Goal: Book appointment/travel/reservation

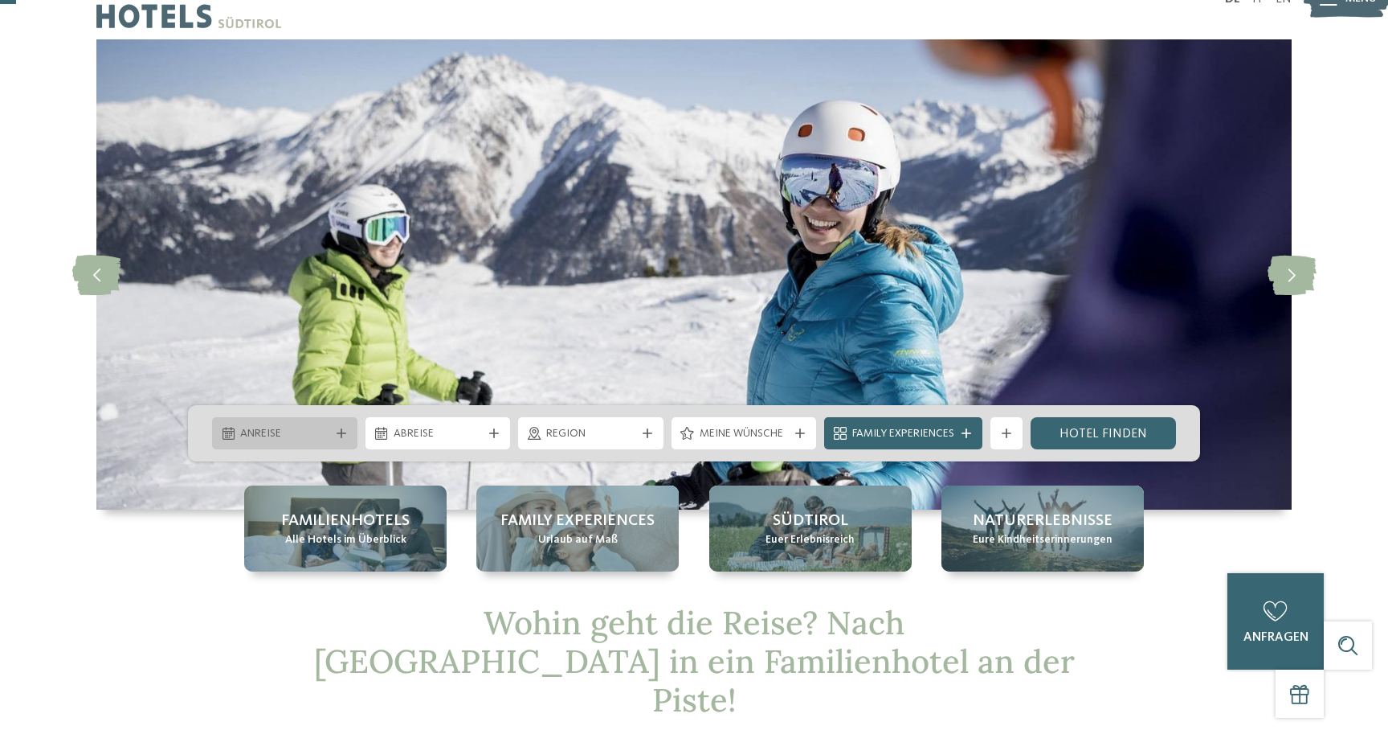
scroll to position [66, 0]
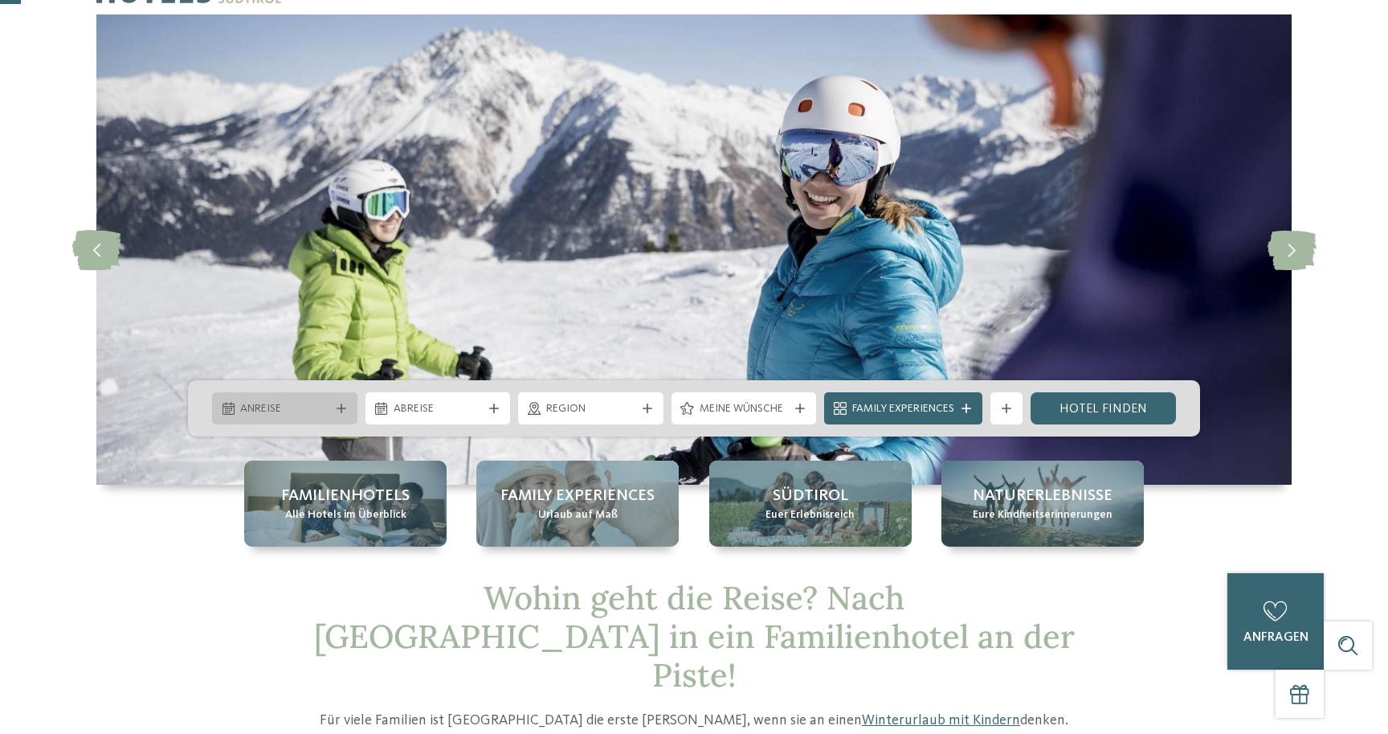
click at [341, 410] on icon at bounding box center [342, 408] width 10 height 10
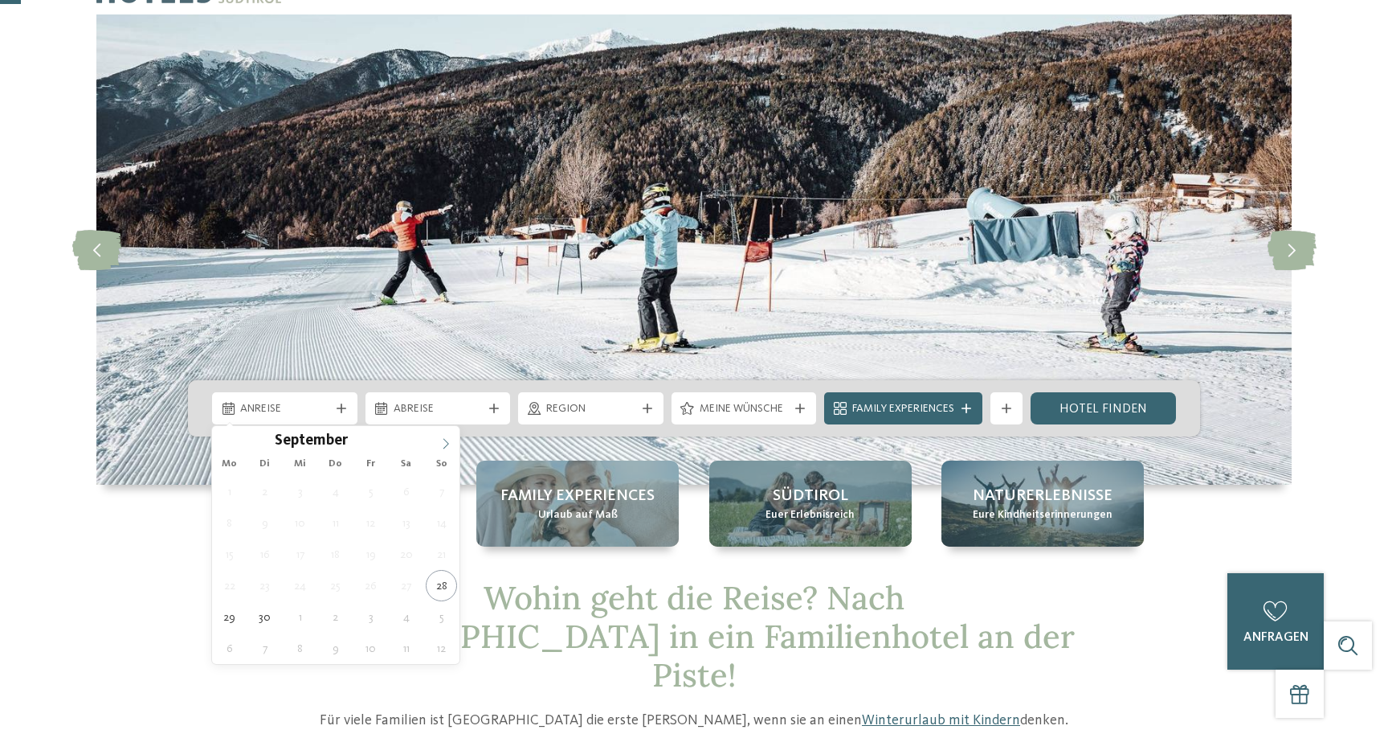
click at [451, 447] on icon at bounding box center [445, 443] width 11 height 11
click at [446, 448] on icon at bounding box center [445, 443] width 11 height 11
type div "26.12.2025"
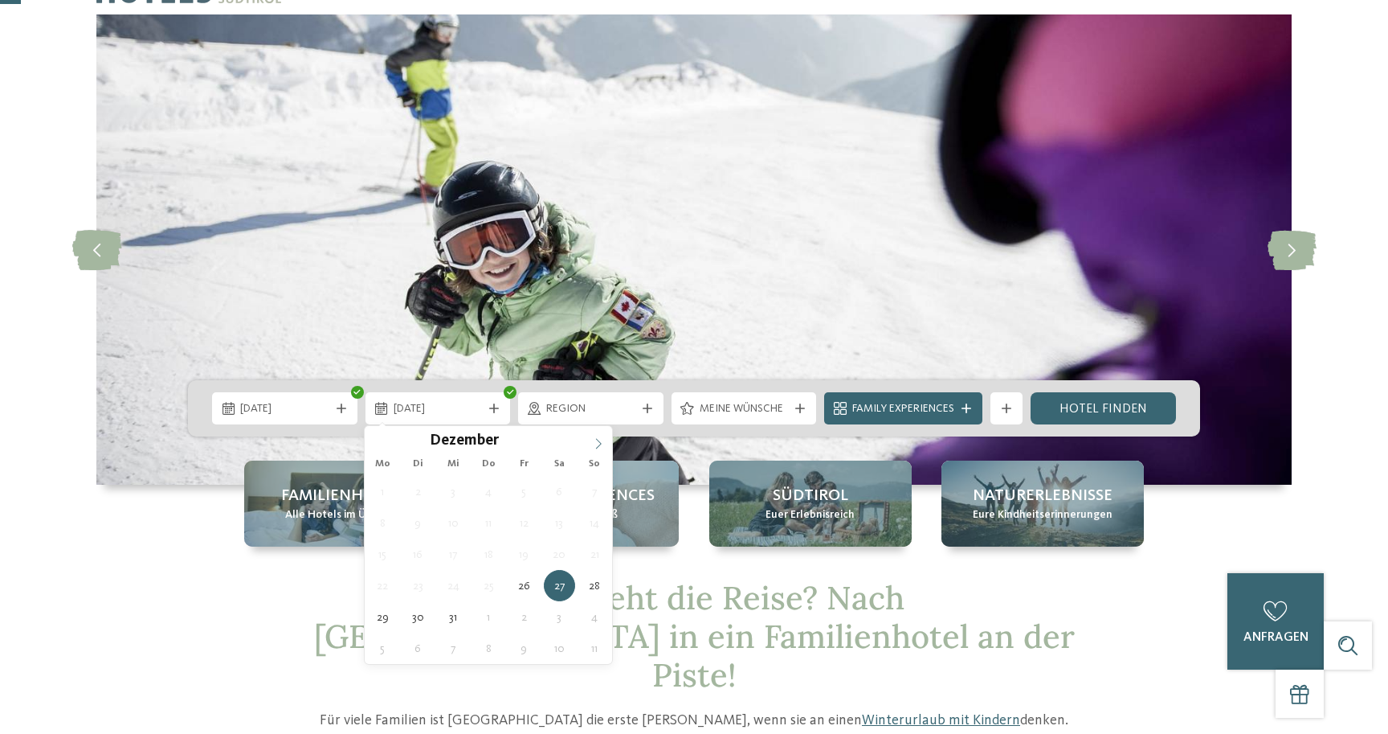
type input "****"
click at [596, 440] on icon at bounding box center [598, 443] width 11 height 11
type div "03.01.2026"
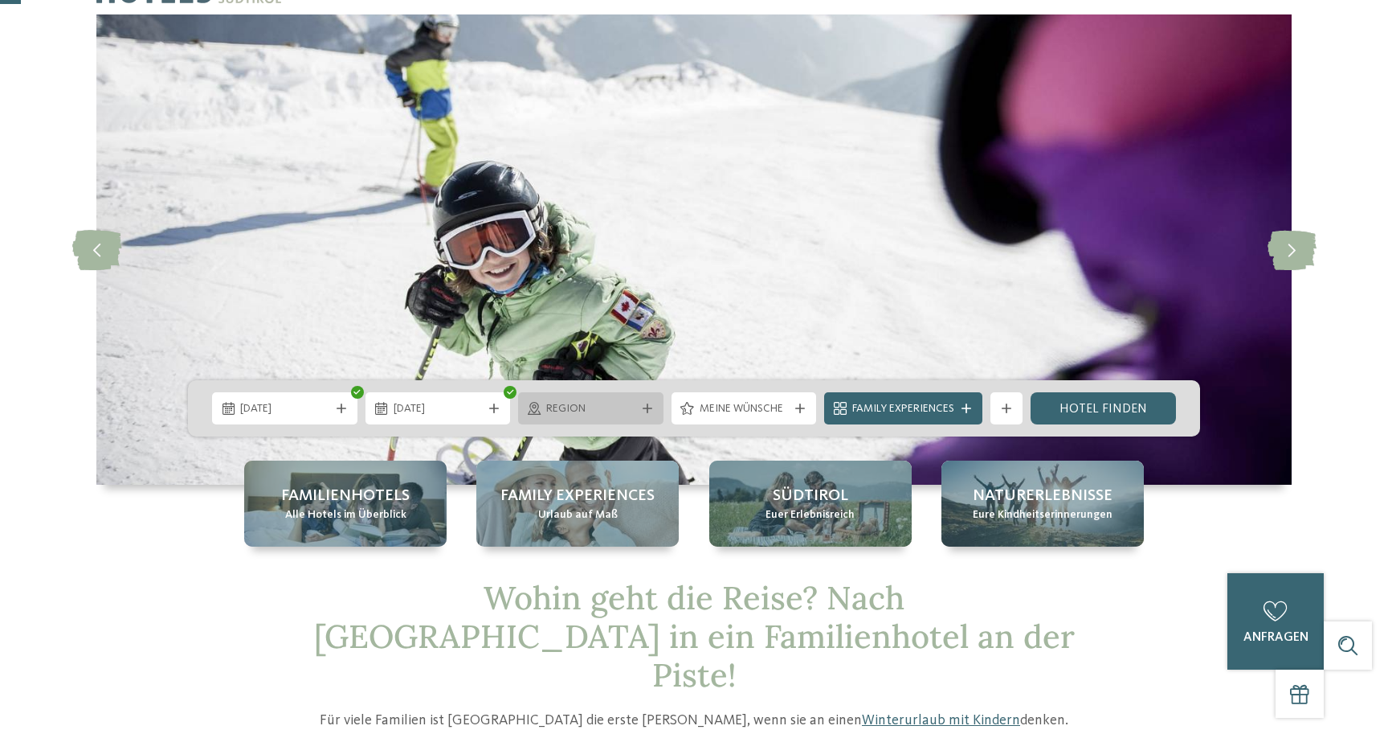
click at [615, 404] on span "Region" at bounding box center [590, 409] width 89 height 16
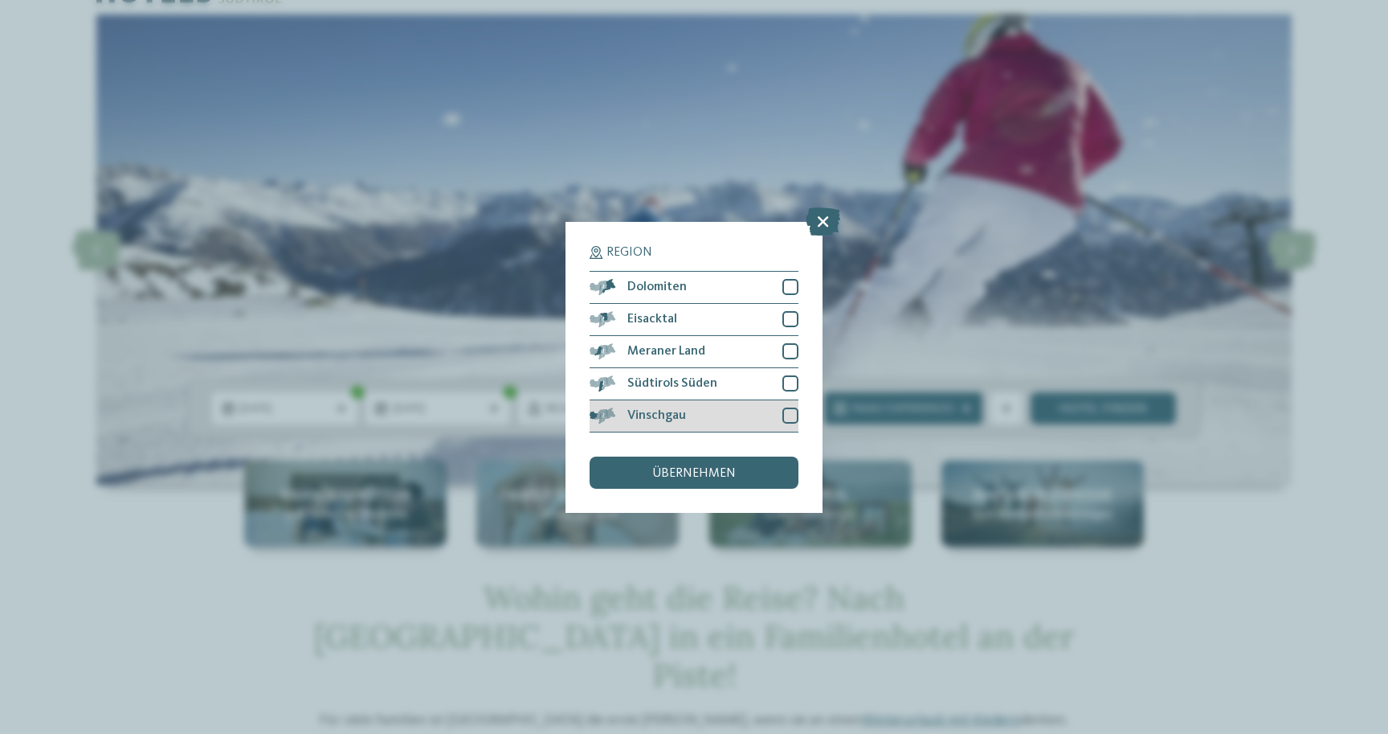
click at [792, 419] on div at bounding box center [791, 415] width 16 height 16
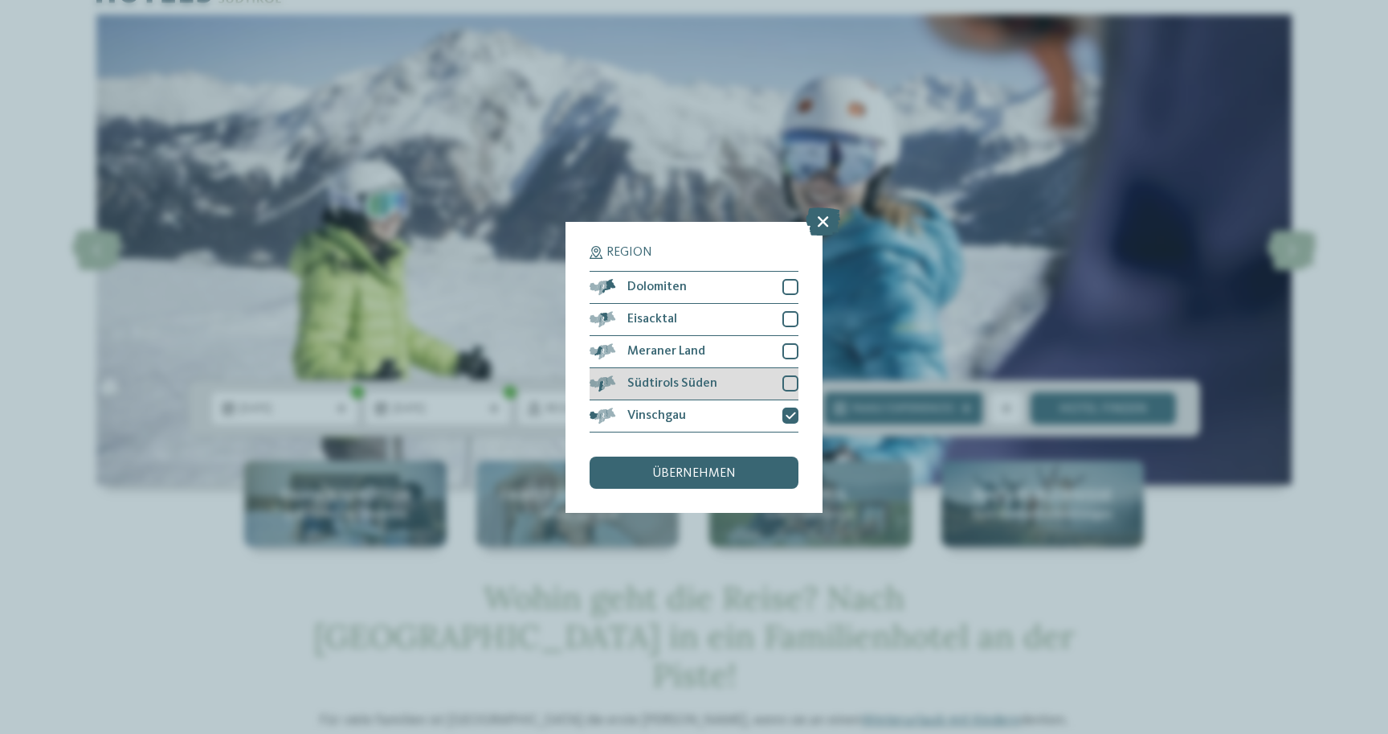
click at [792, 394] on div "Südtirols Süden" at bounding box center [694, 384] width 209 height 32
click at [791, 358] on div at bounding box center [791, 351] width 16 height 16
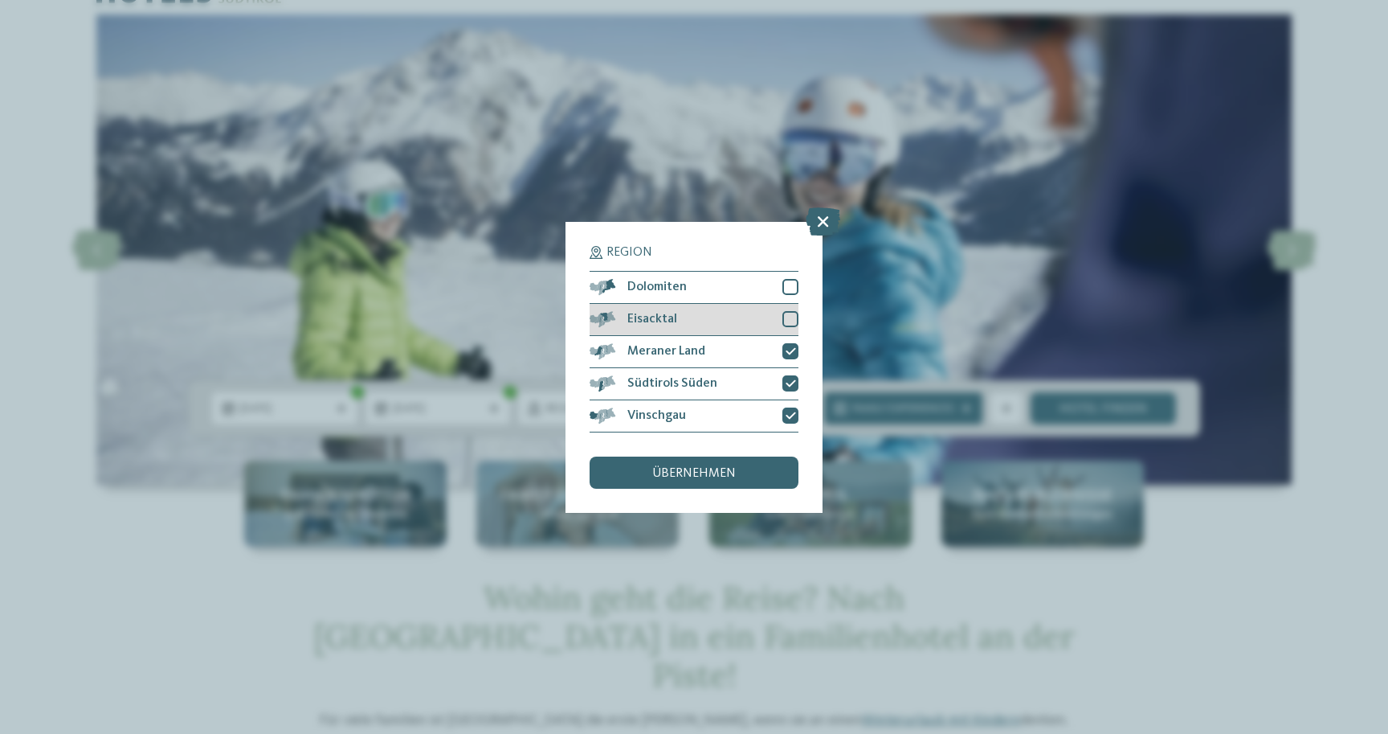
click at [791, 322] on div at bounding box center [791, 319] width 16 height 16
click at [790, 287] on div at bounding box center [791, 287] width 16 height 16
click at [686, 488] on div "Region Dolomiten Eisacktal" at bounding box center [694, 367] width 257 height 291
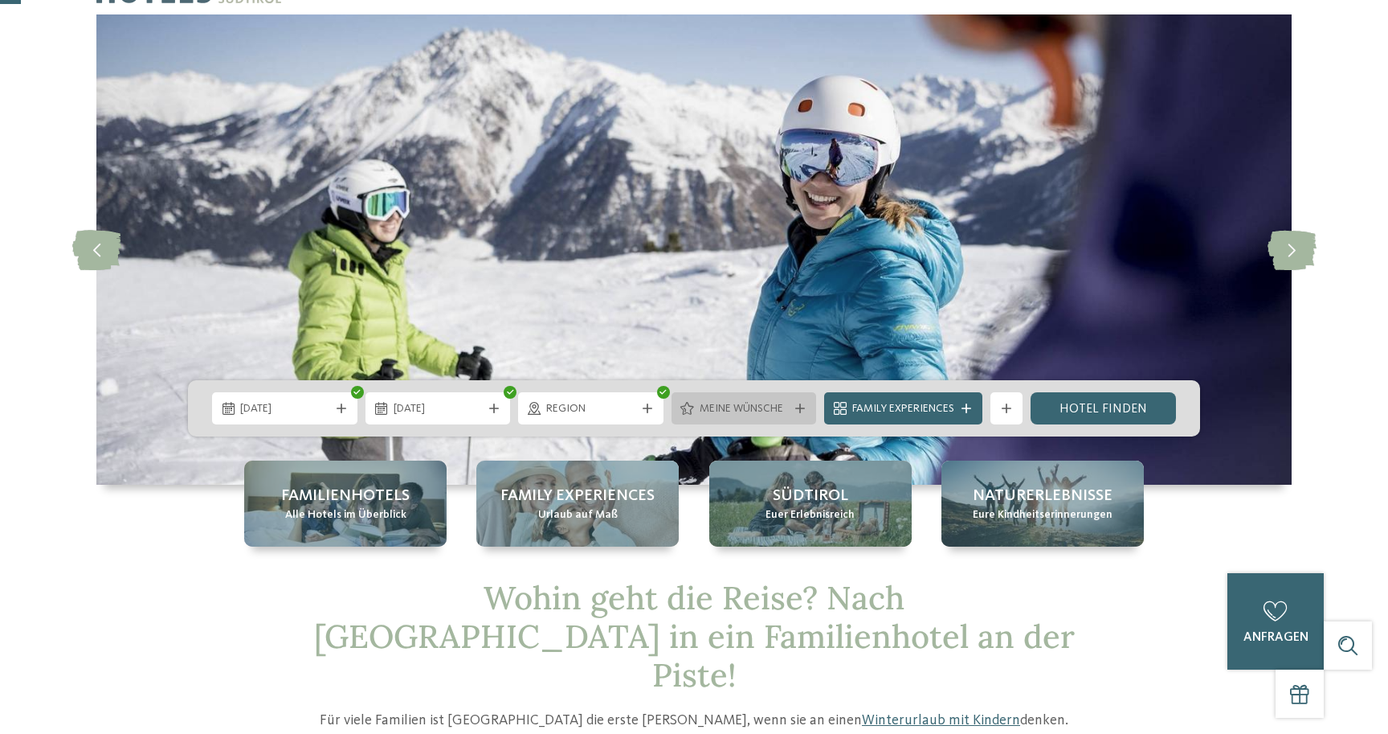
click at [763, 403] on span "Meine Wünsche" at bounding box center [744, 409] width 89 height 16
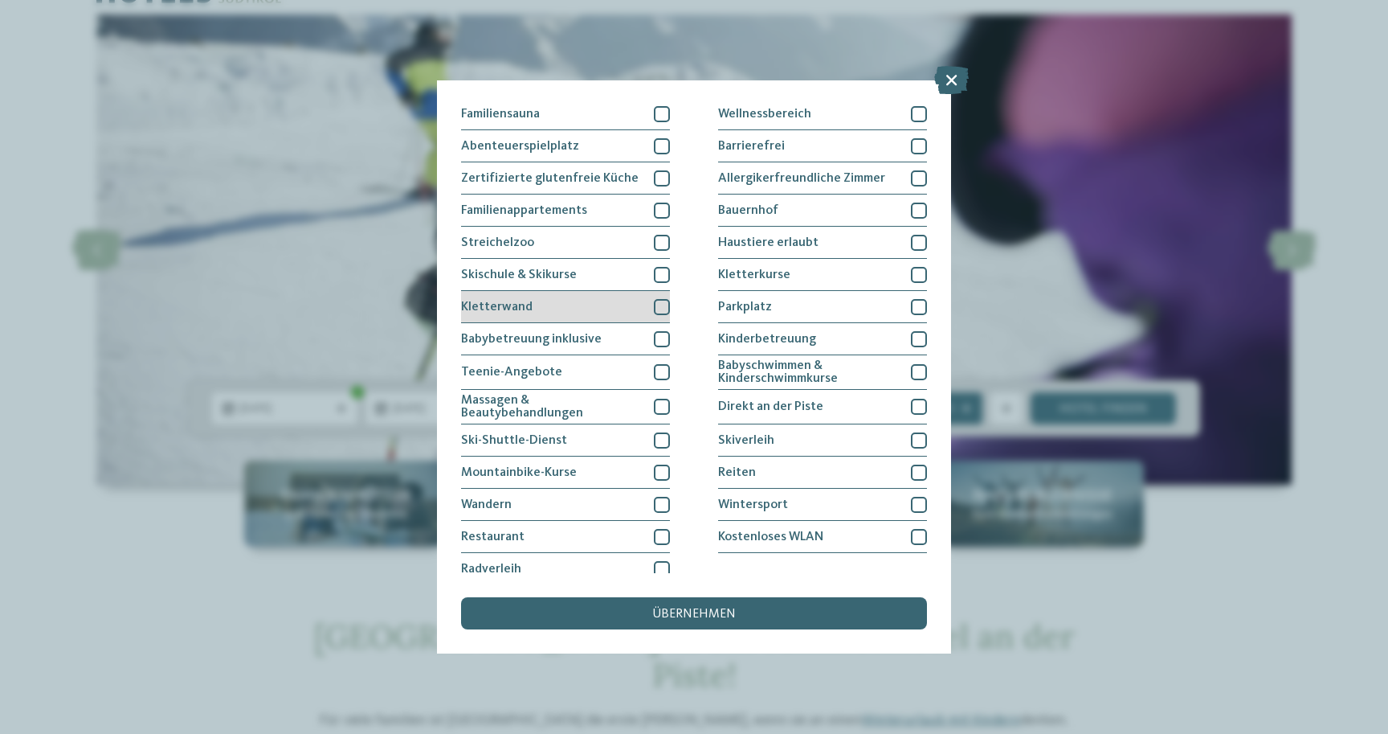
scroll to position [108, 0]
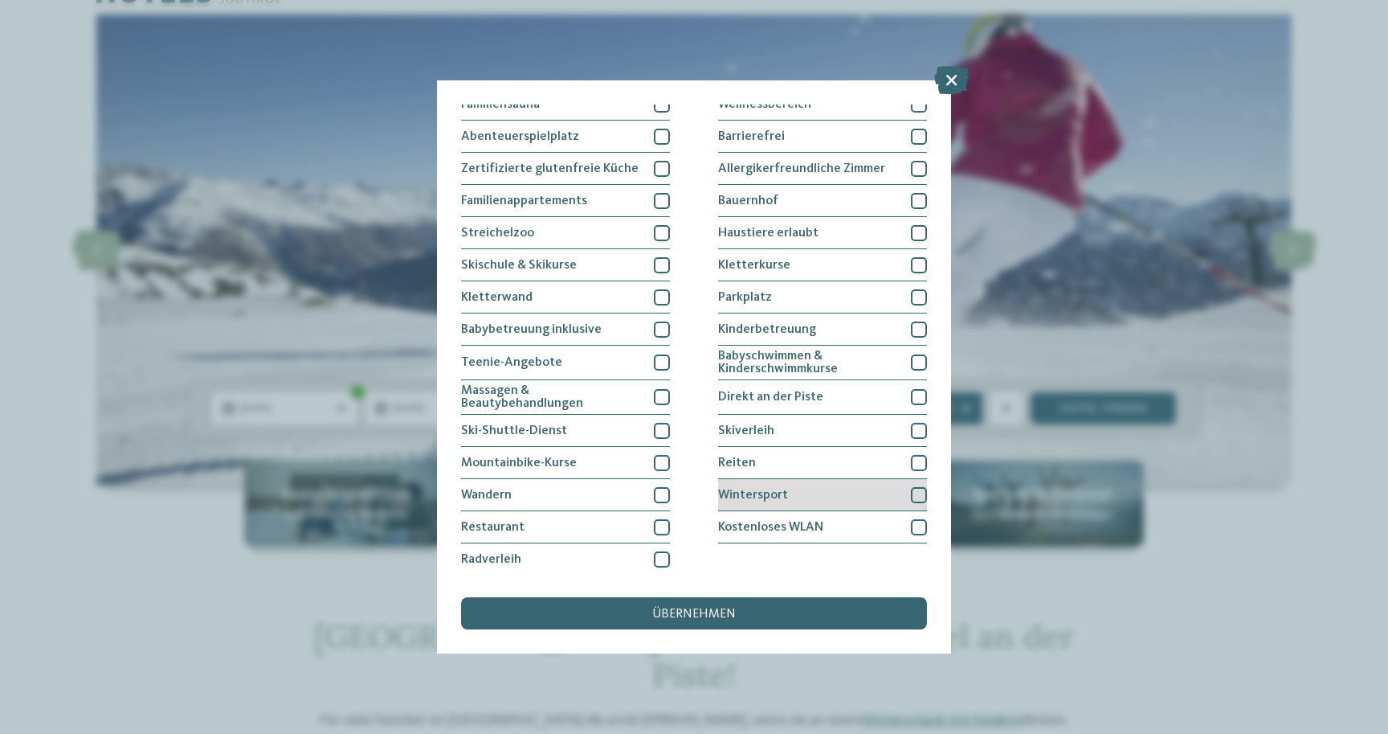
click at [922, 492] on div at bounding box center [919, 495] width 16 height 16
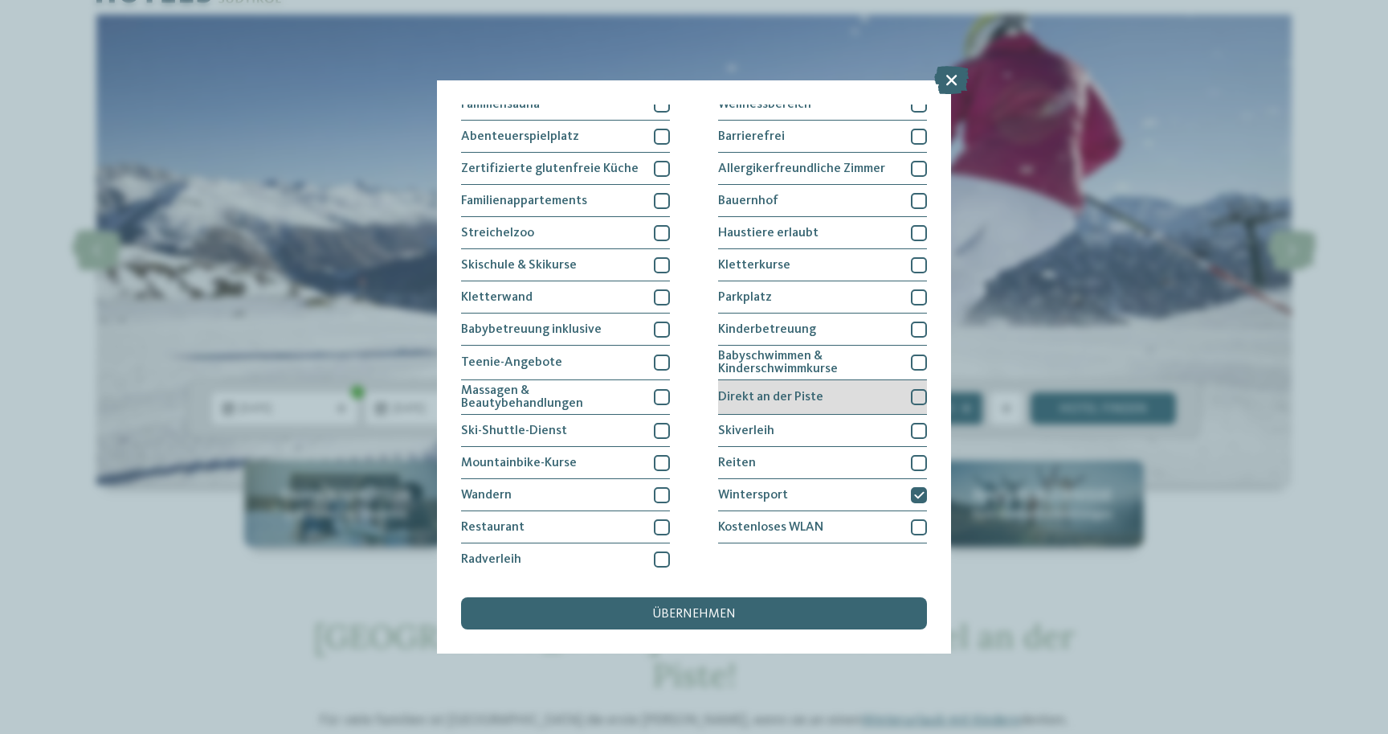
click at [921, 393] on div at bounding box center [919, 397] width 16 height 16
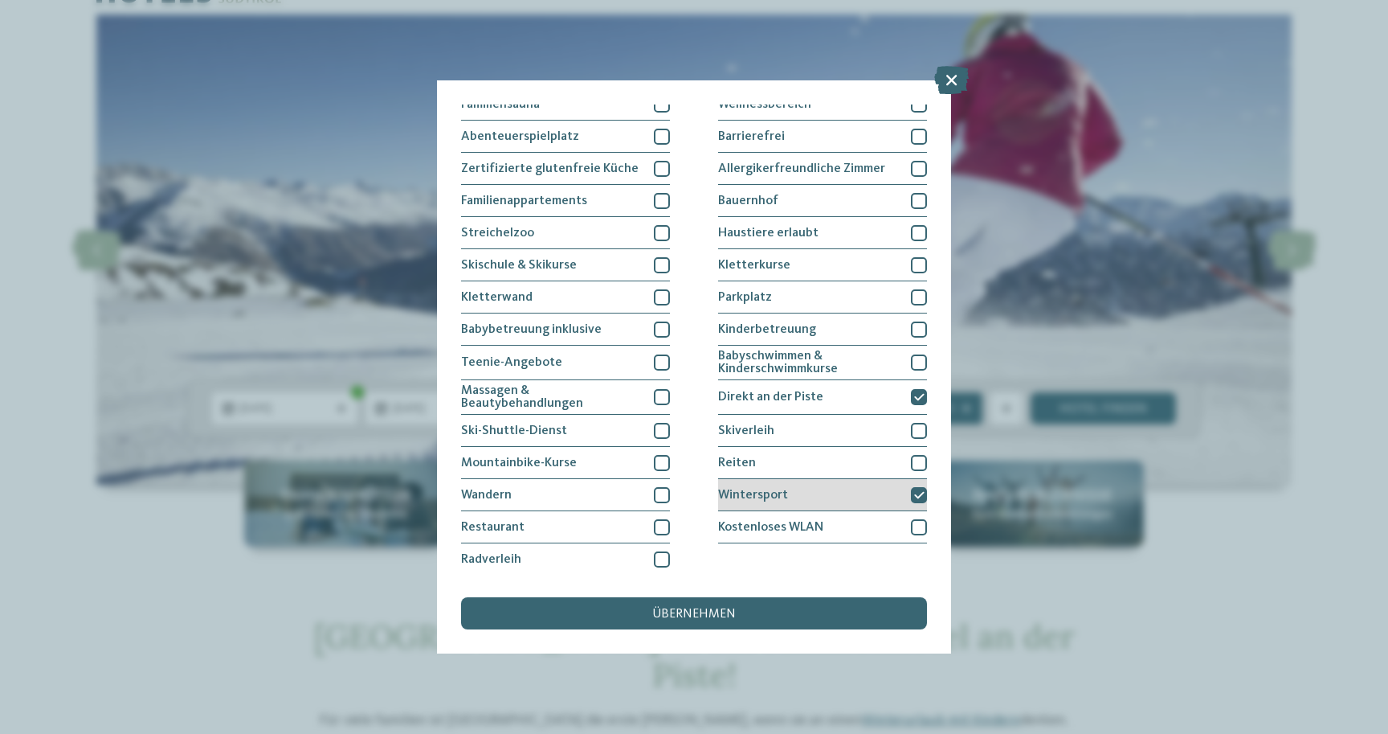
click at [919, 490] on icon at bounding box center [919, 495] width 10 height 10
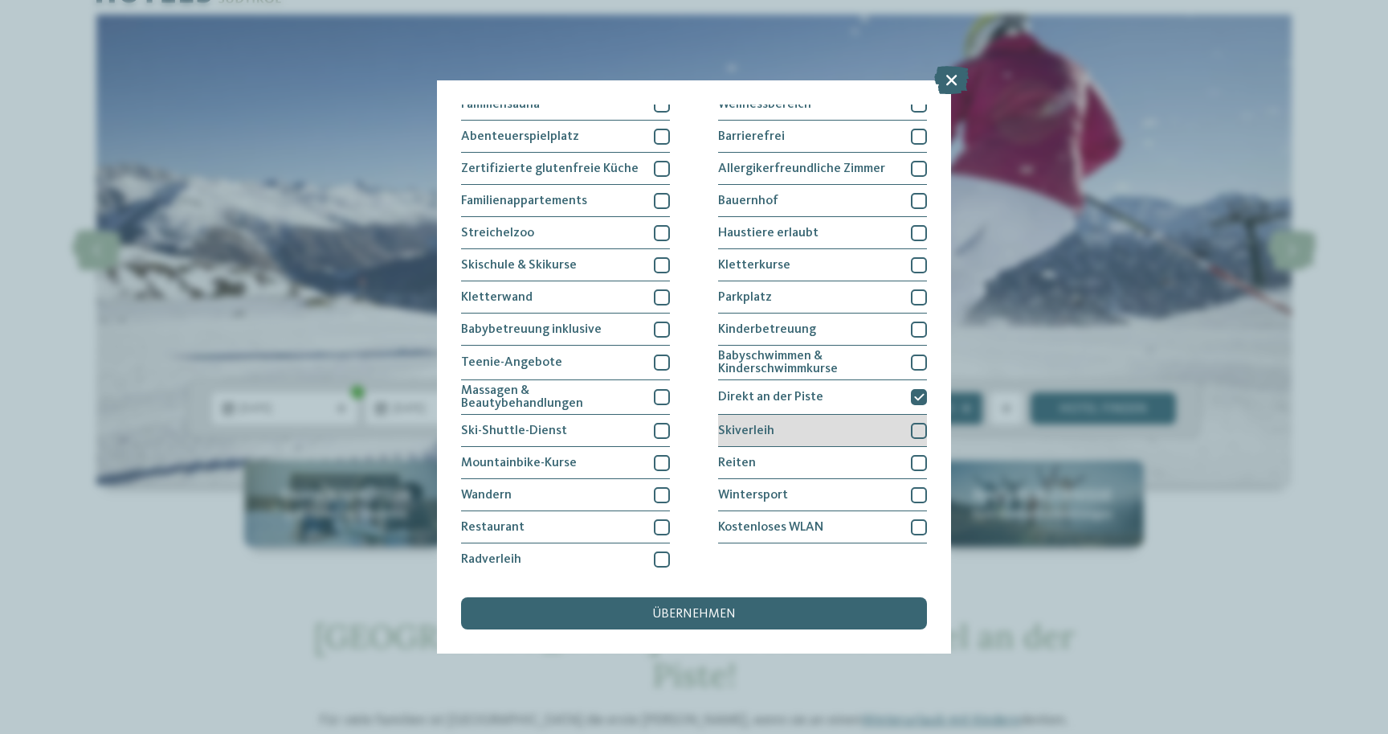
click at [922, 427] on div at bounding box center [919, 431] width 16 height 16
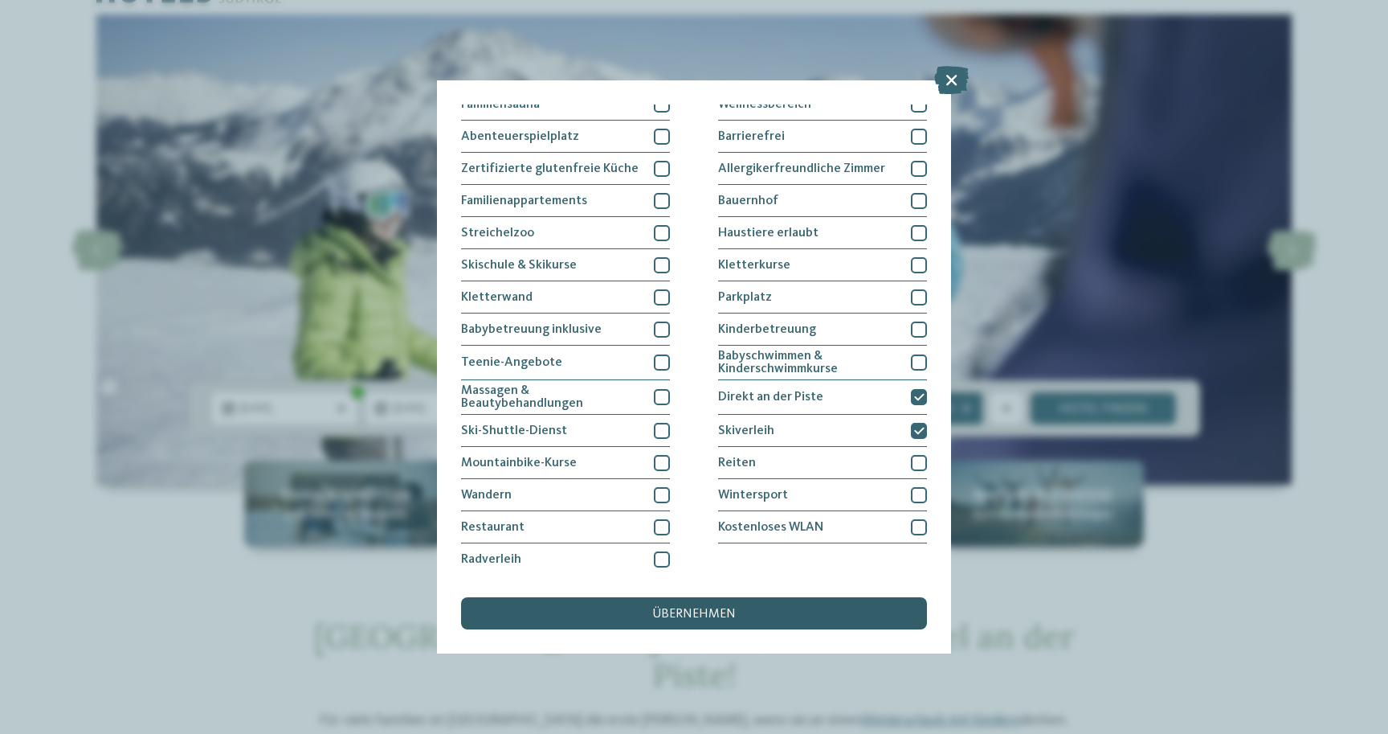
click at [761, 617] on div "übernehmen" at bounding box center [694, 613] width 466 height 32
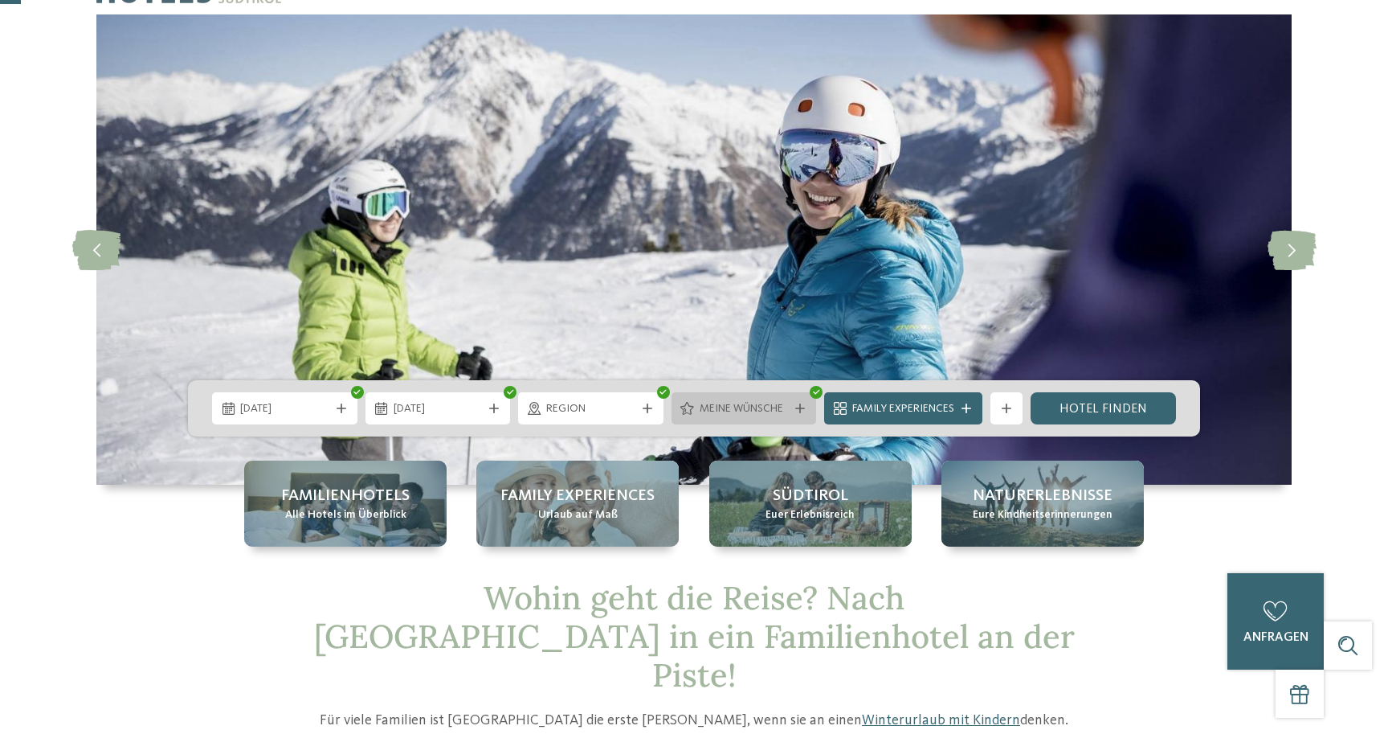
click at [795, 408] on icon at bounding box center [800, 408] width 10 height 10
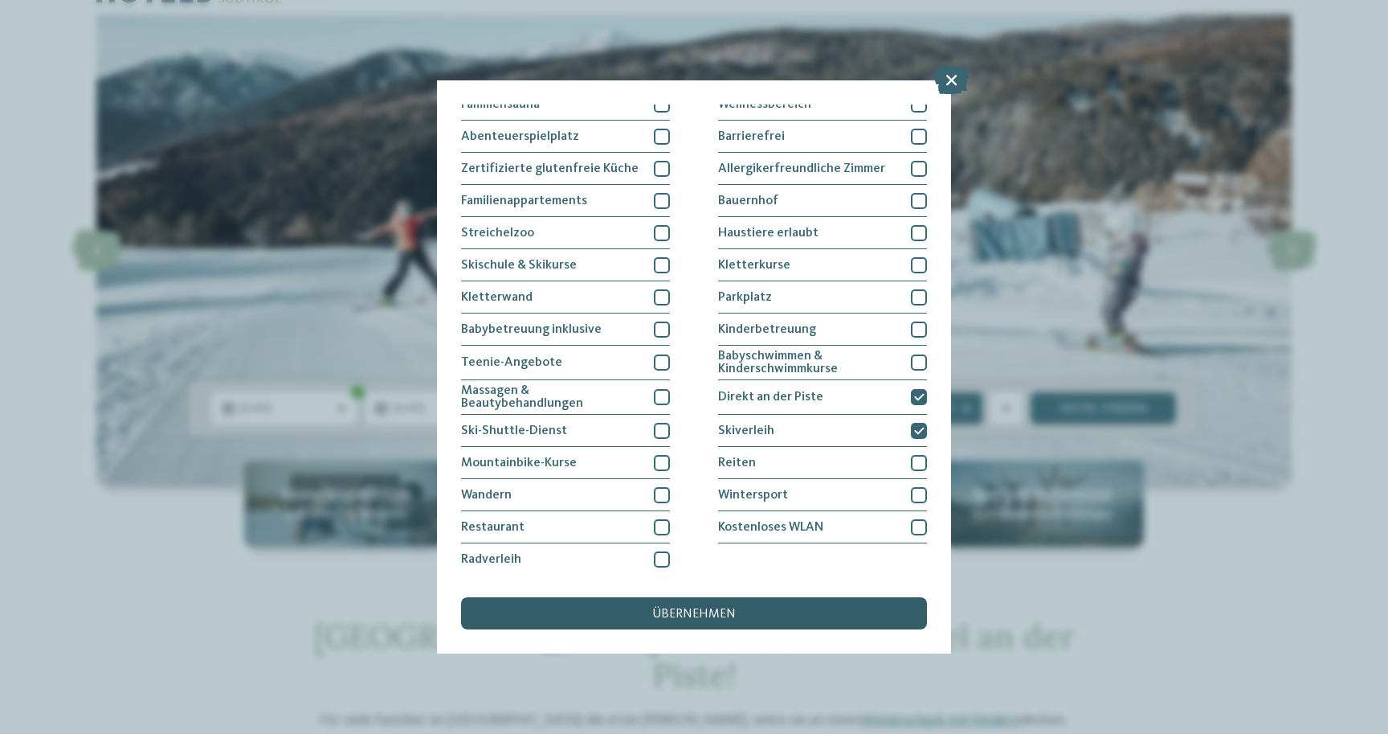
click at [776, 601] on div "übernehmen" at bounding box center [694, 613] width 466 height 32
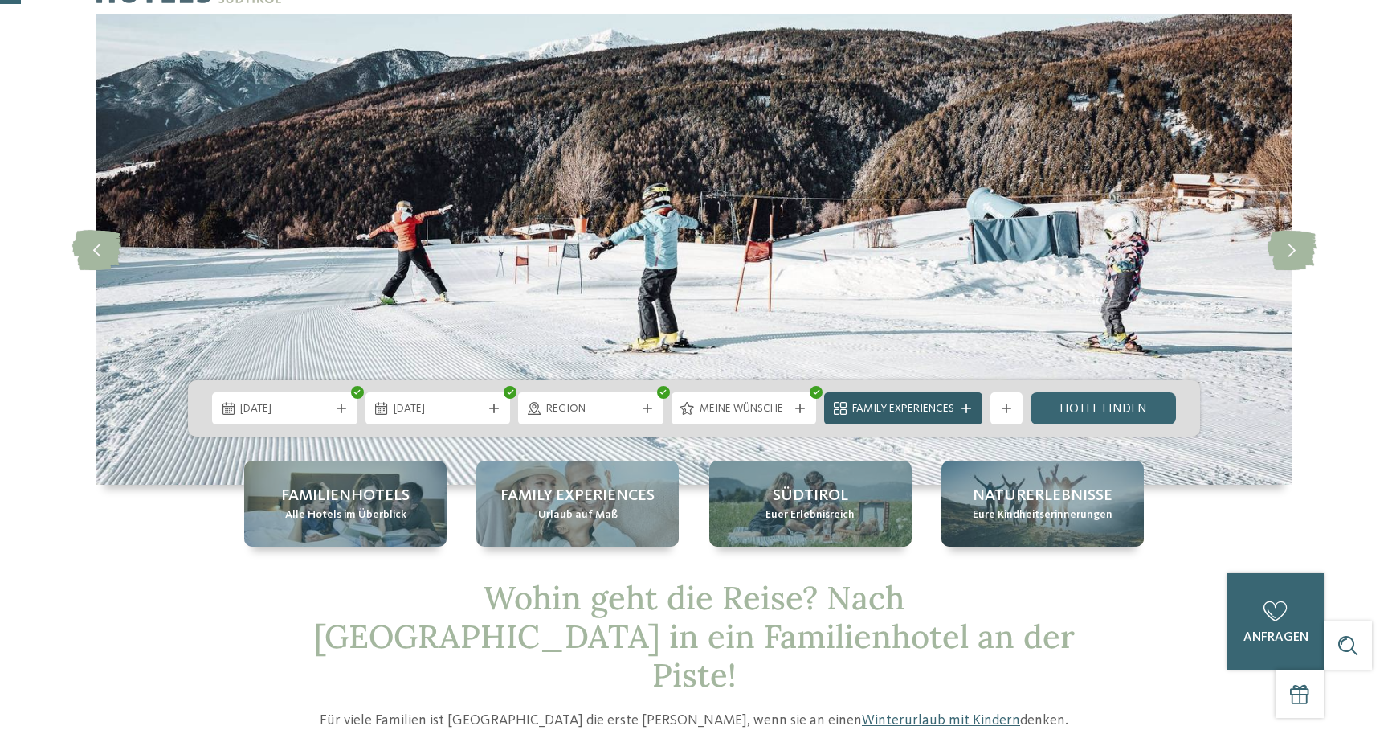
click at [908, 408] on span "Family Experiences" at bounding box center [903, 409] width 102 height 16
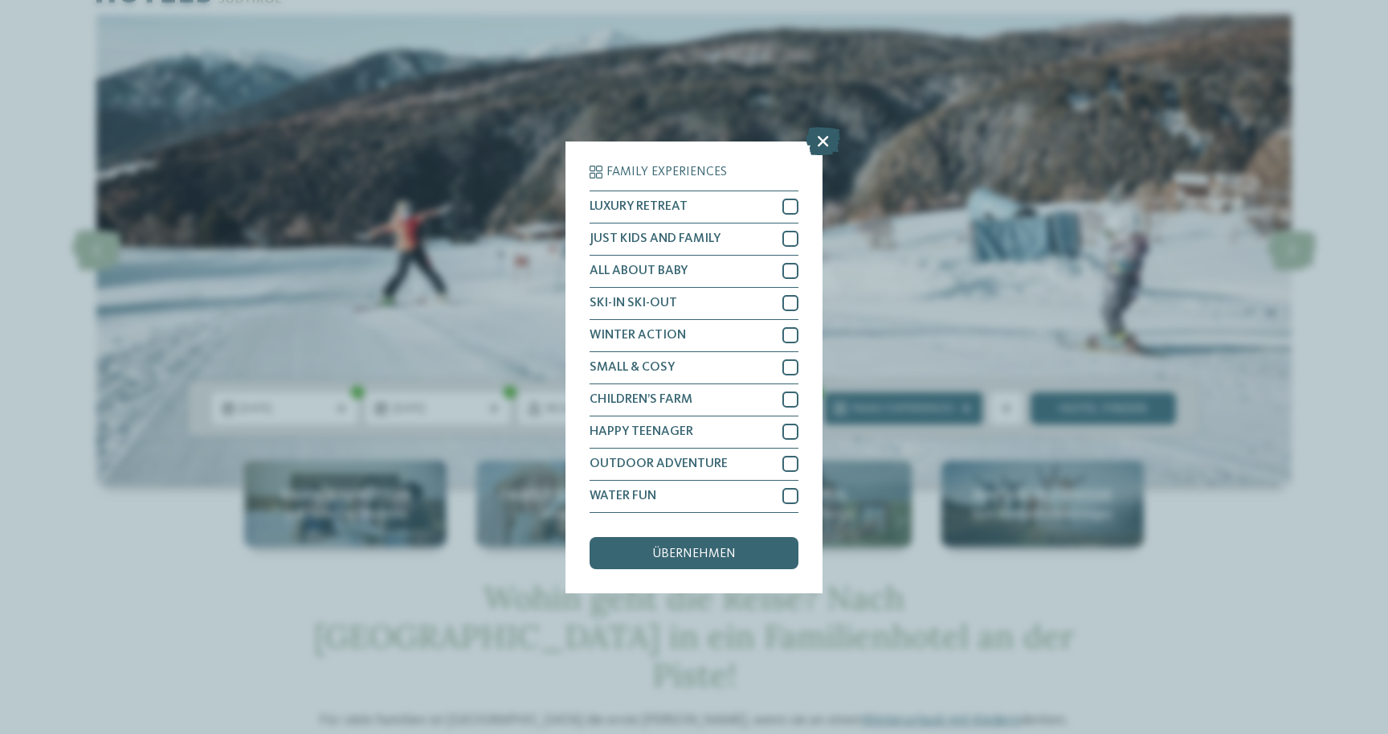
click at [820, 145] on icon at bounding box center [823, 140] width 35 height 28
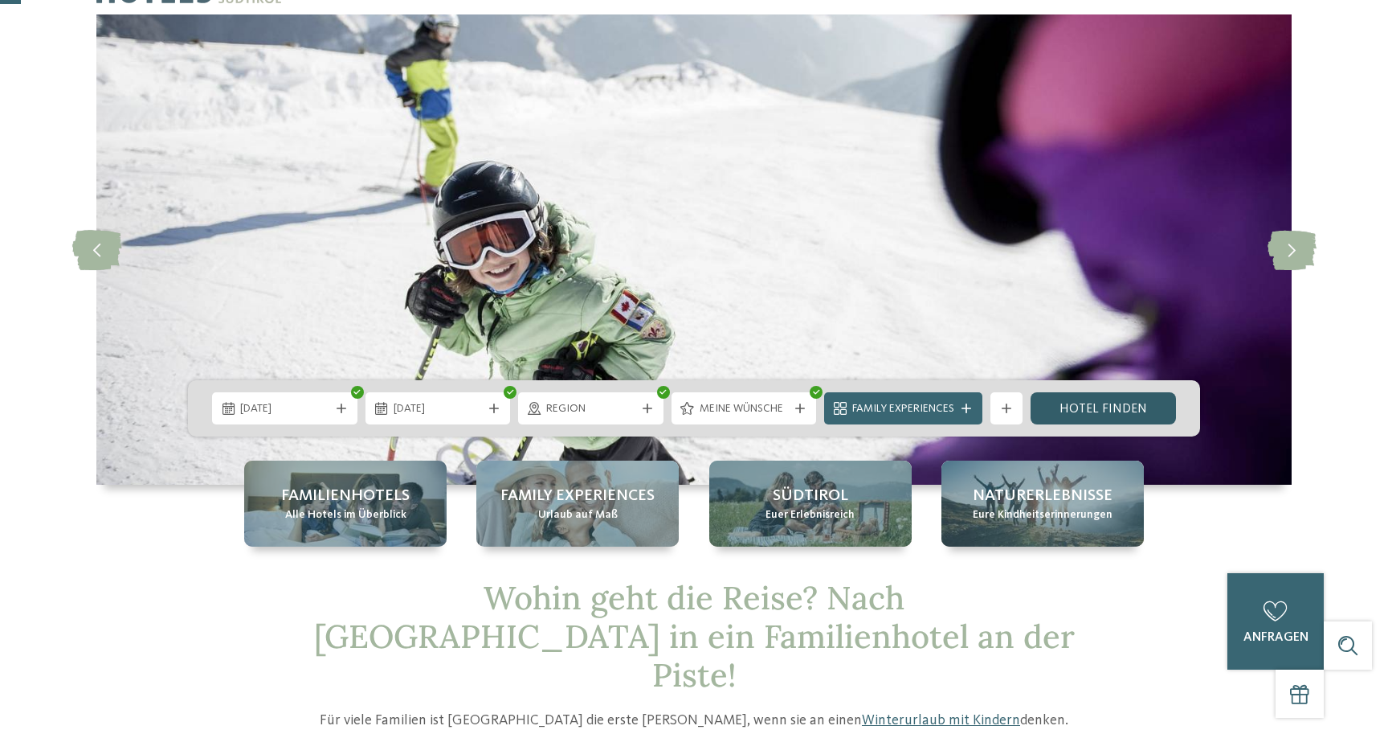
click at [1106, 410] on link "Hotel finden" at bounding box center [1103, 408] width 145 height 32
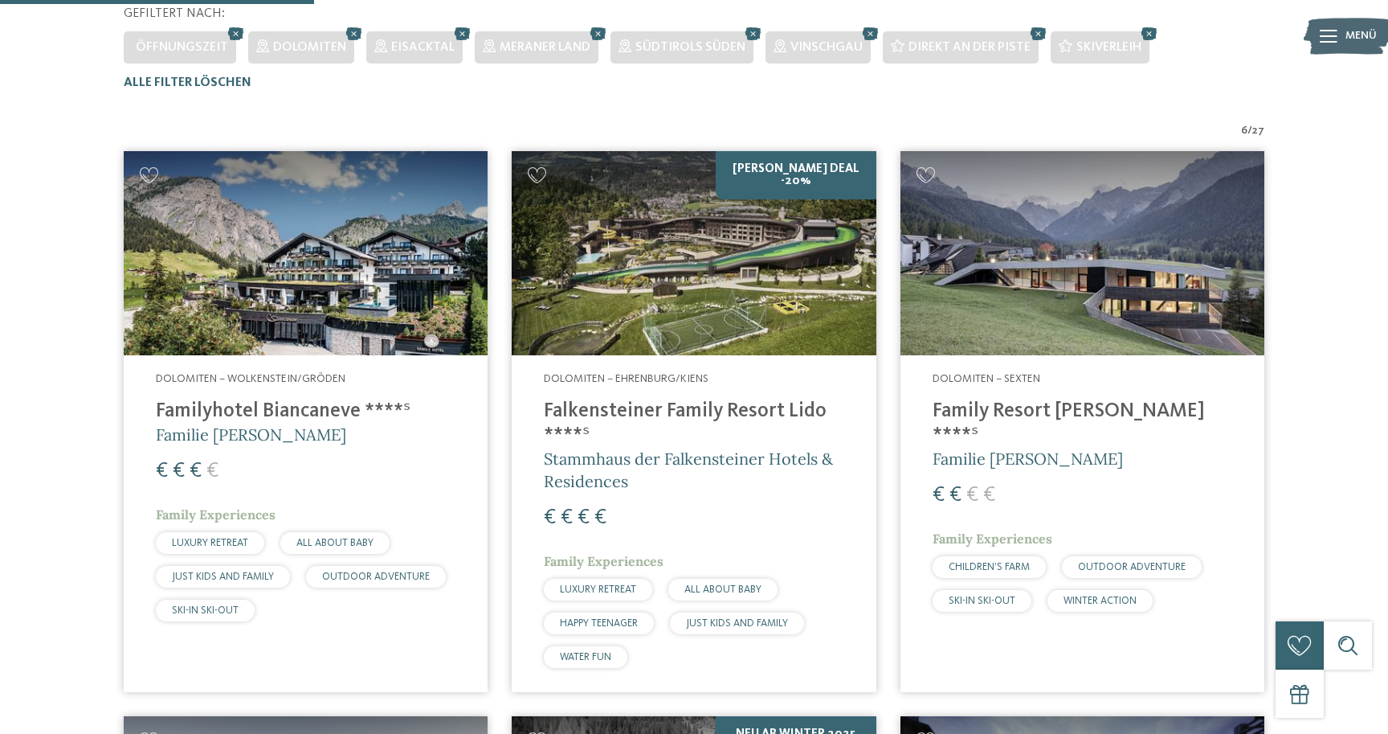
scroll to position [489, 0]
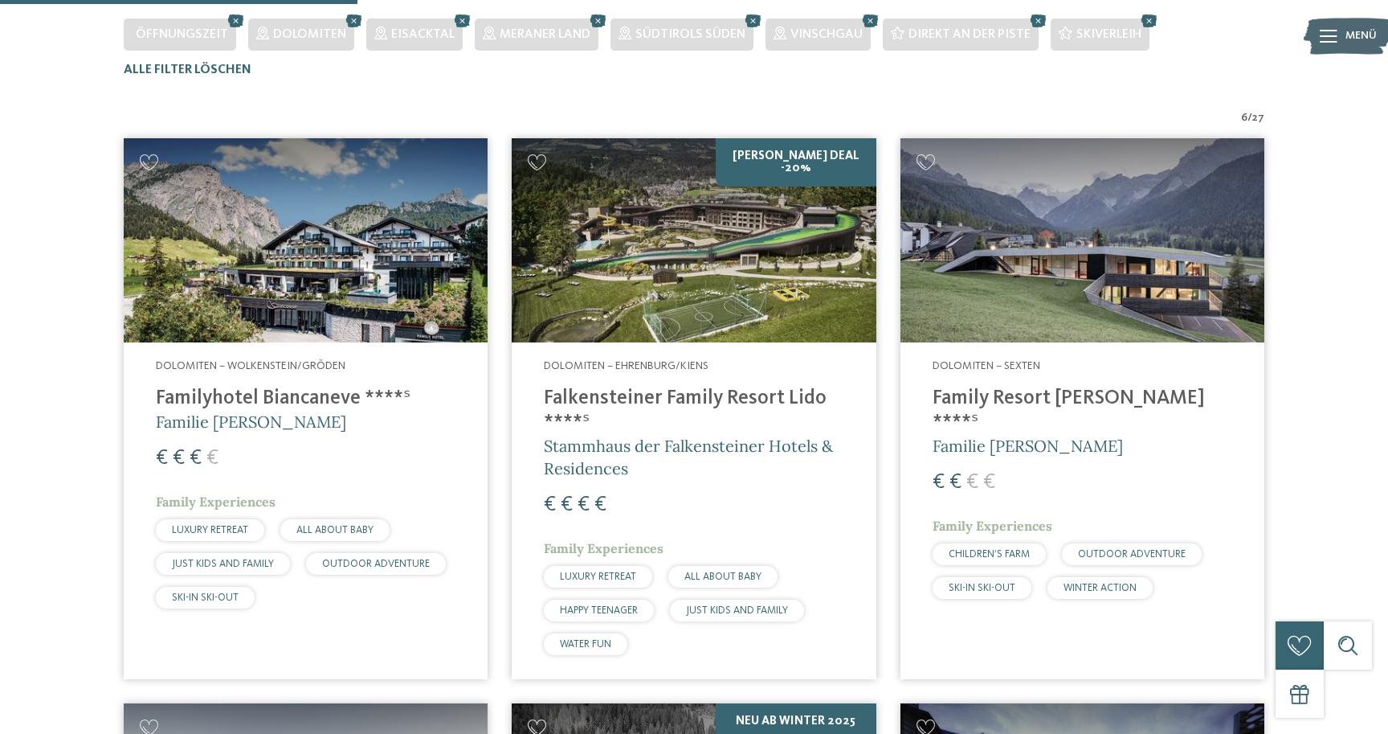
click at [331, 252] on img at bounding box center [306, 240] width 364 height 205
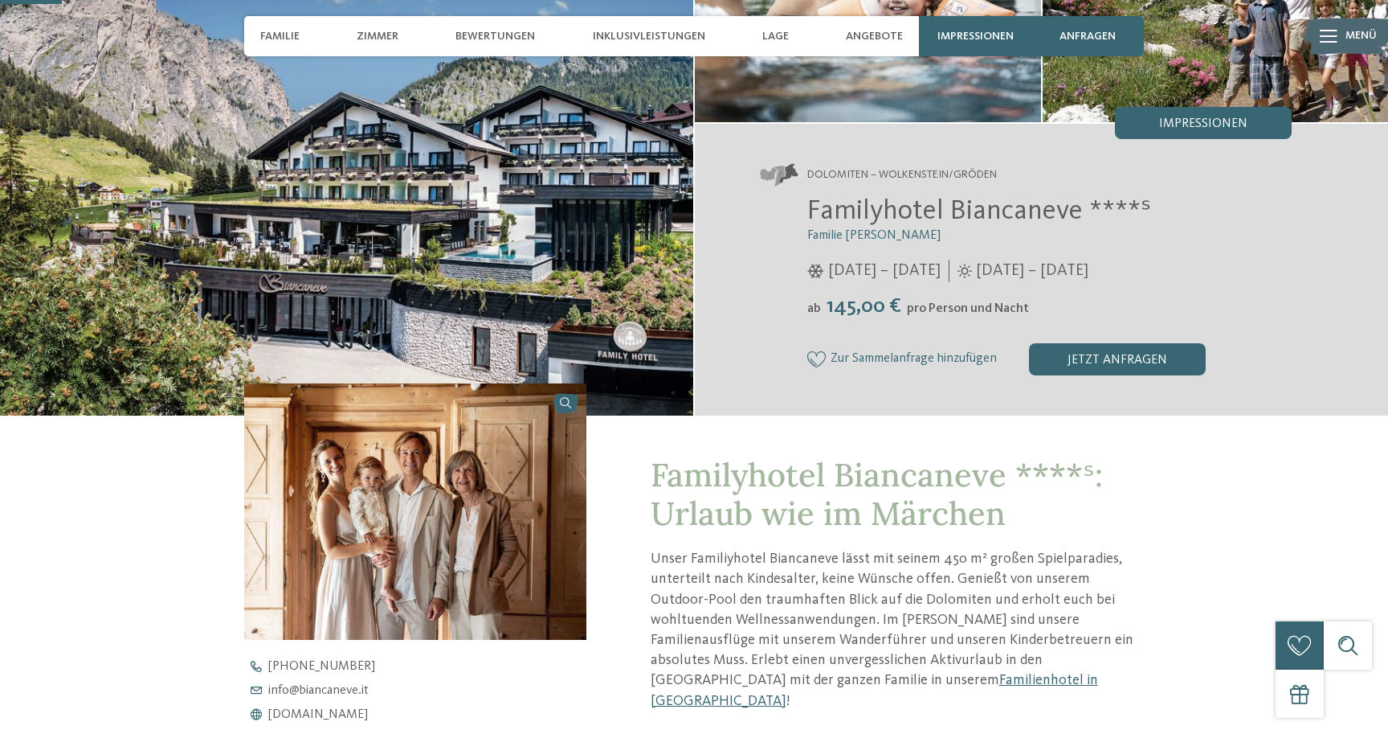
scroll to position [219, 0]
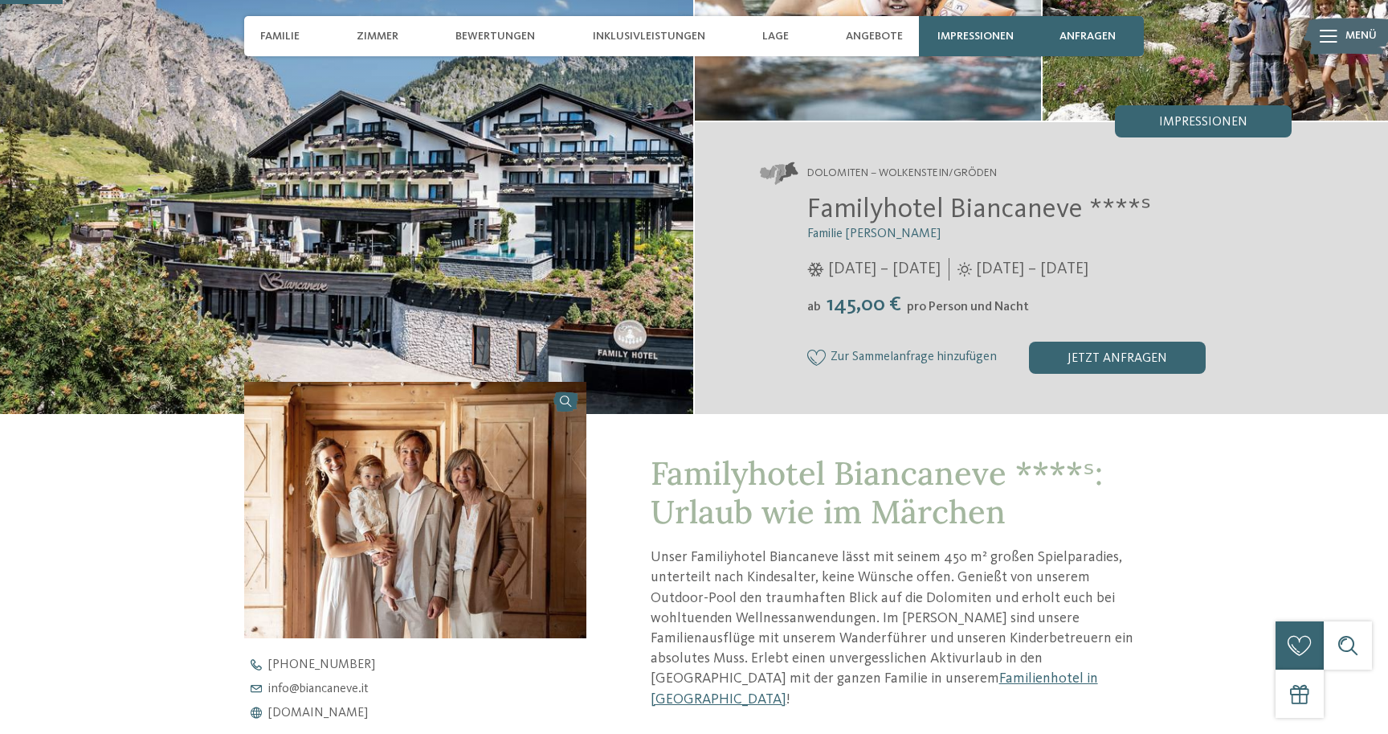
click at [426, 535] on img at bounding box center [415, 510] width 342 height 256
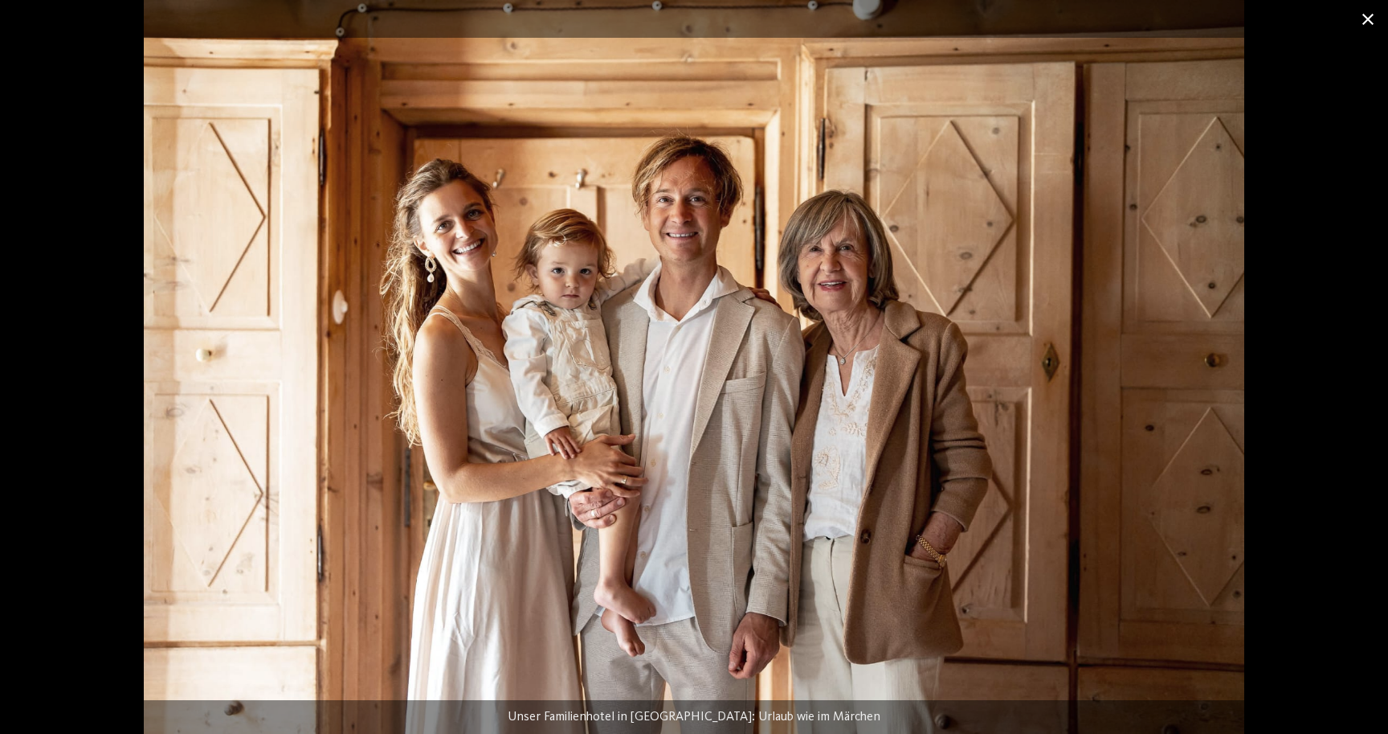
click at [1367, 16] on span at bounding box center [1368, 19] width 40 height 38
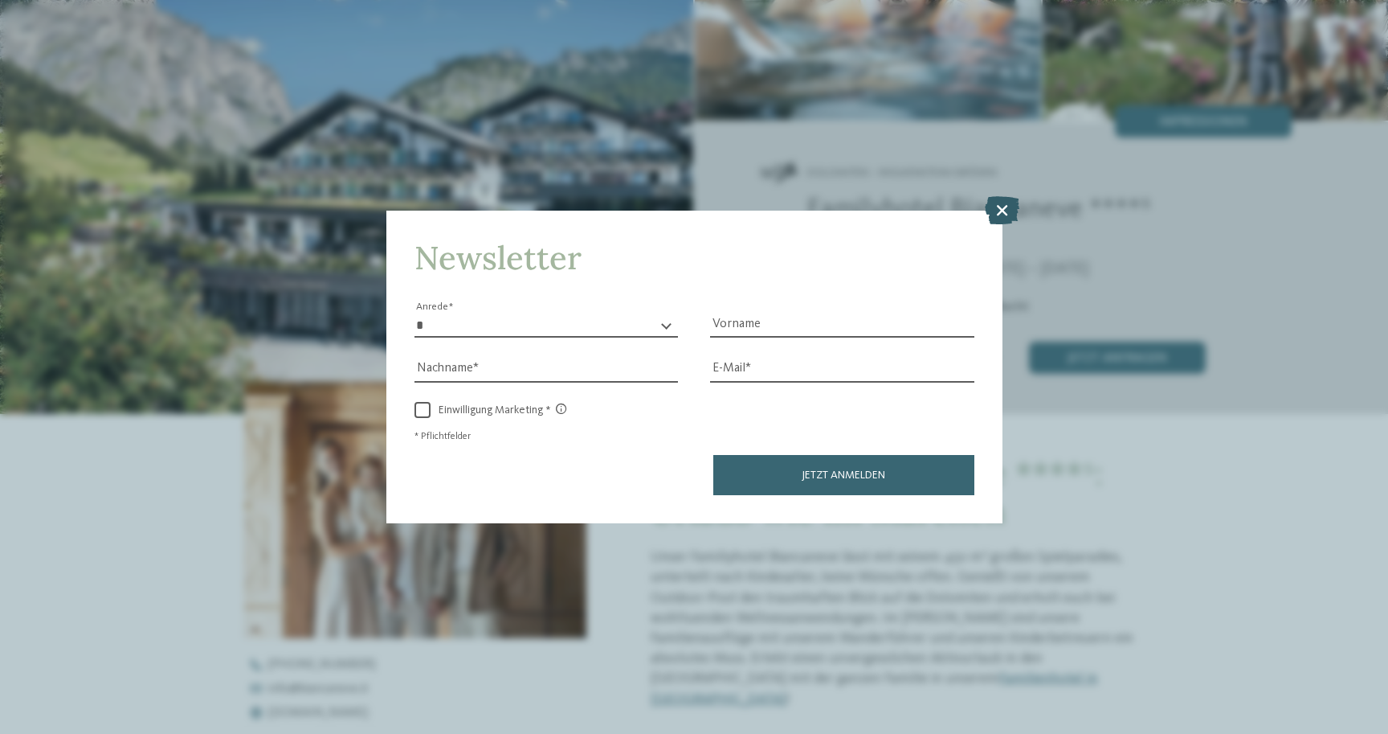
click at [997, 204] on icon at bounding box center [1002, 210] width 35 height 28
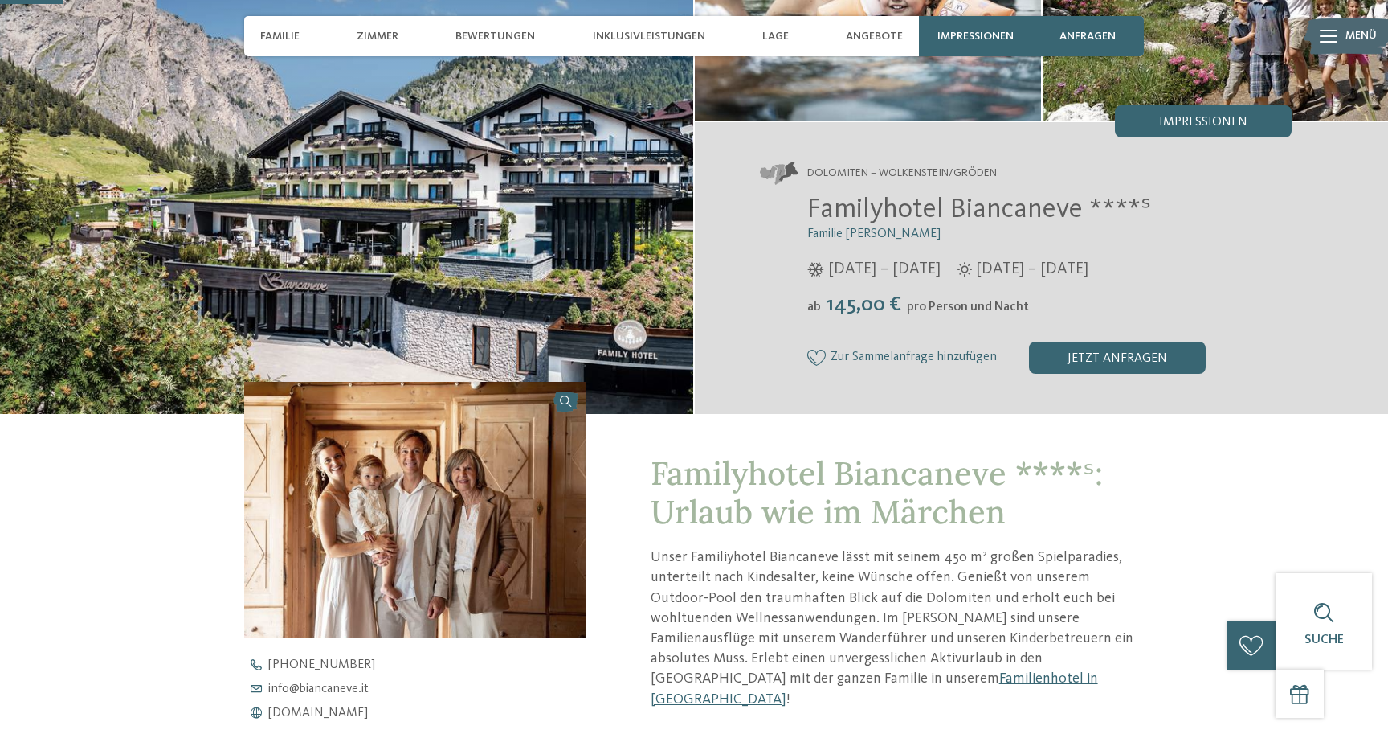
click at [382, 510] on img at bounding box center [415, 510] width 342 height 256
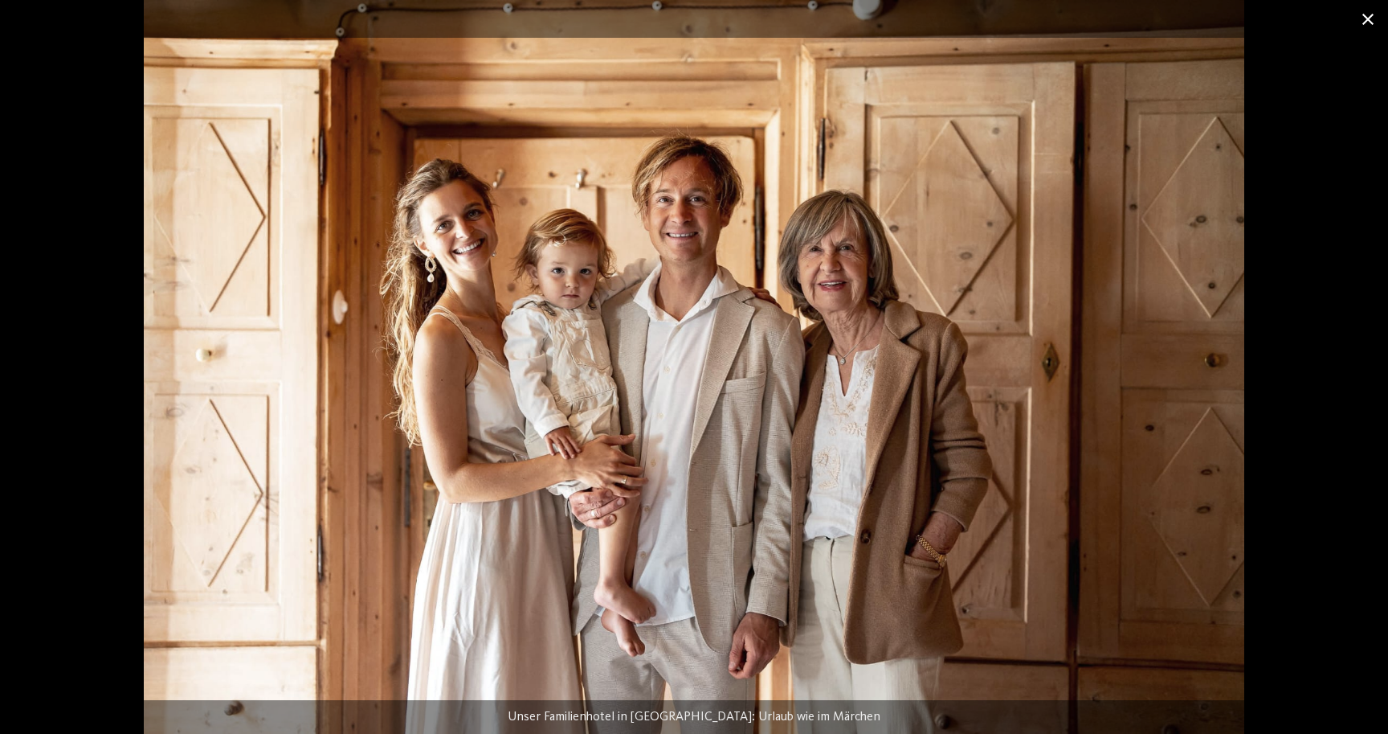
click at [1372, 22] on span at bounding box center [1368, 19] width 40 height 38
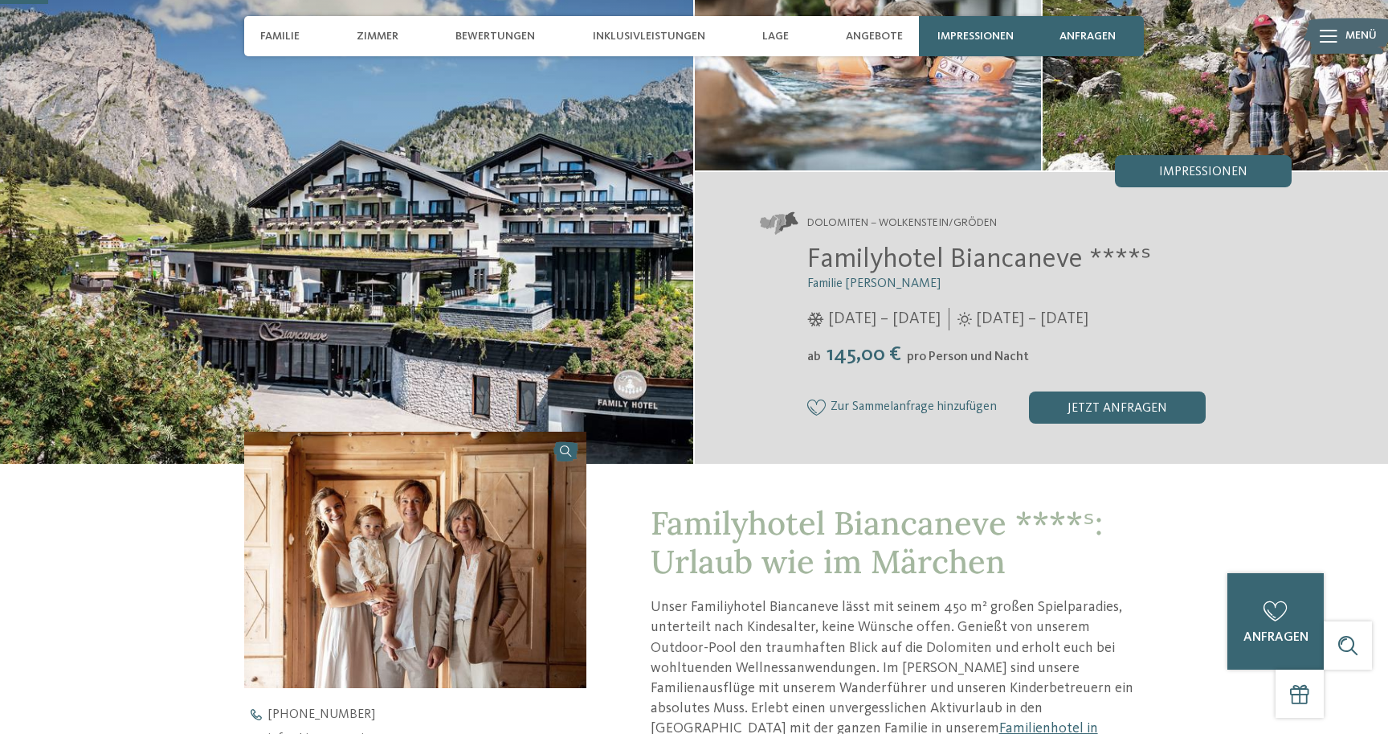
scroll to position [0, 0]
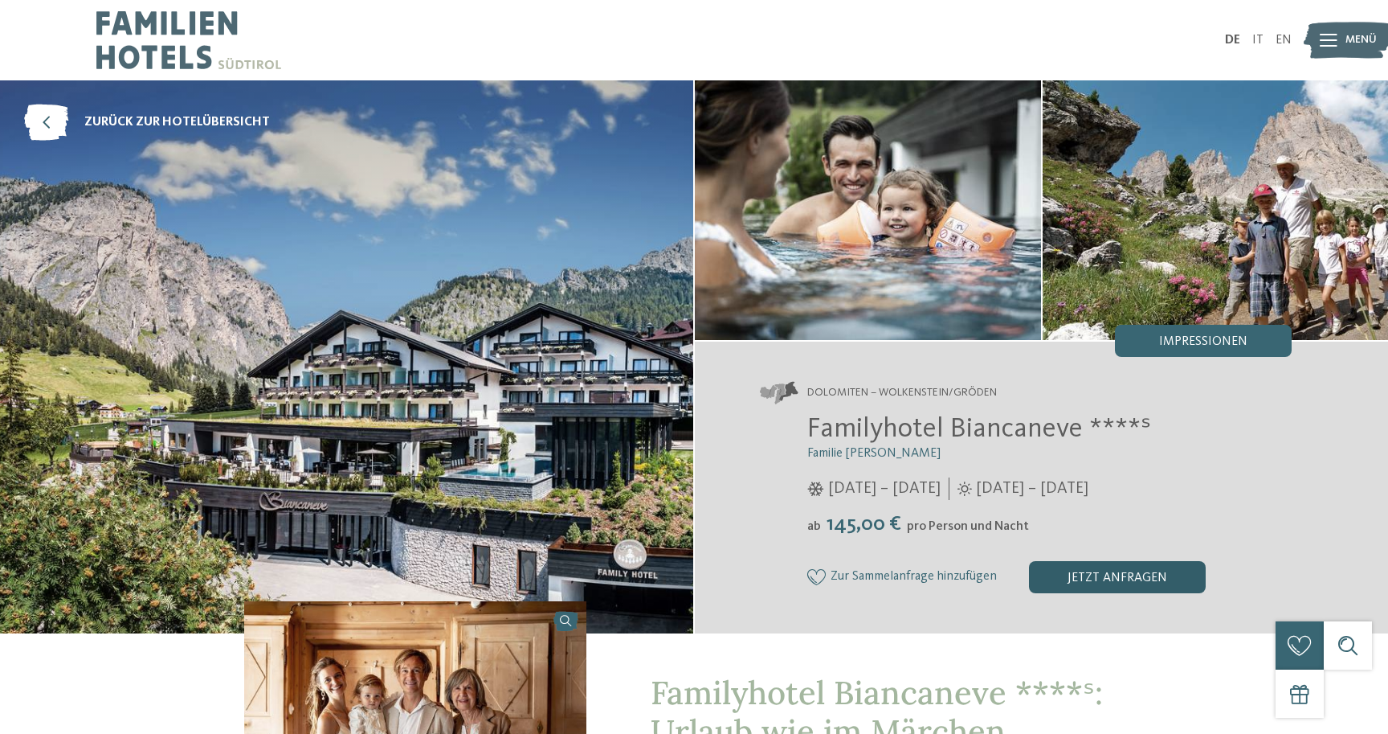
click at [1145, 578] on div "jetzt anfragen" at bounding box center [1117, 577] width 177 height 32
click at [246, 119] on span "zurück zur Hotelübersicht" at bounding box center [177, 122] width 186 height 18
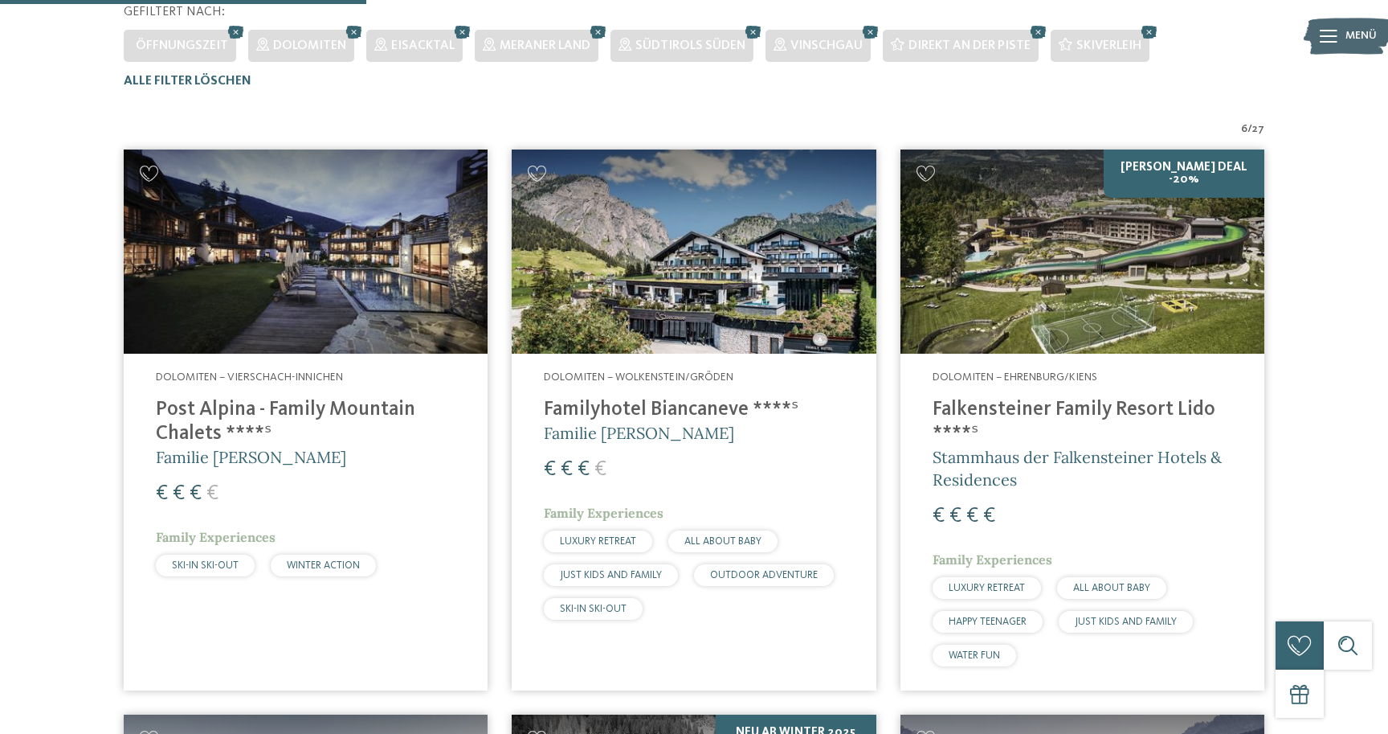
scroll to position [464, 0]
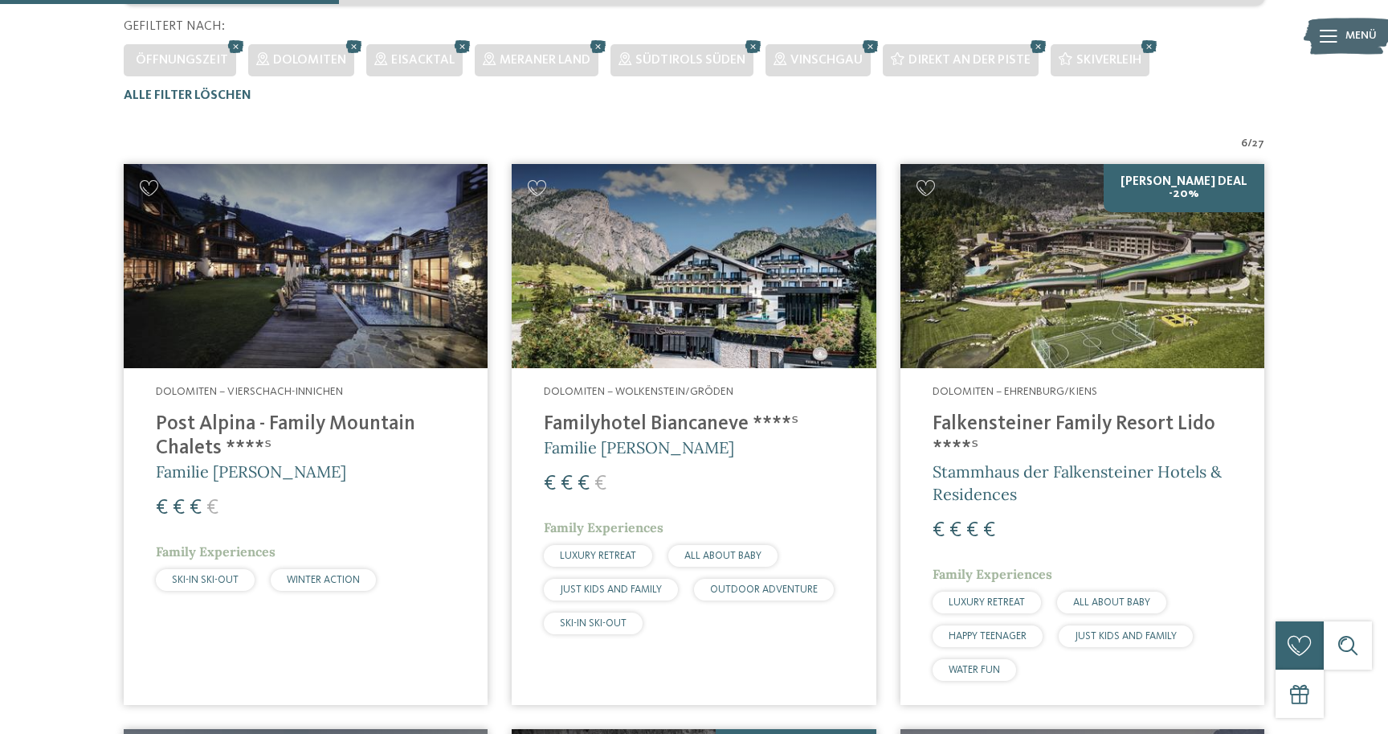
click at [370, 293] on img at bounding box center [306, 266] width 364 height 205
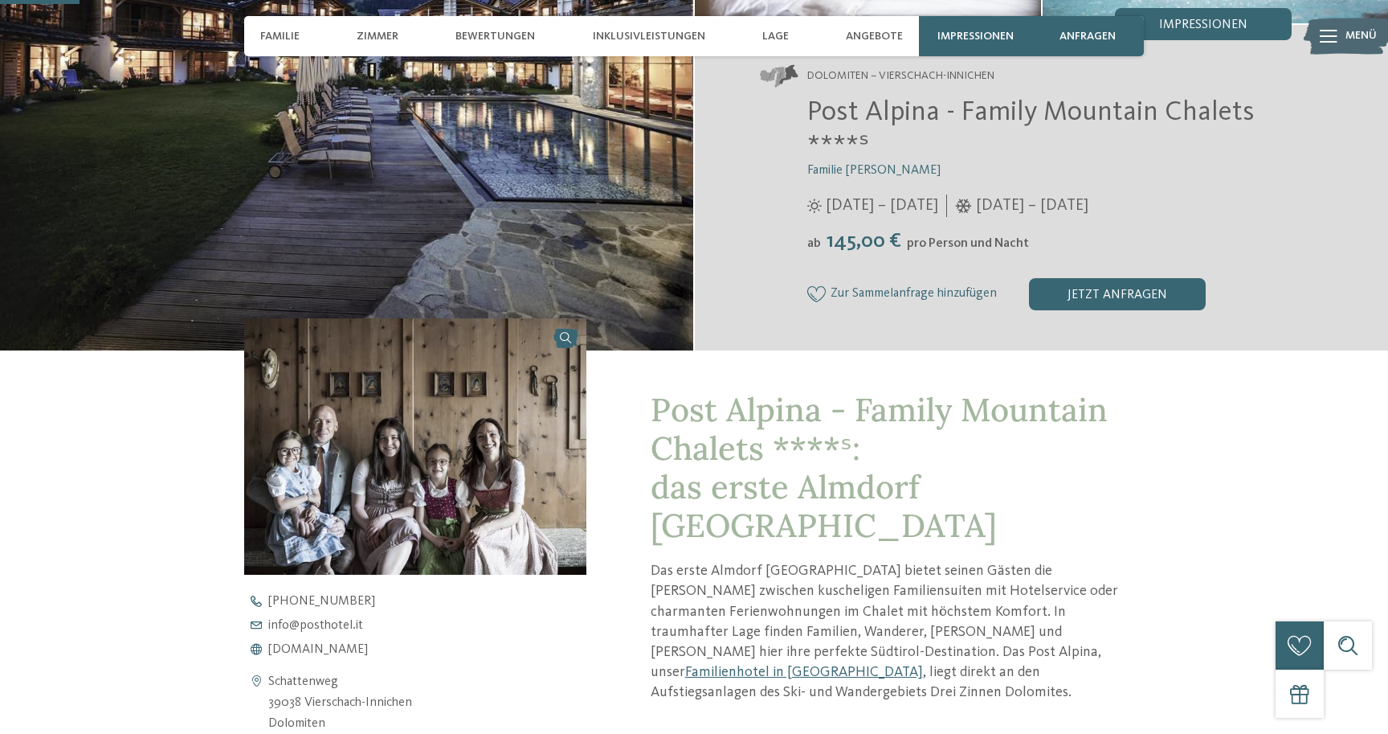
scroll to position [326, 0]
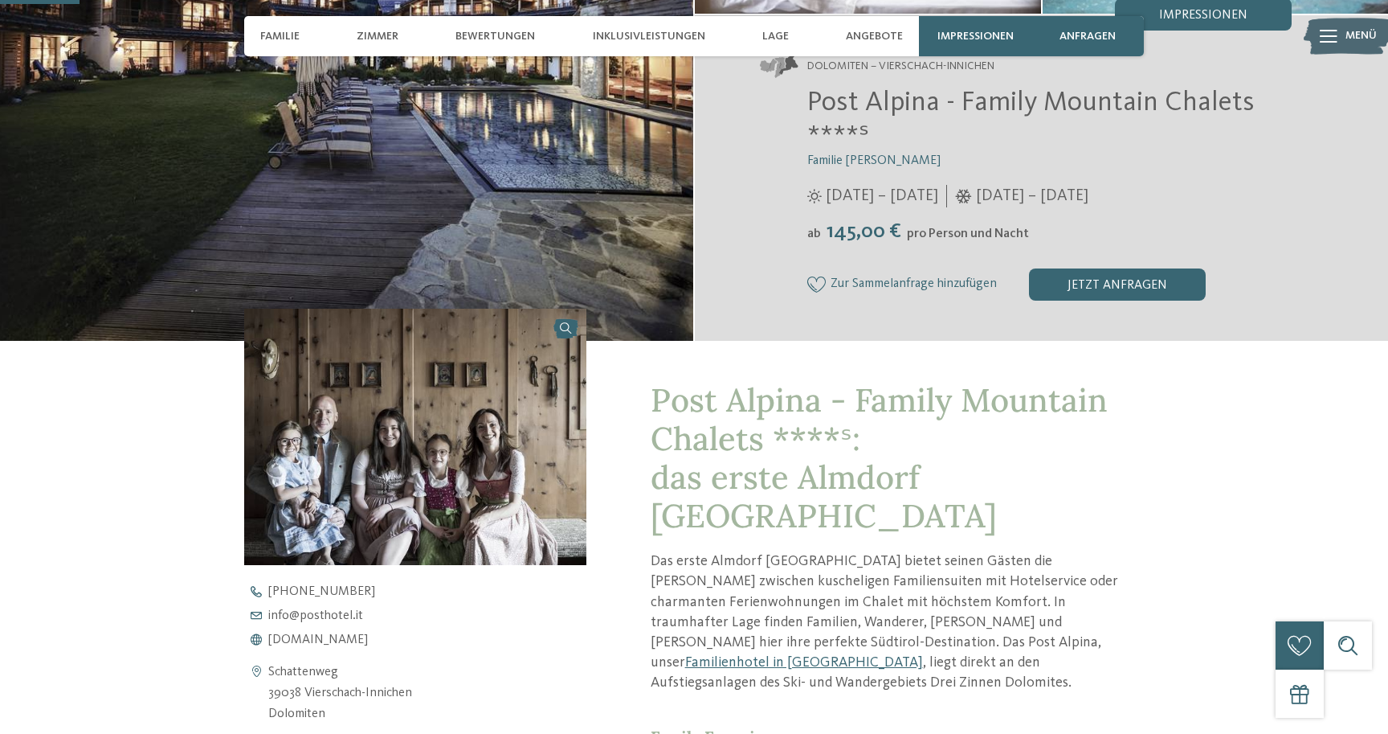
click at [407, 428] on img at bounding box center [415, 437] width 342 height 256
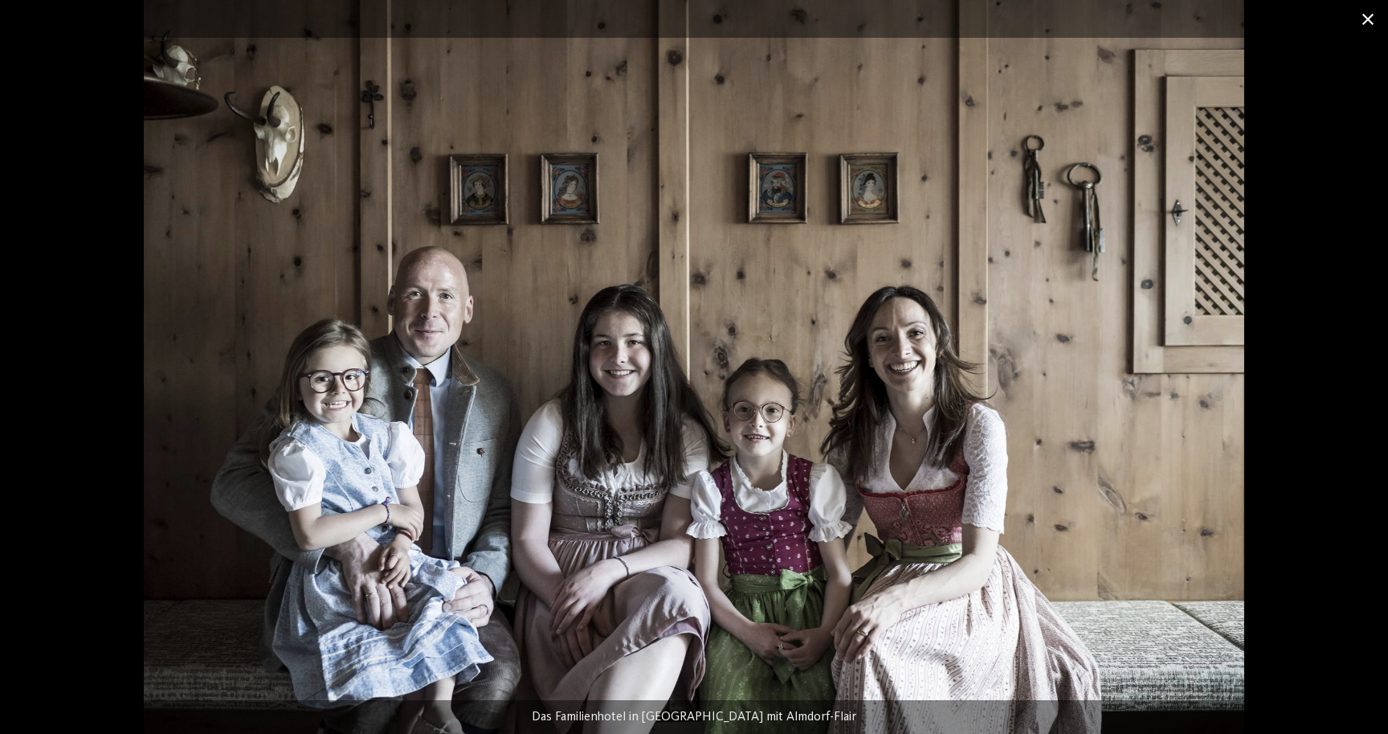
click at [1368, 21] on span at bounding box center [1368, 19] width 40 height 38
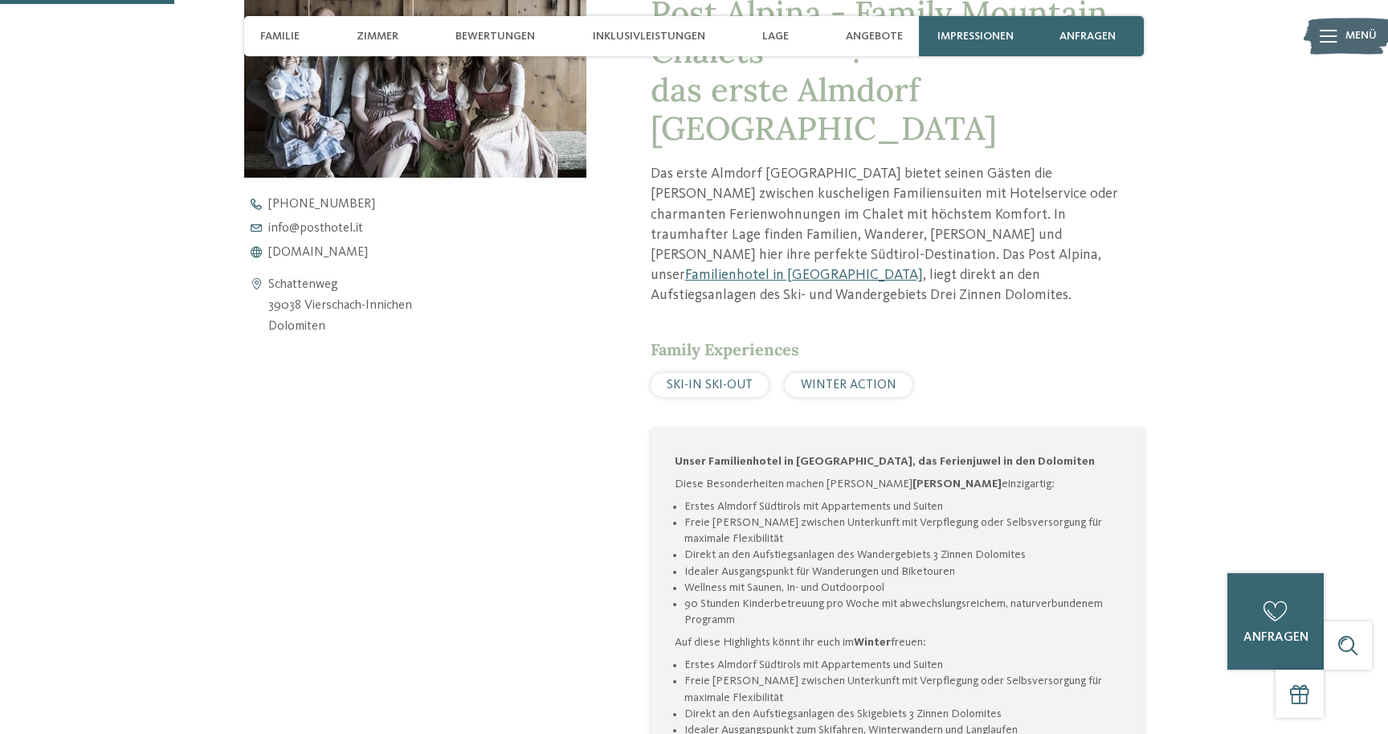
scroll to position [713, 0]
click at [333, 254] on span "www.postalpina.it" at bounding box center [318, 253] width 100 height 13
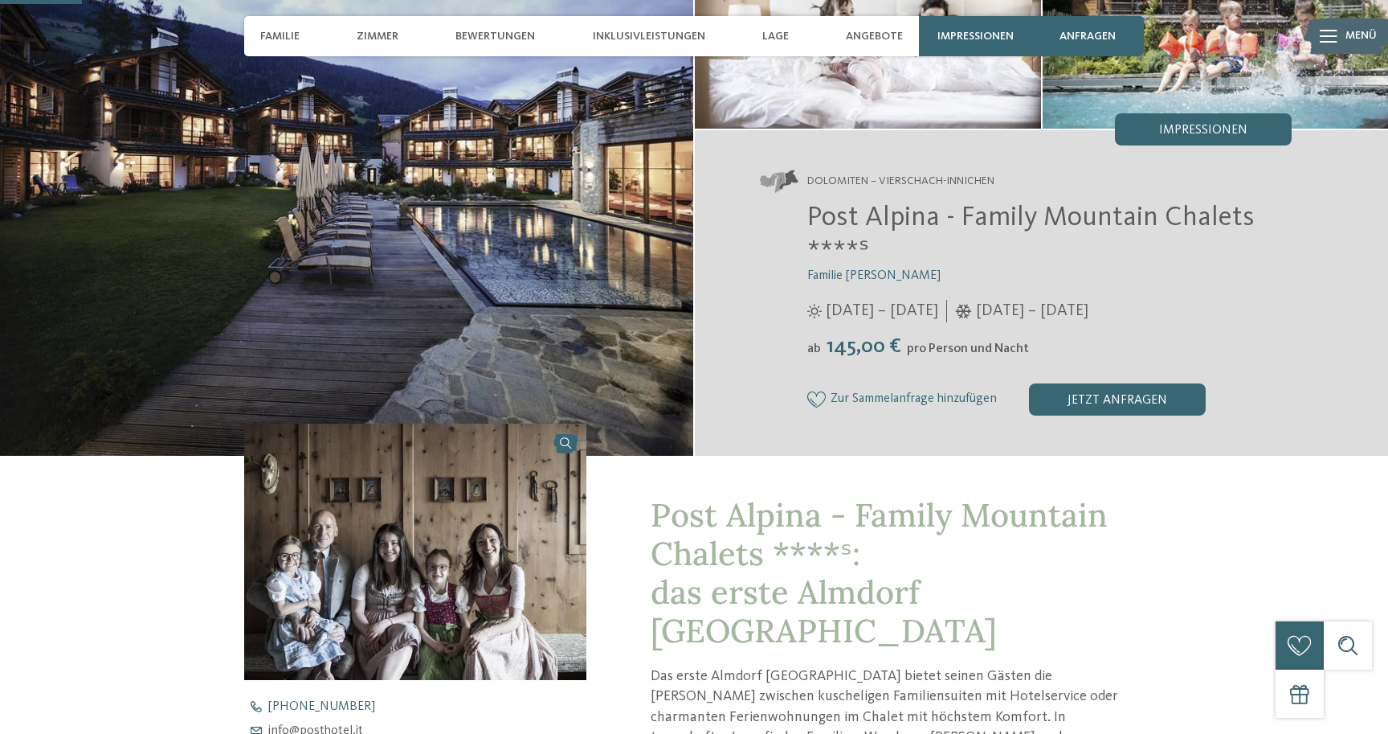
scroll to position [0, 0]
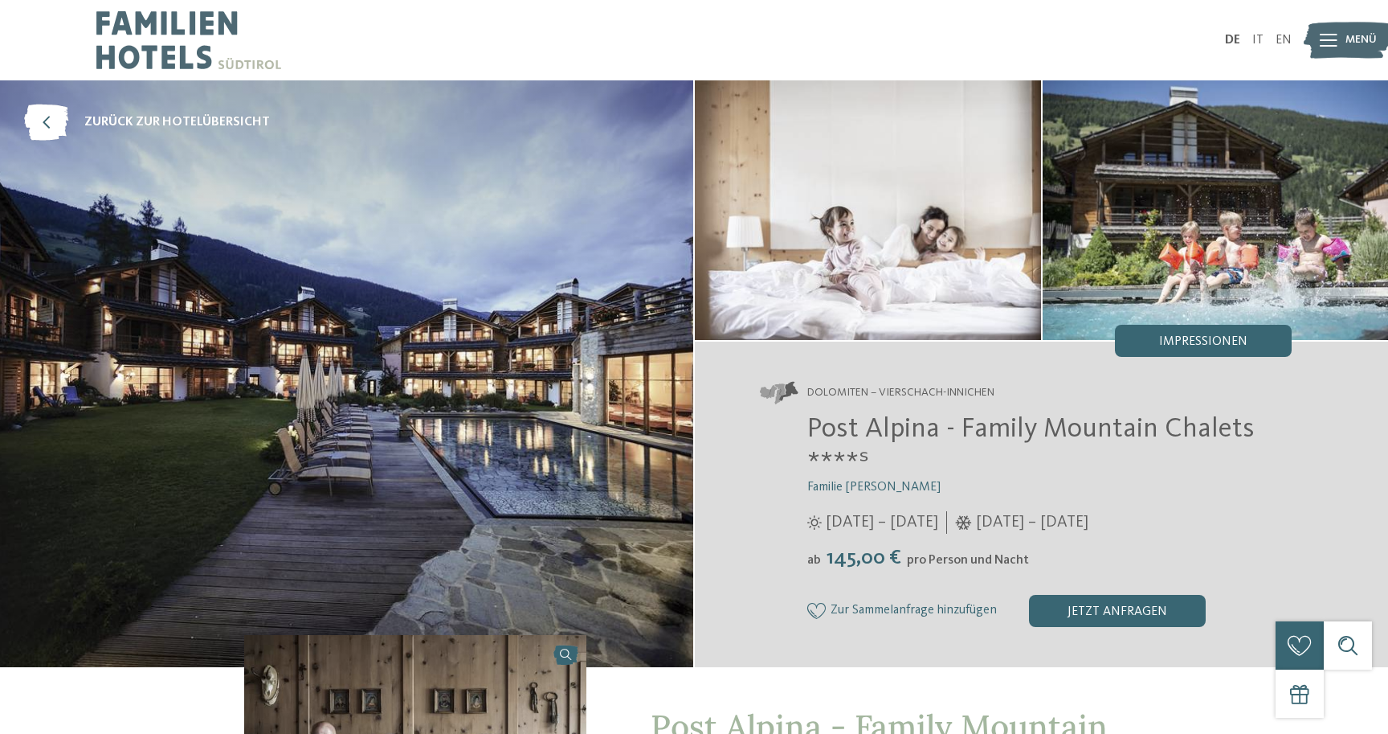
click at [170, 31] on img at bounding box center [188, 40] width 185 height 80
click at [186, 119] on span "zurück zur Hotelübersicht" at bounding box center [177, 122] width 186 height 18
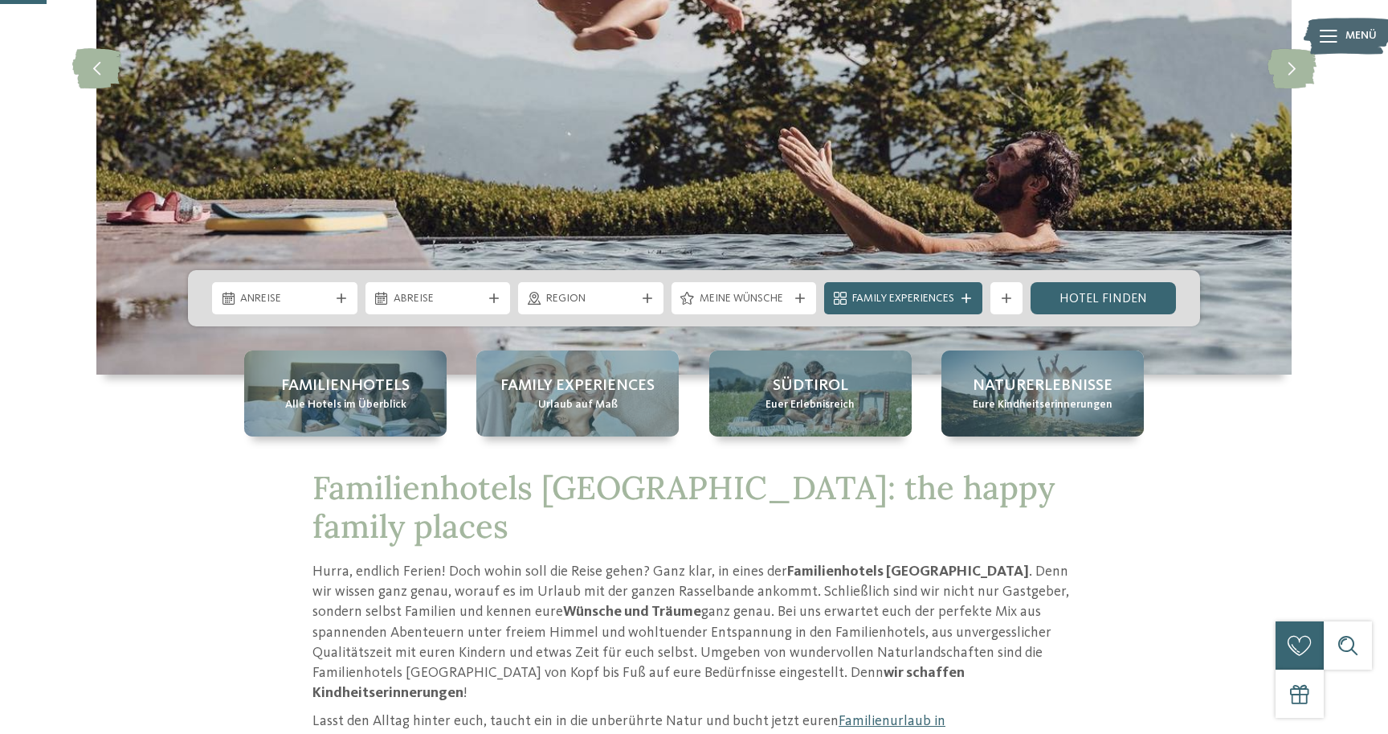
scroll to position [252, 0]
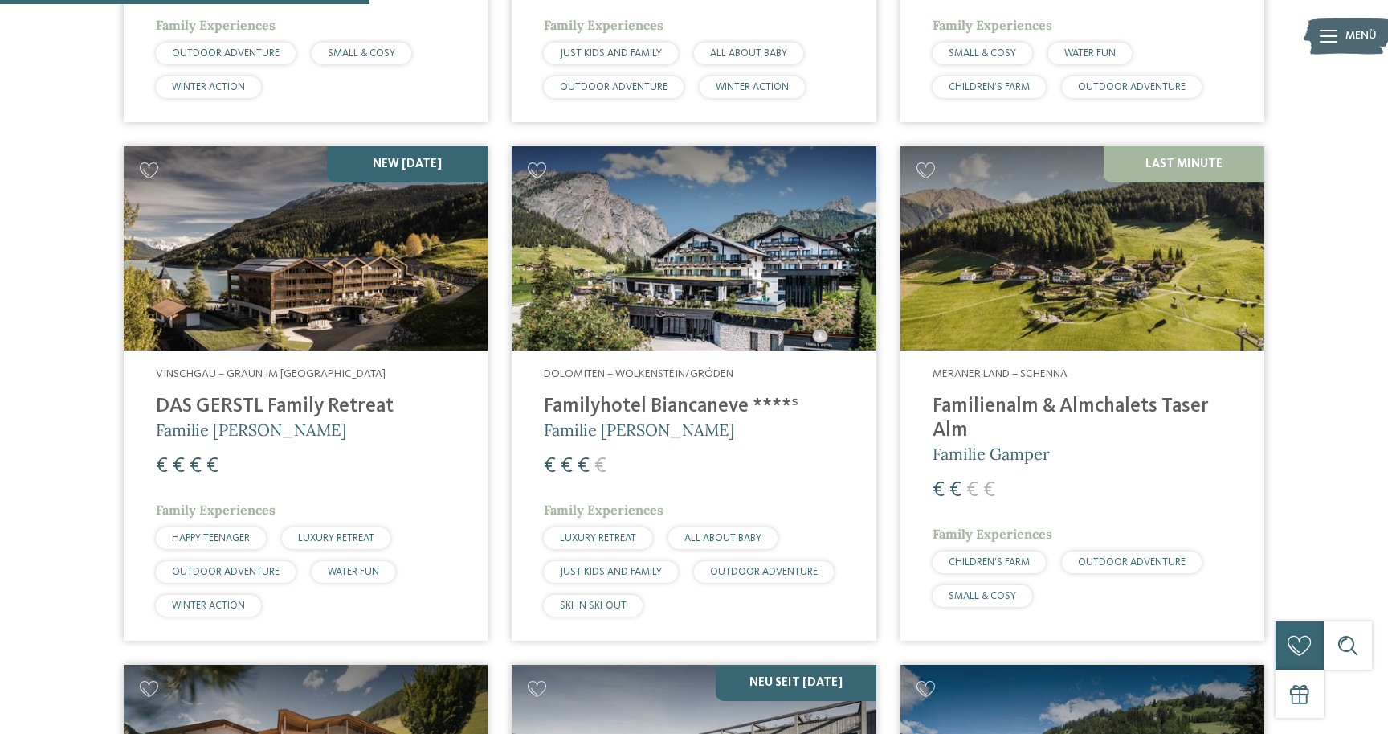
scroll to position [1437, 0]
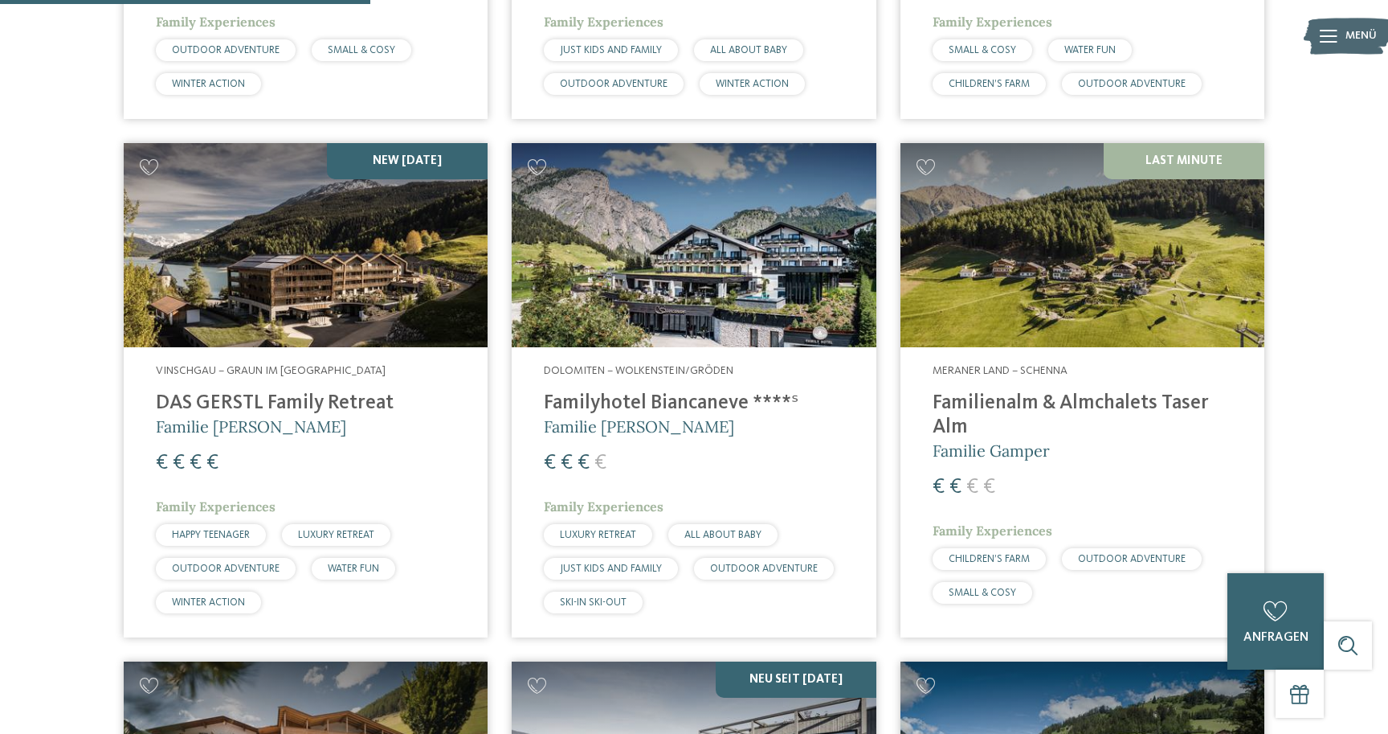
click at [313, 306] on img at bounding box center [306, 245] width 364 height 205
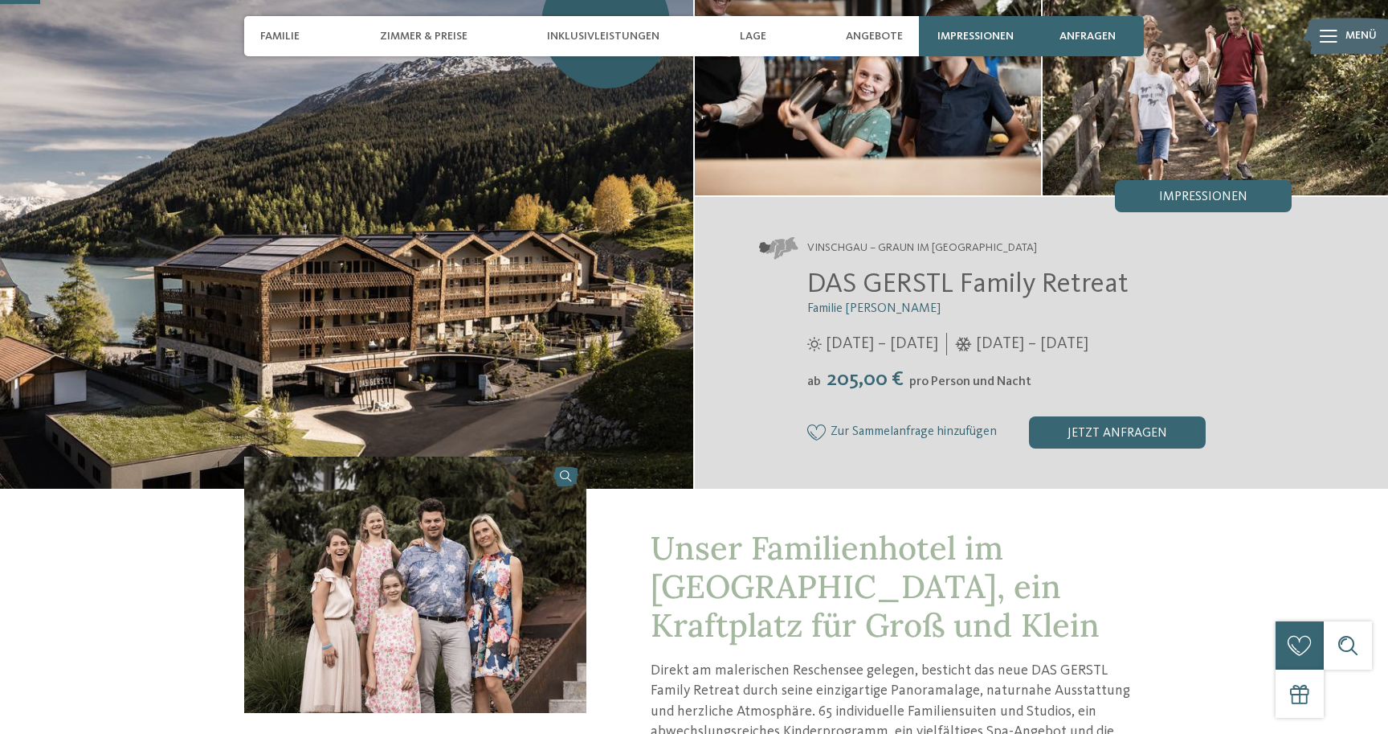
scroll to position [166, 0]
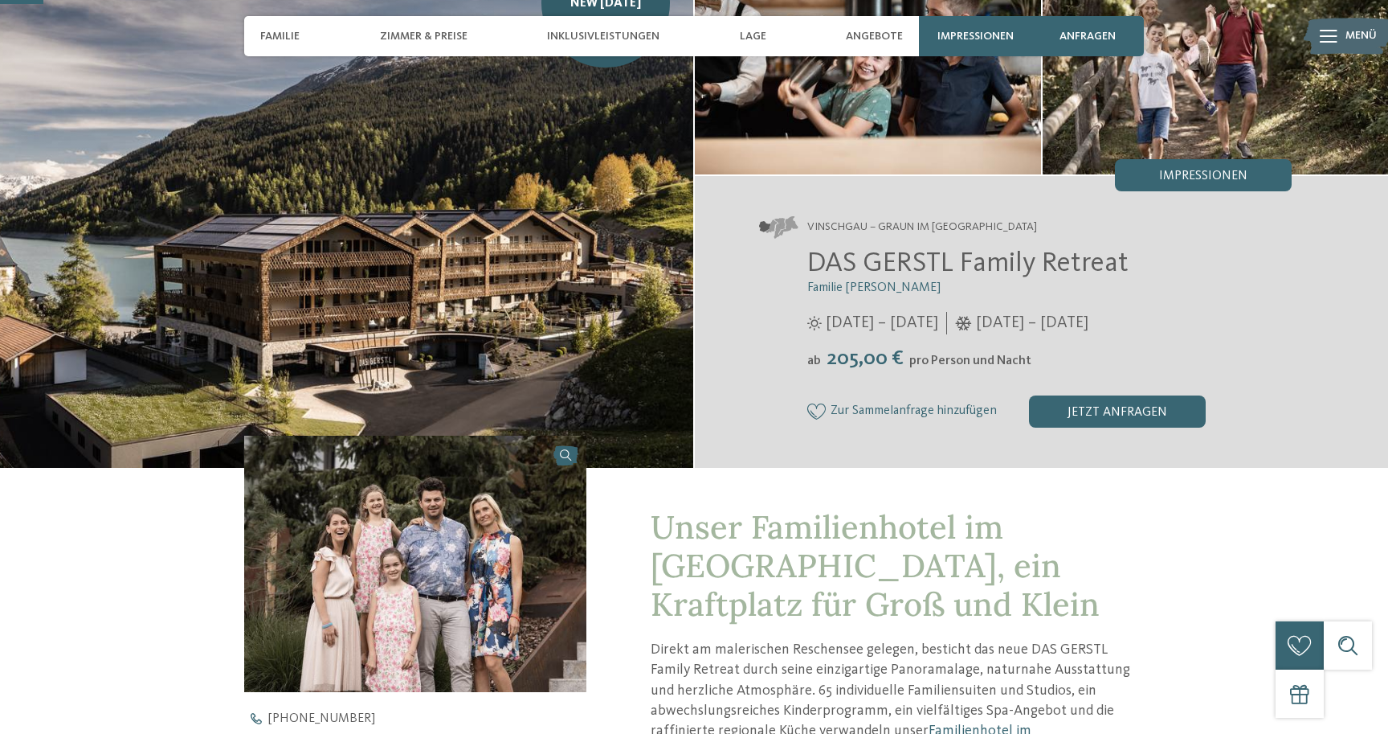
click at [541, 542] on img at bounding box center [415, 563] width 342 height 256
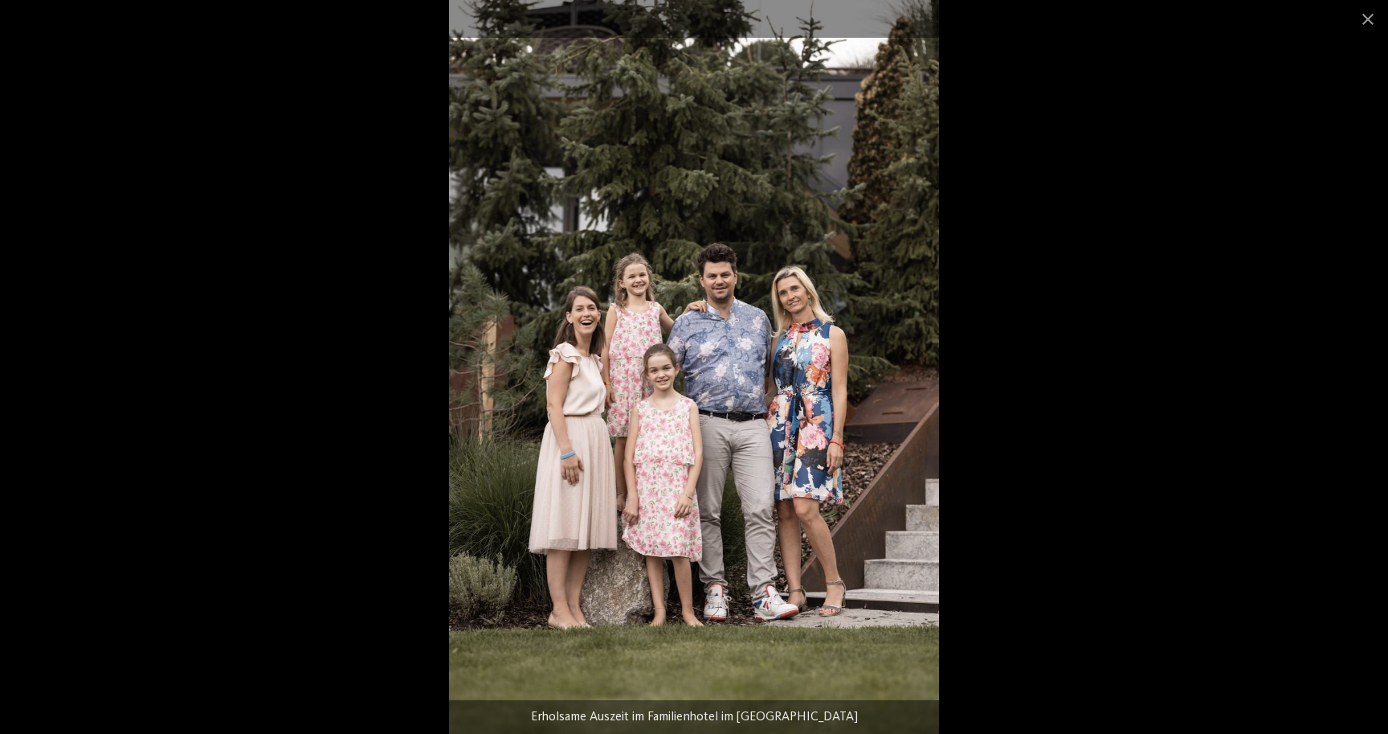
click at [1251, 178] on div at bounding box center [694, 367] width 1388 height 734
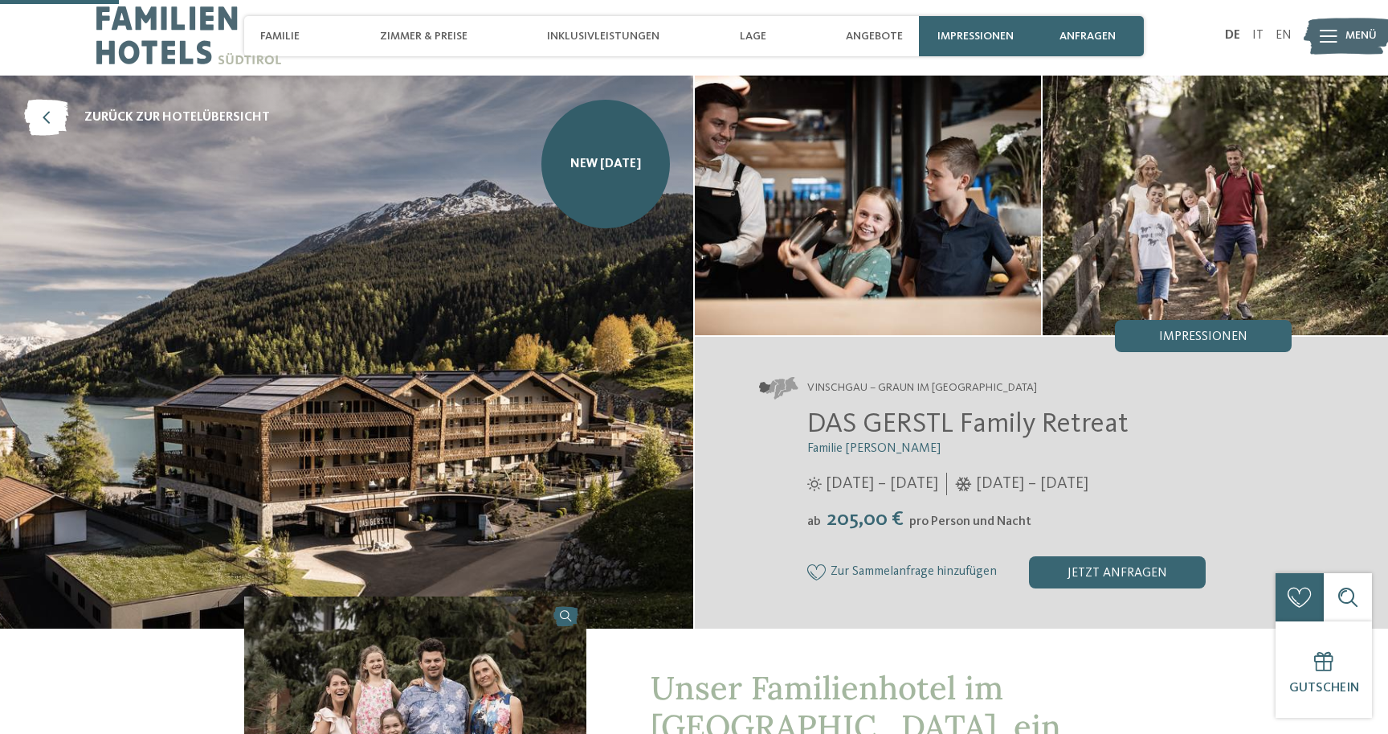
scroll to position [0, 0]
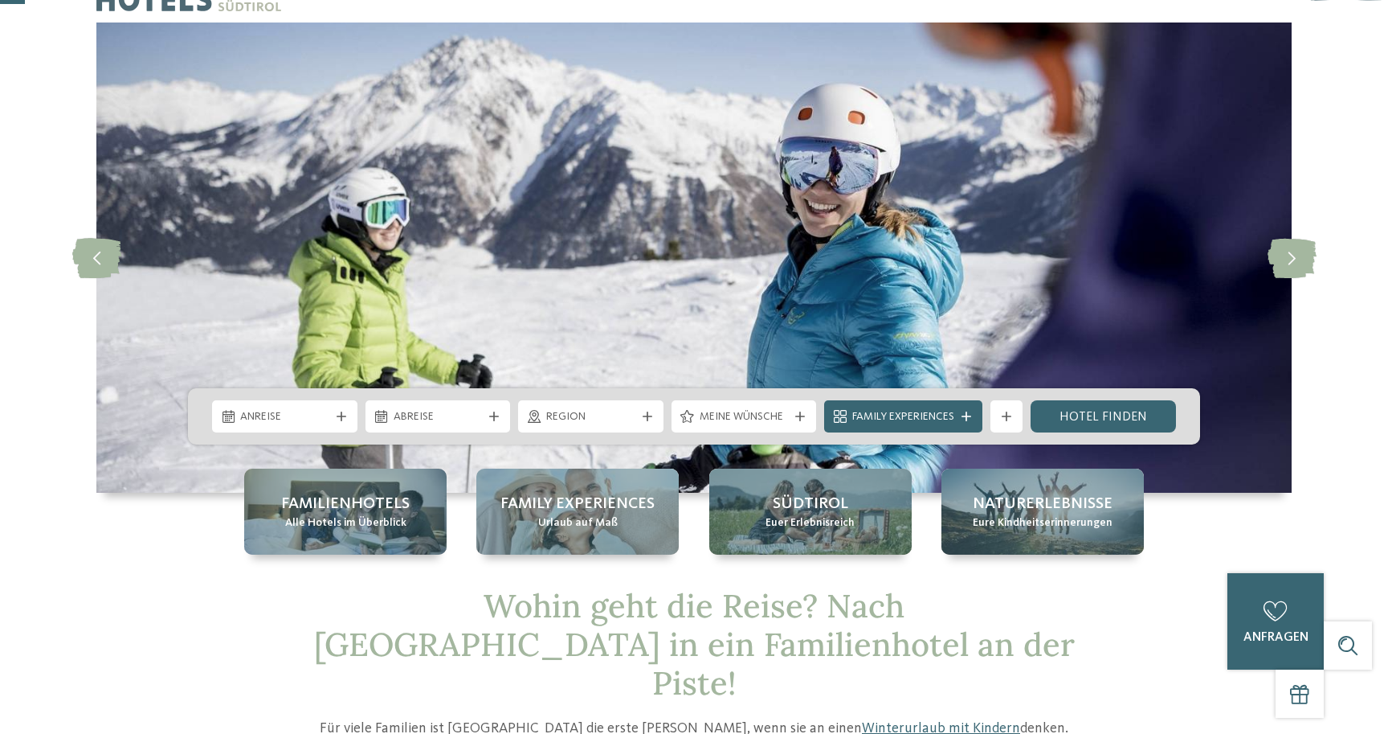
scroll to position [100, 0]
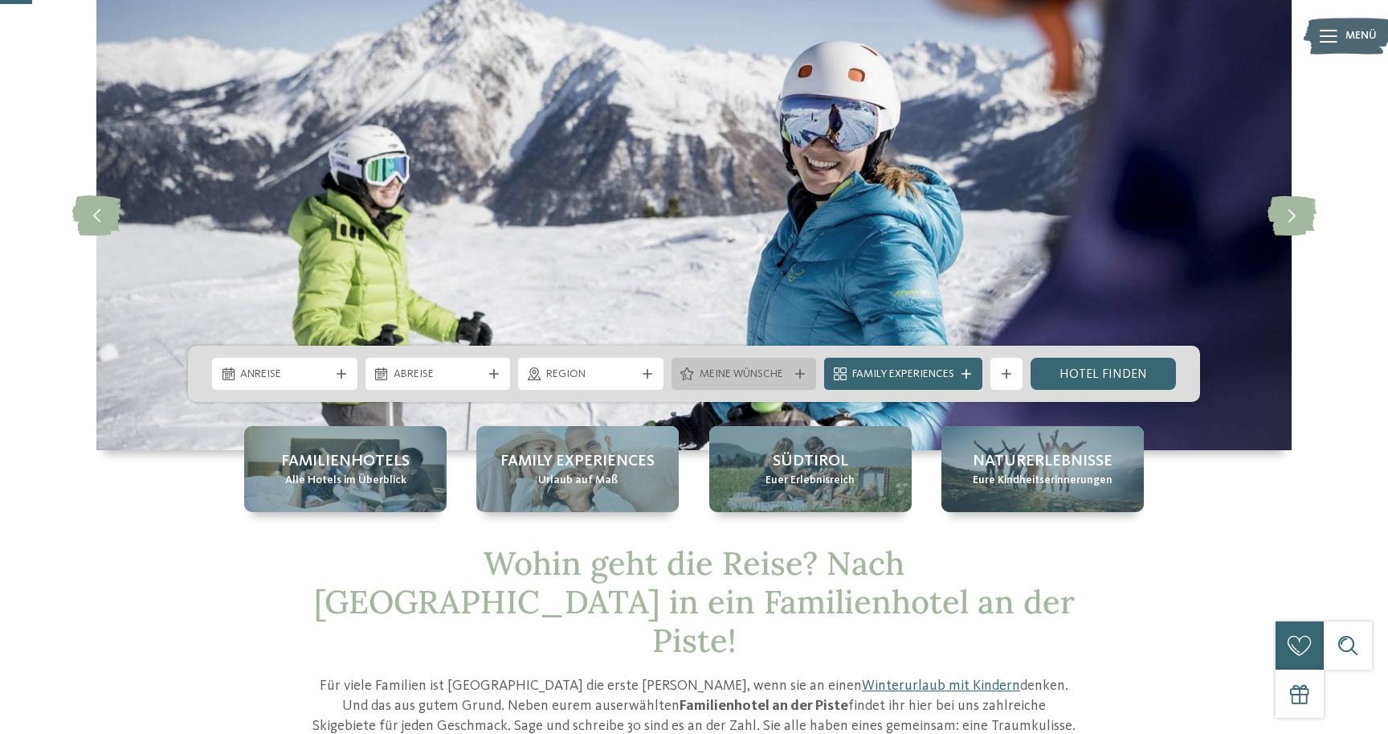
click at [792, 369] on div at bounding box center [800, 374] width 16 height 10
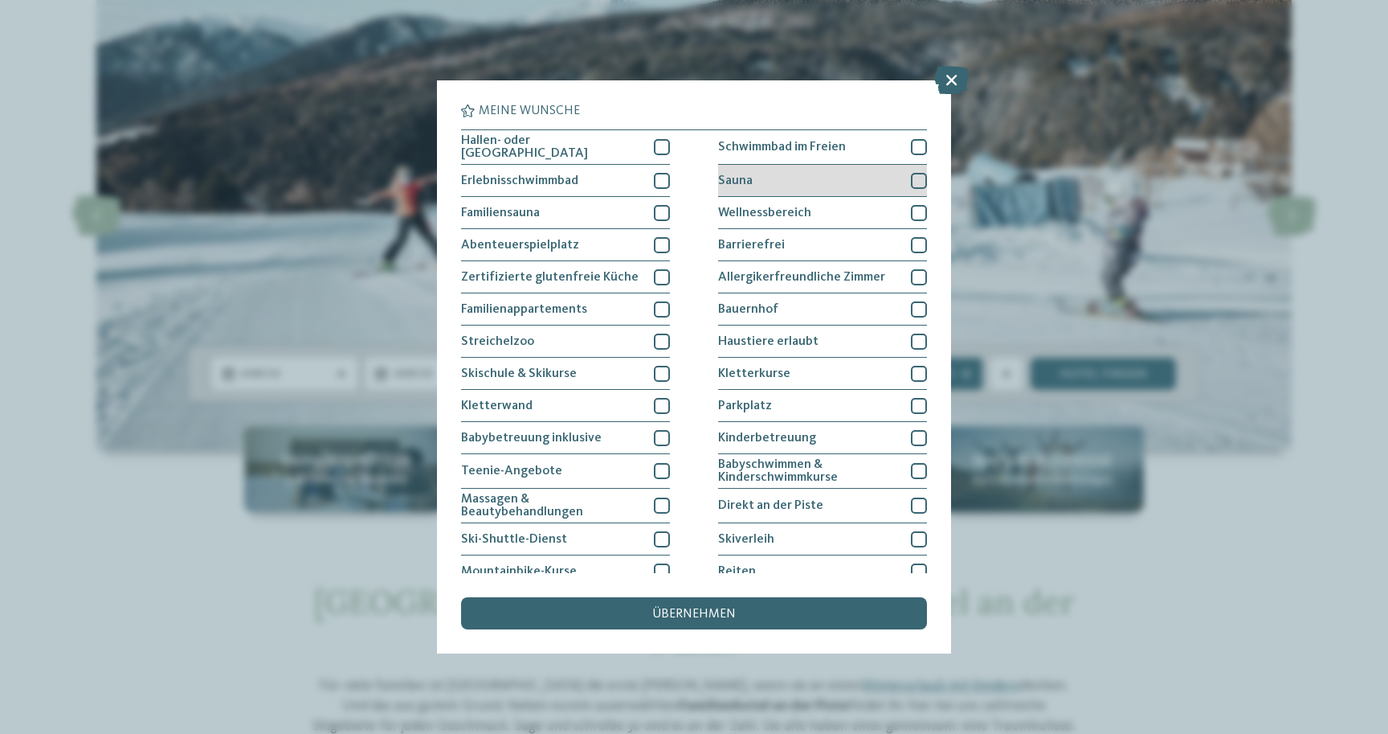
click at [914, 177] on div at bounding box center [919, 181] width 16 height 16
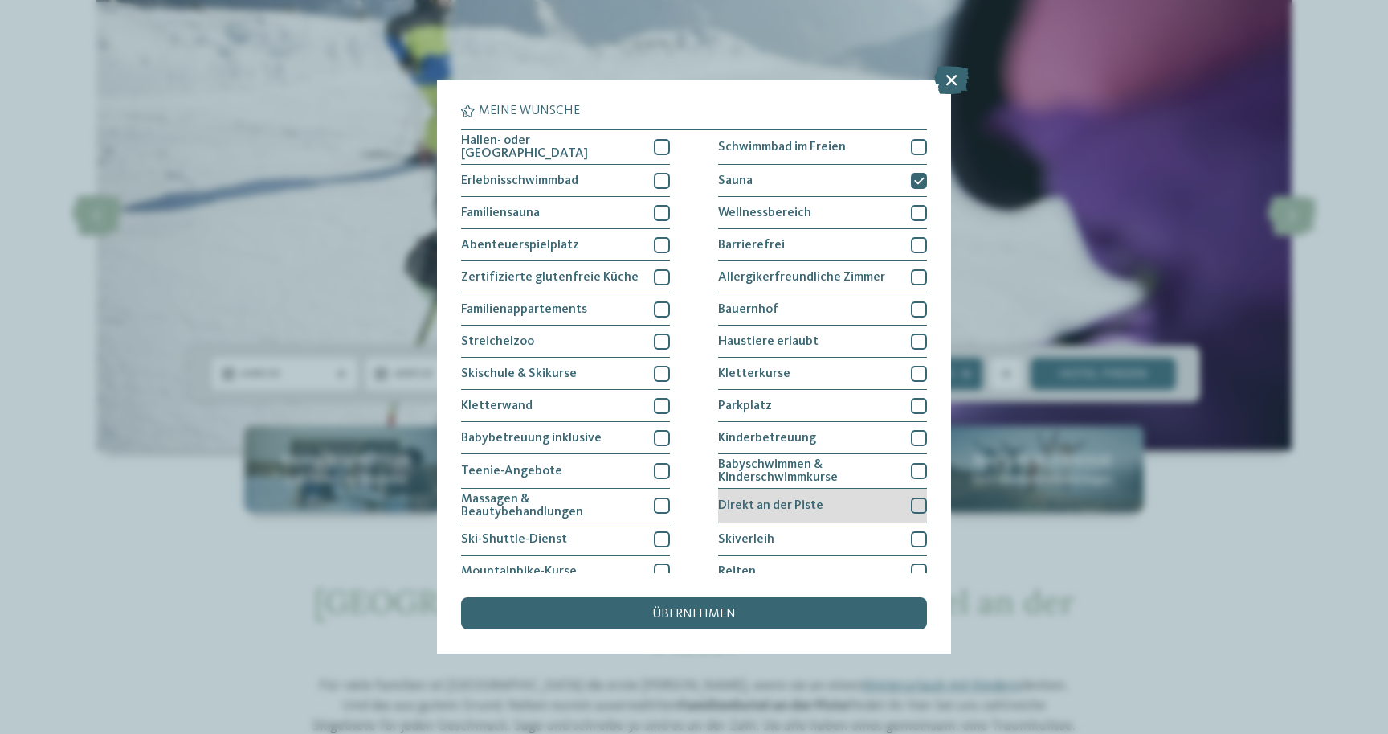
click at [917, 502] on div at bounding box center [919, 505] width 16 height 16
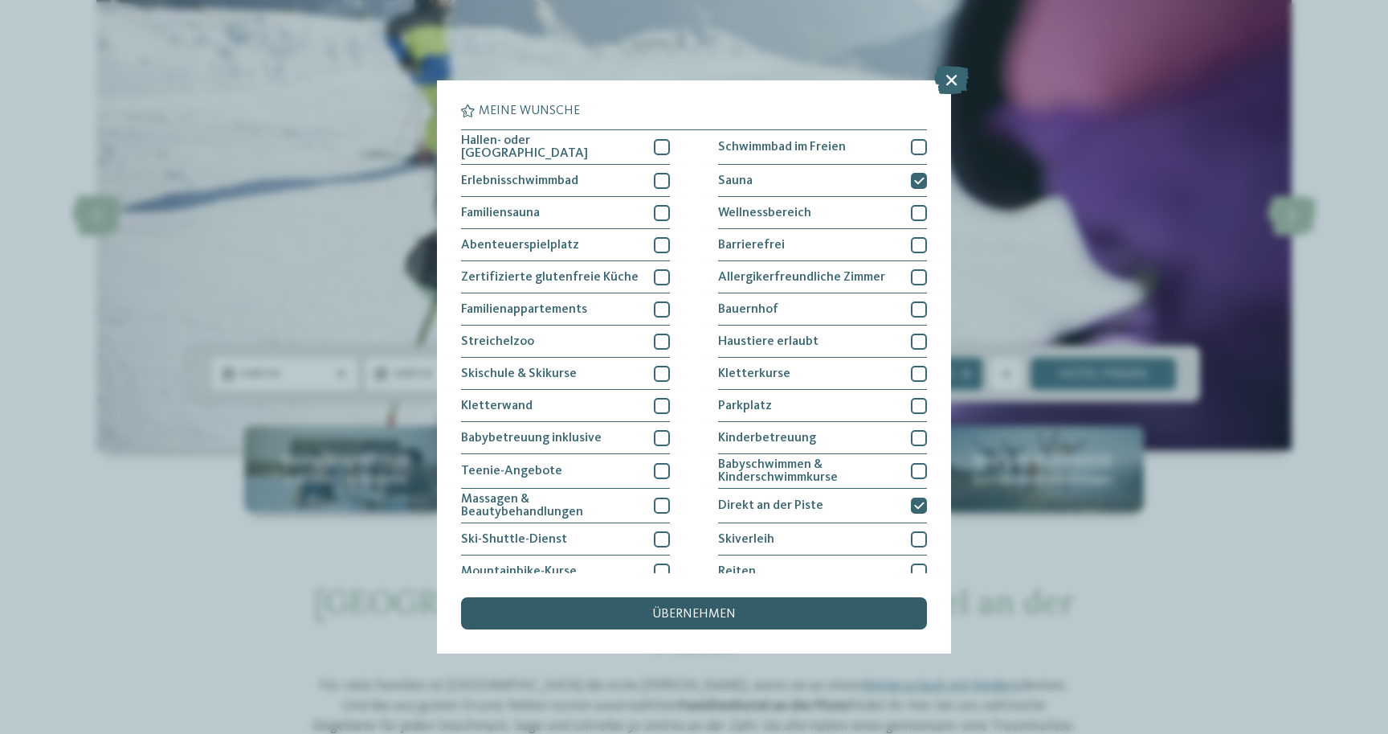
click at [843, 612] on div "übernehmen" at bounding box center [694, 613] width 466 height 32
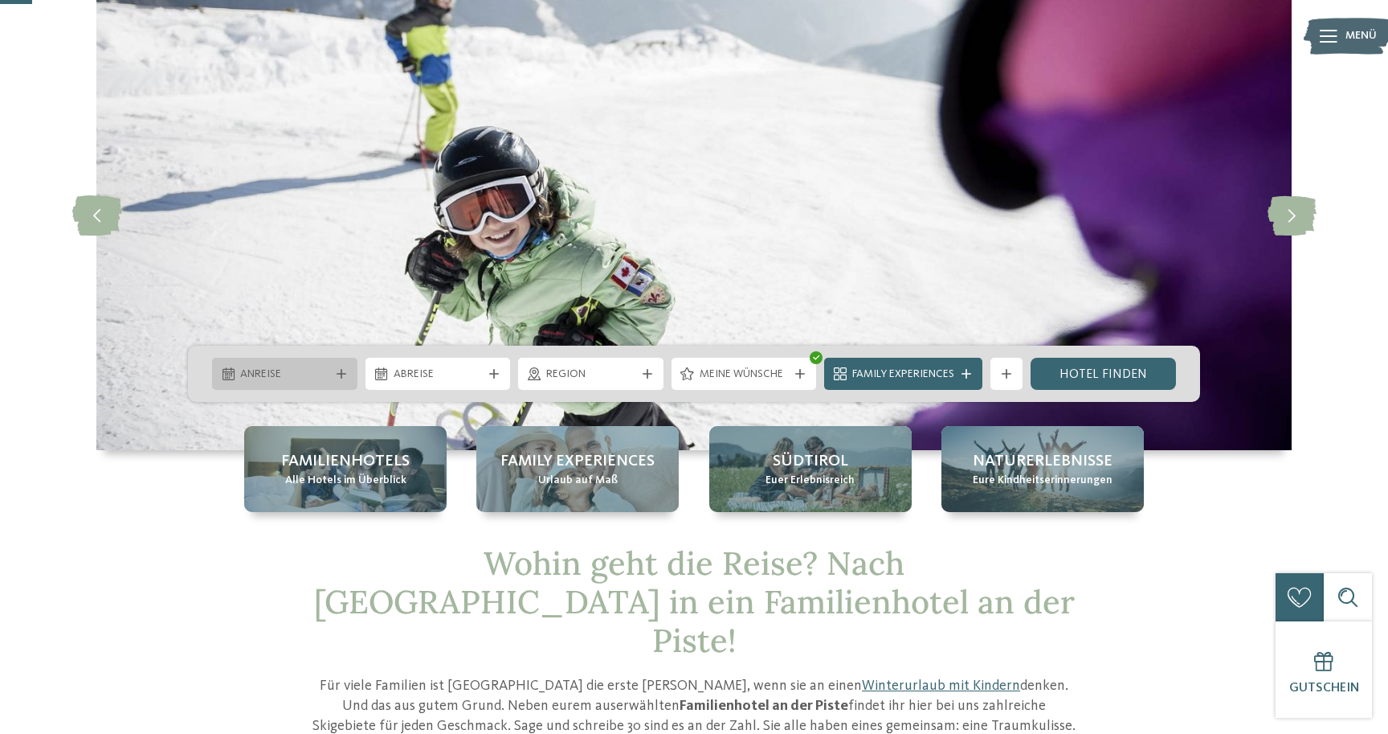
click at [342, 375] on icon at bounding box center [342, 374] width 10 height 10
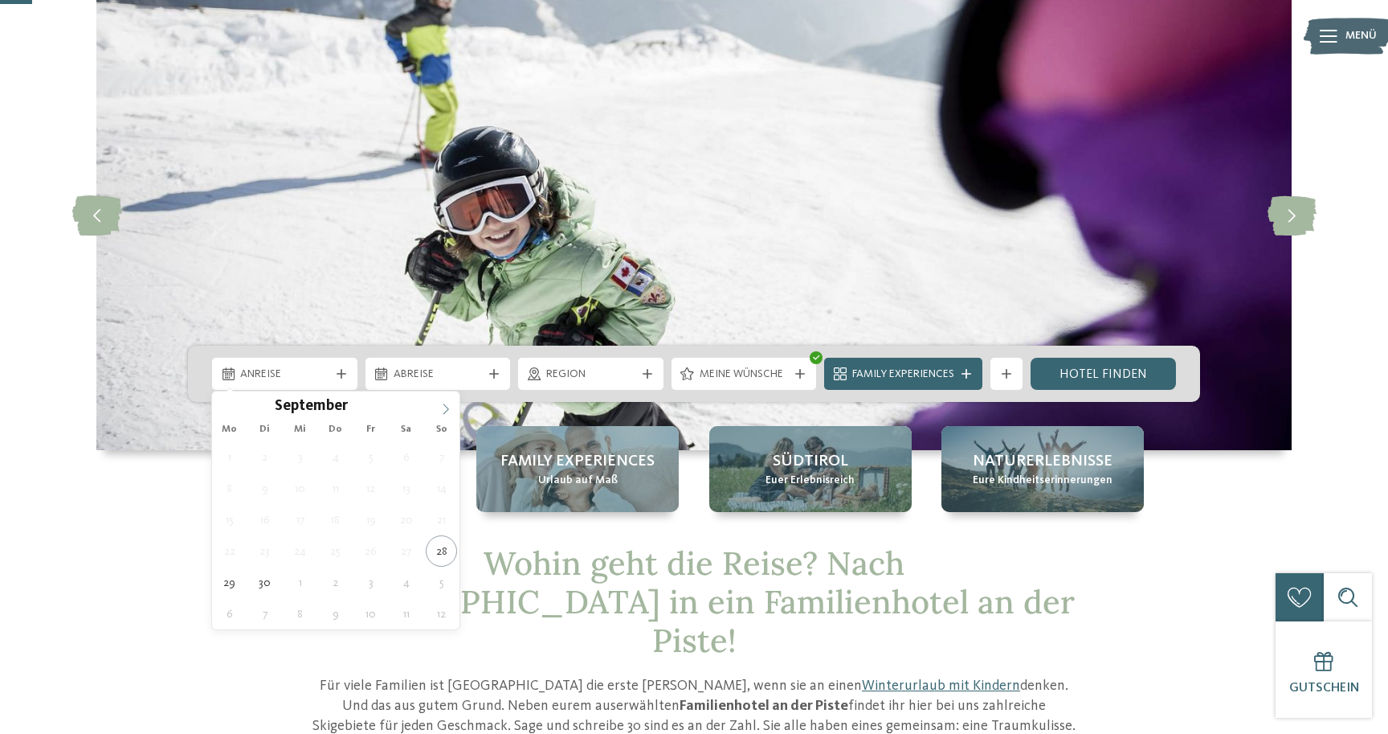
click at [443, 405] on icon at bounding box center [445, 408] width 11 height 11
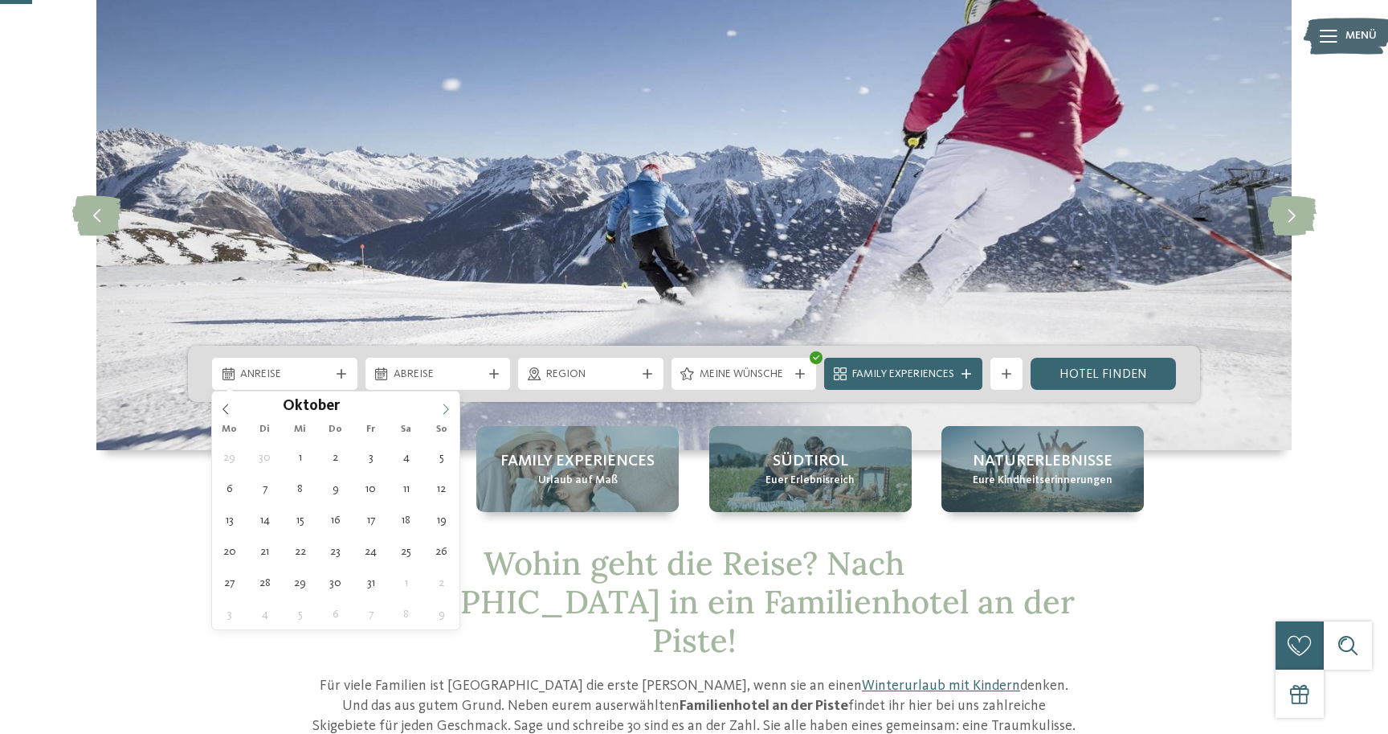
click at [443, 405] on icon at bounding box center [445, 408] width 11 height 11
type div "[DATE]"
type input "****"
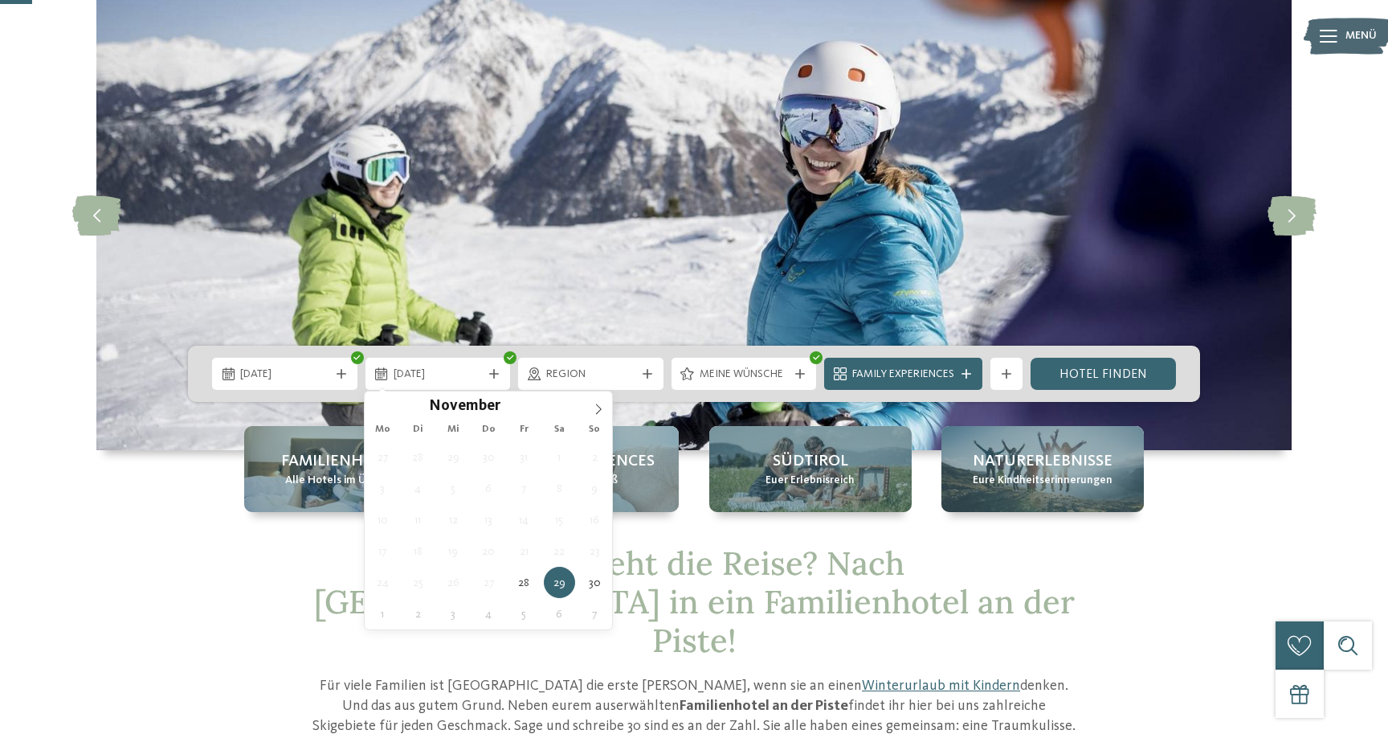
click at [313, 378] on span "[DATE]" at bounding box center [284, 374] width 89 height 16
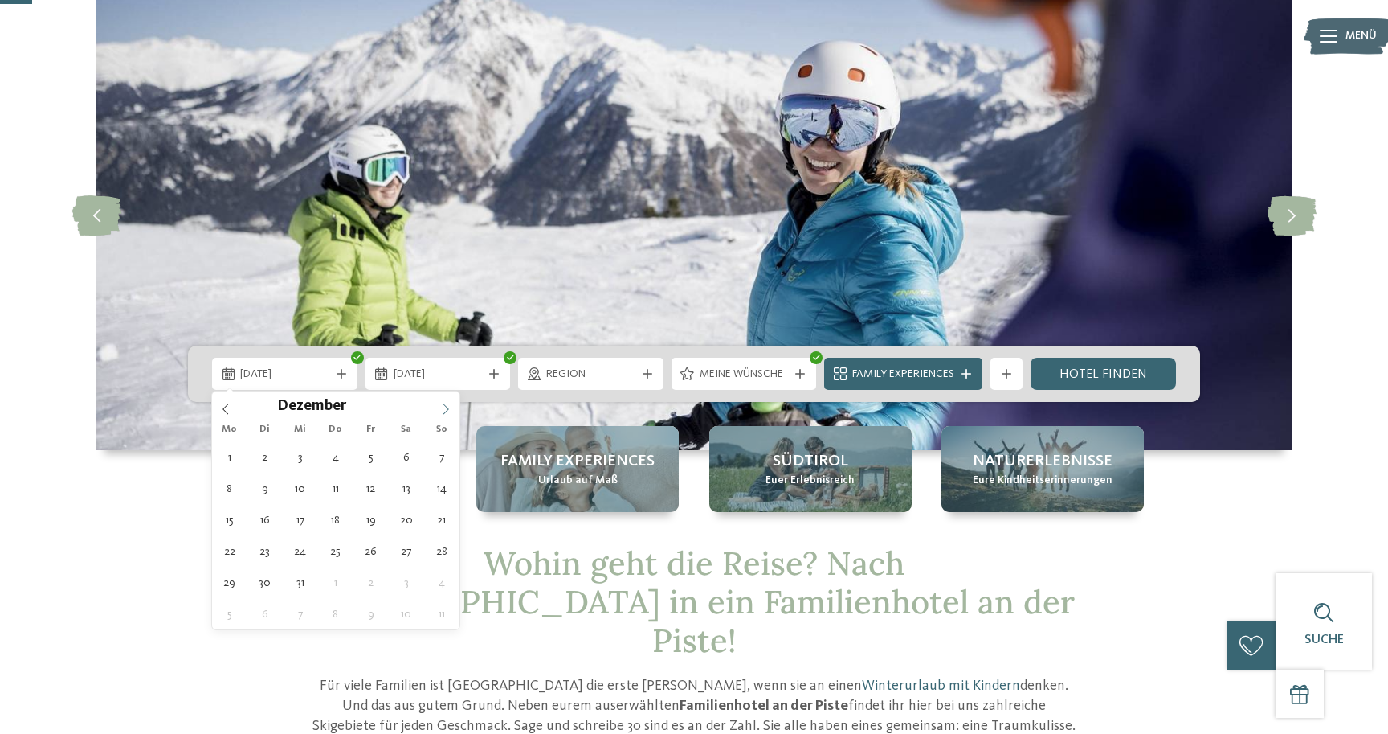
click at [444, 410] on icon at bounding box center [445, 408] width 11 height 11
type div "[DATE]"
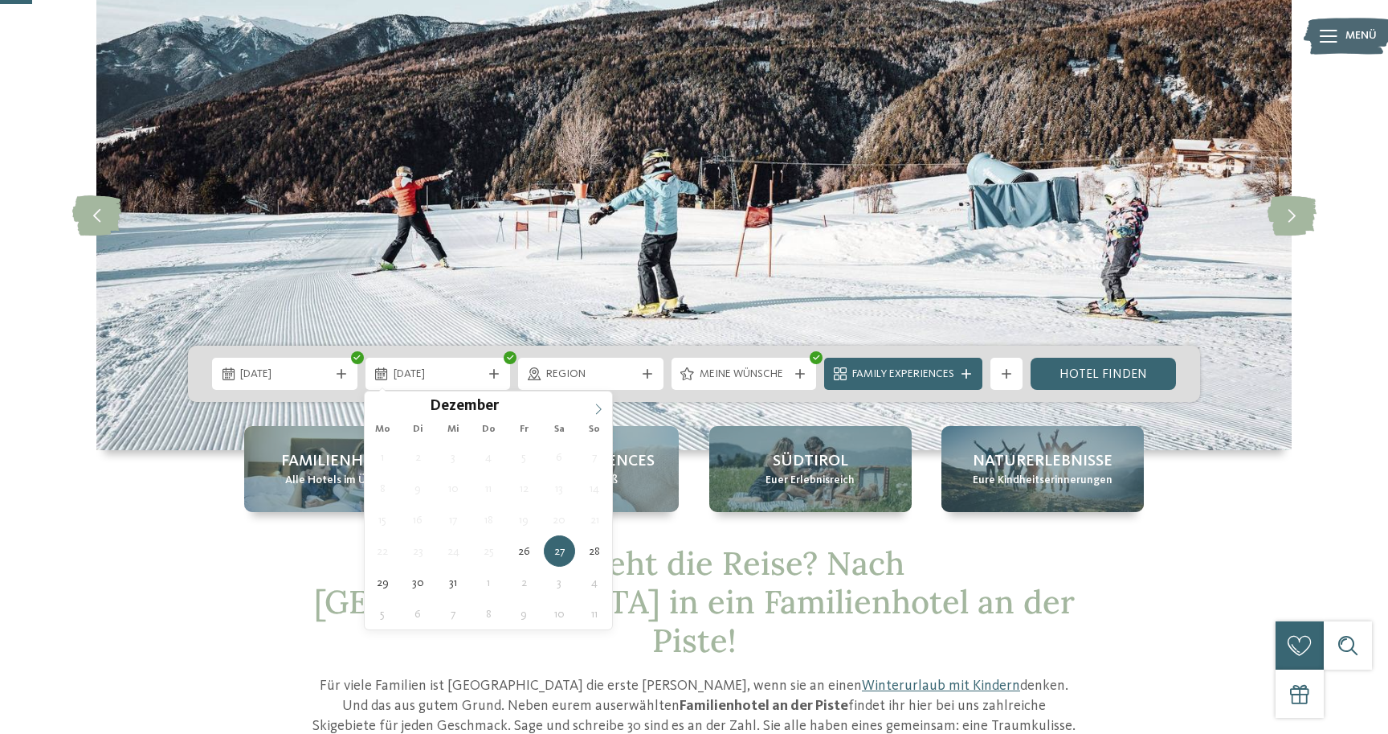
type input "****"
click at [601, 403] on span at bounding box center [598, 404] width 27 height 27
type div "[DATE]"
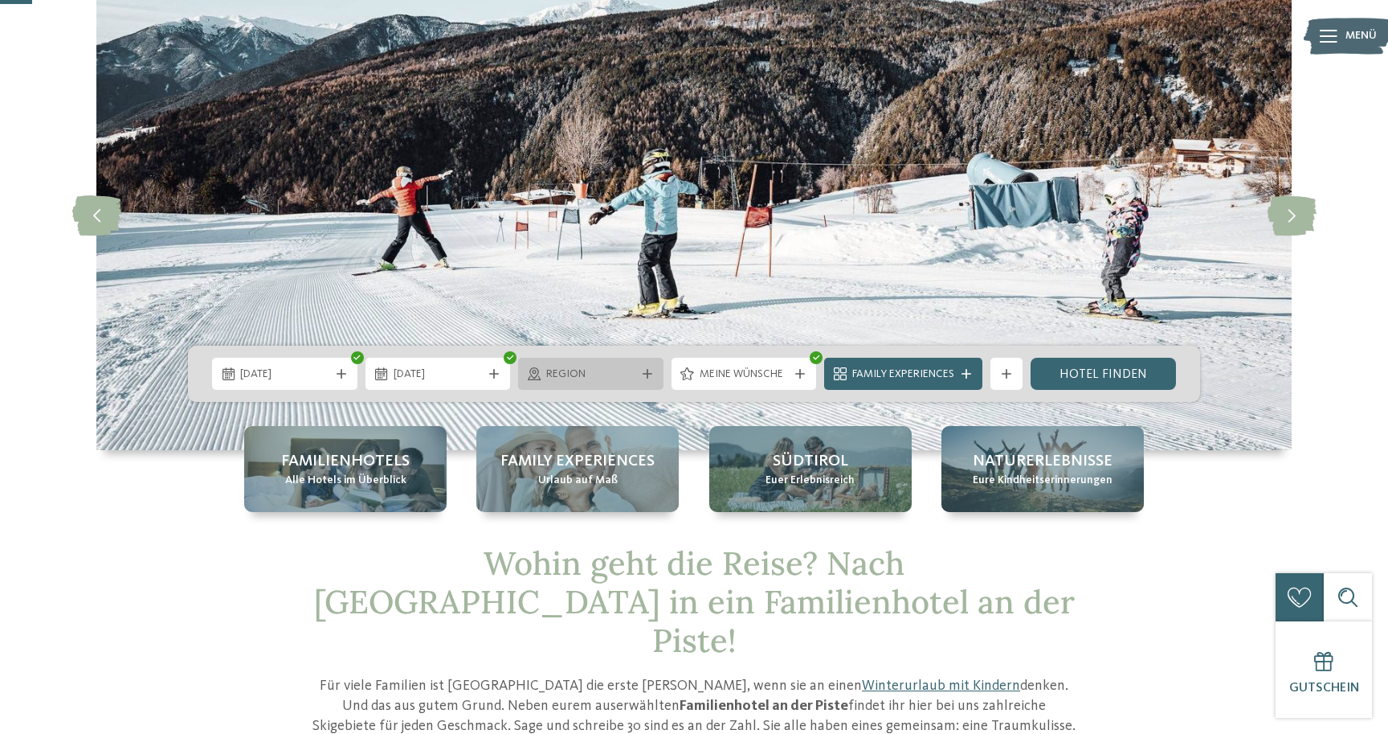
click at [603, 370] on span "Region" at bounding box center [590, 374] width 89 height 16
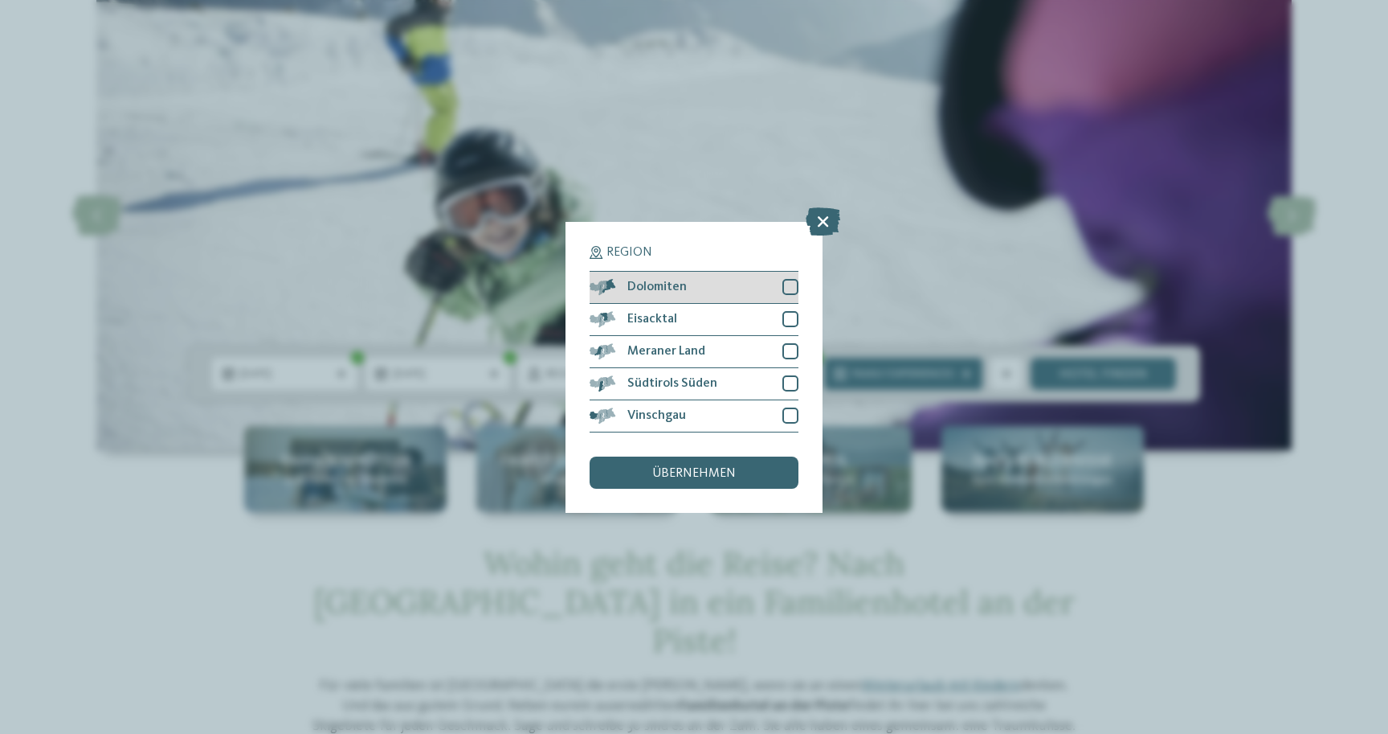
click at [791, 285] on div at bounding box center [791, 287] width 16 height 16
click at [790, 317] on div at bounding box center [791, 319] width 16 height 16
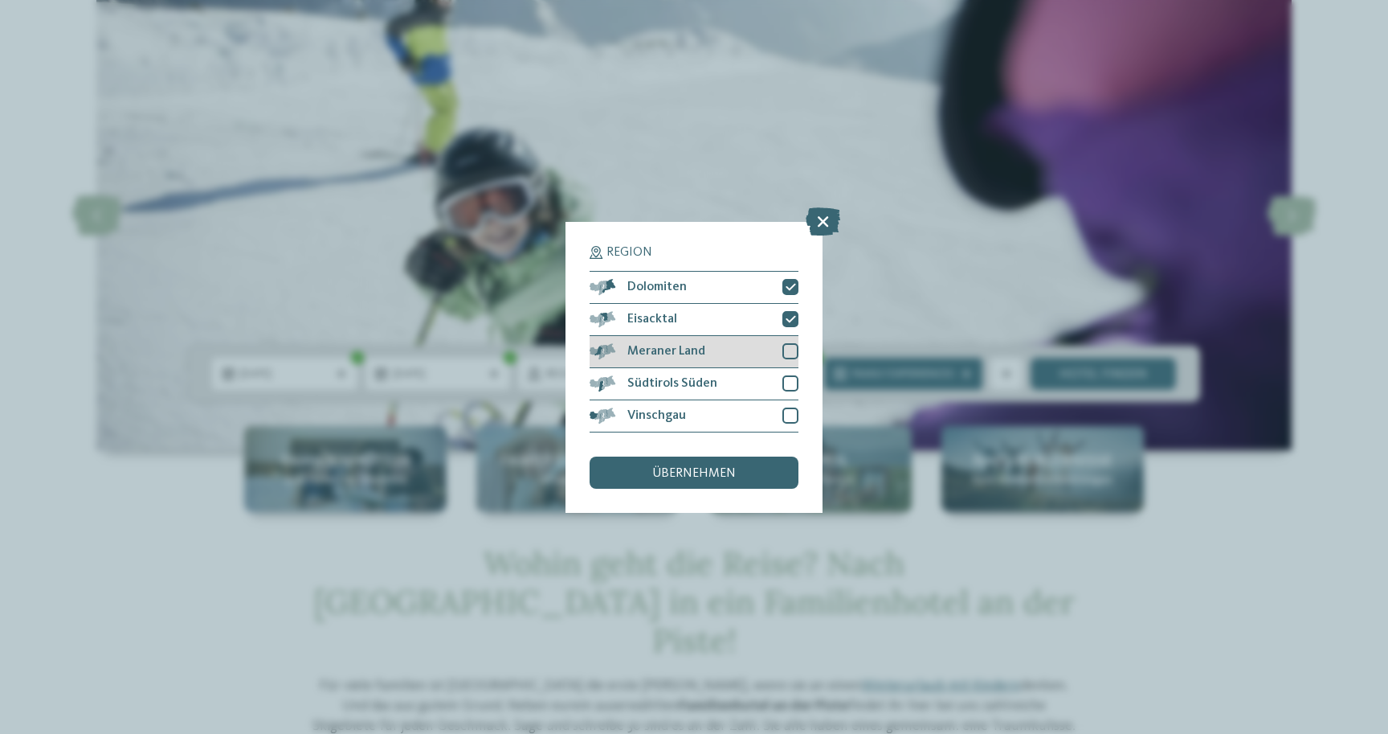
click at [790, 356] on div at bounding box center [791, 351] width 16 height 16
click at [790, 382] on div at bounding box center [791, 383] width 16 height 16
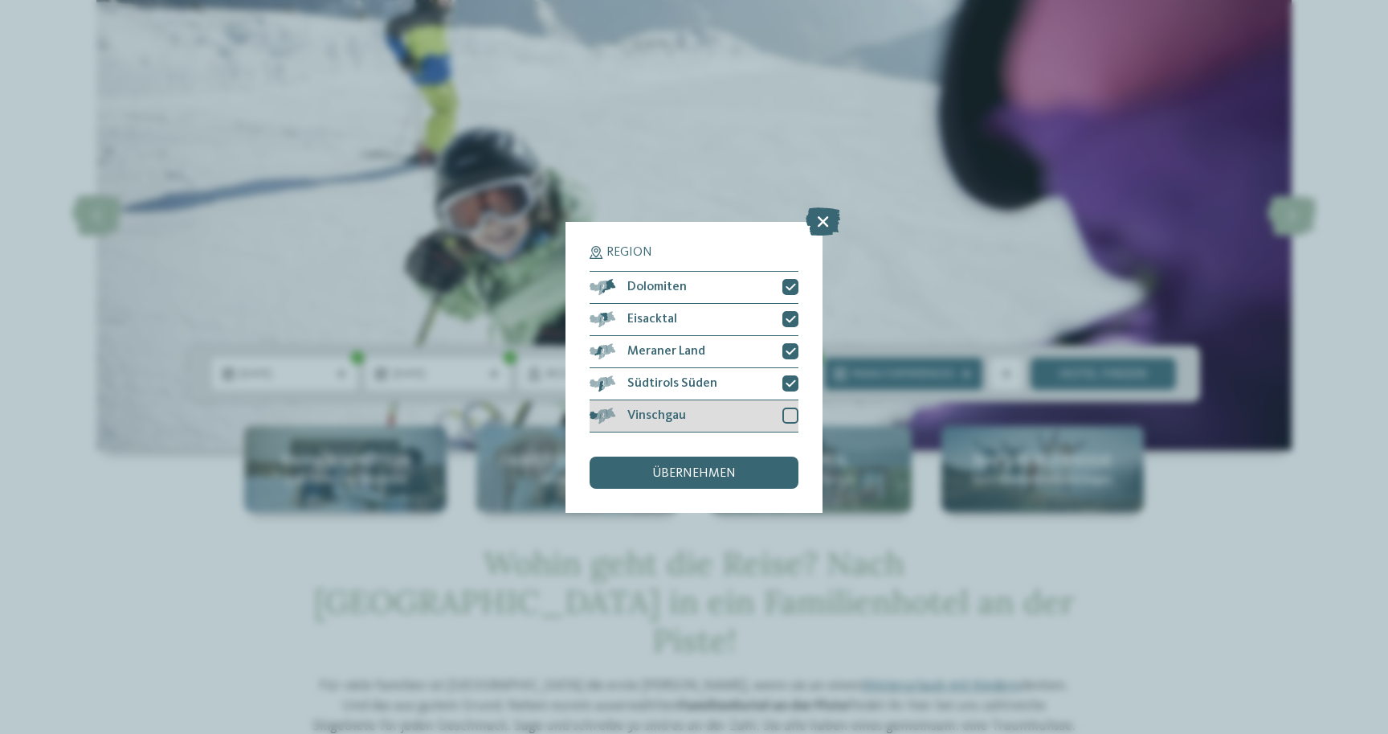
click at [791, 407] on div at bounding box center [791, 415] width 16 height 16
click at [757, 476] on div "übernehmen" at bounding box center [694, 472] width 209 height 32
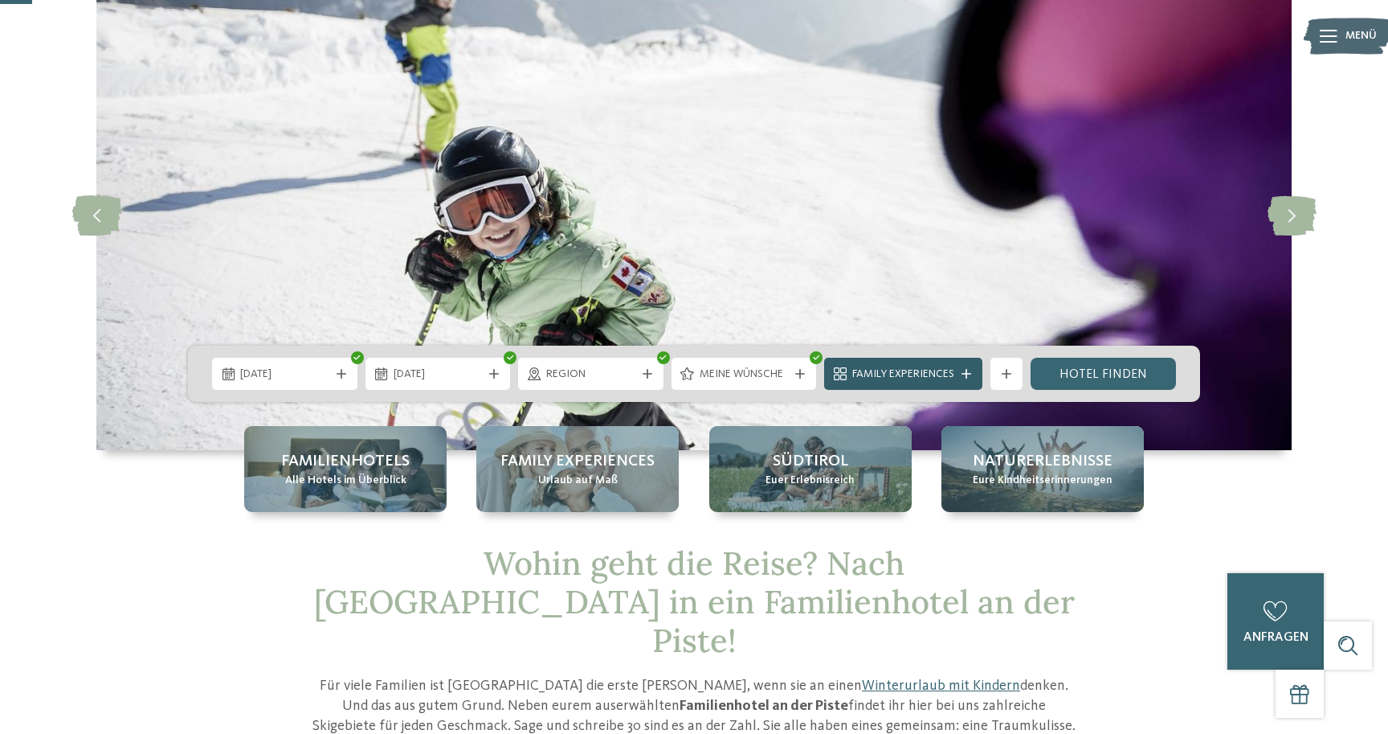
click at [941, 368] on span "Family Experiences" at bounding box center [903, 374] width 102 height 16
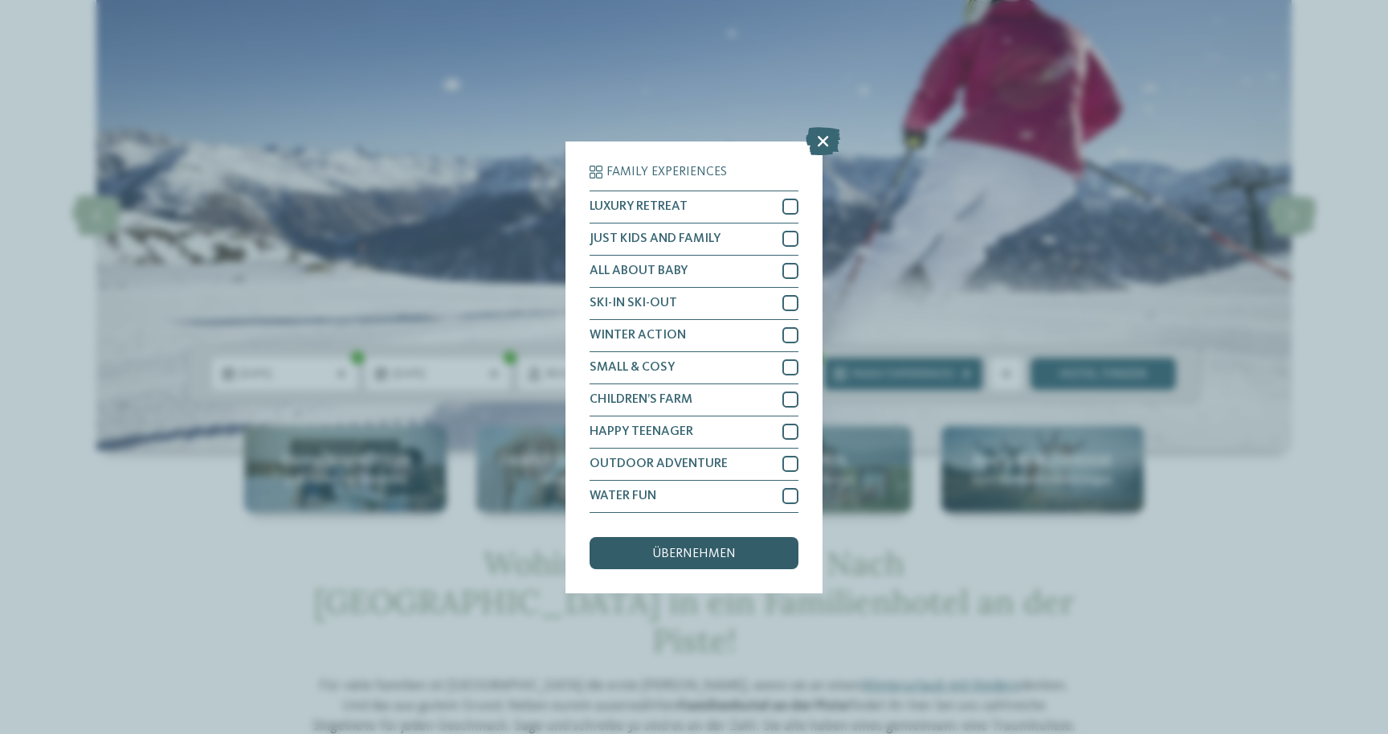
click at [727, 558] on span "übernehmen" at bounding box center [694, 553] width 84 height 13
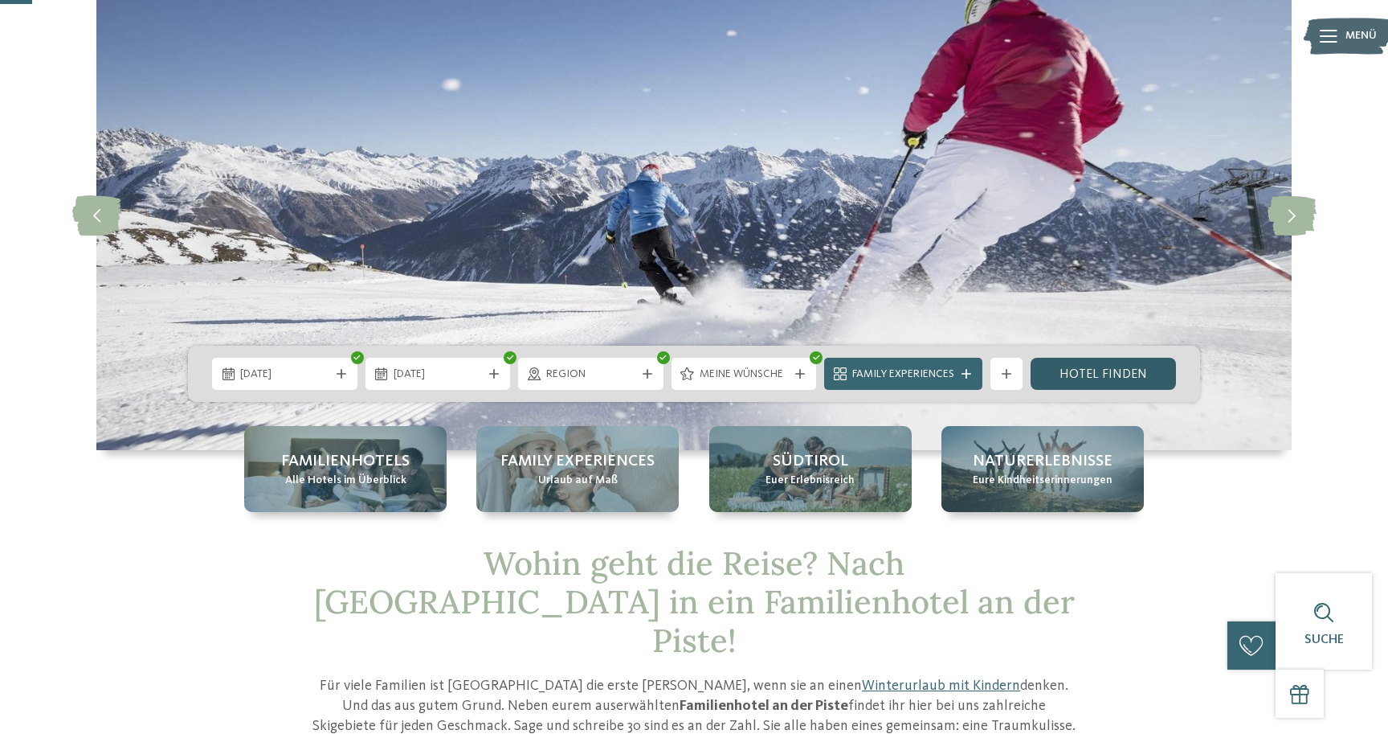
click at [1073, 375] on link "Hotel finden" at bounding box center [1103, 374] width 145 height 32
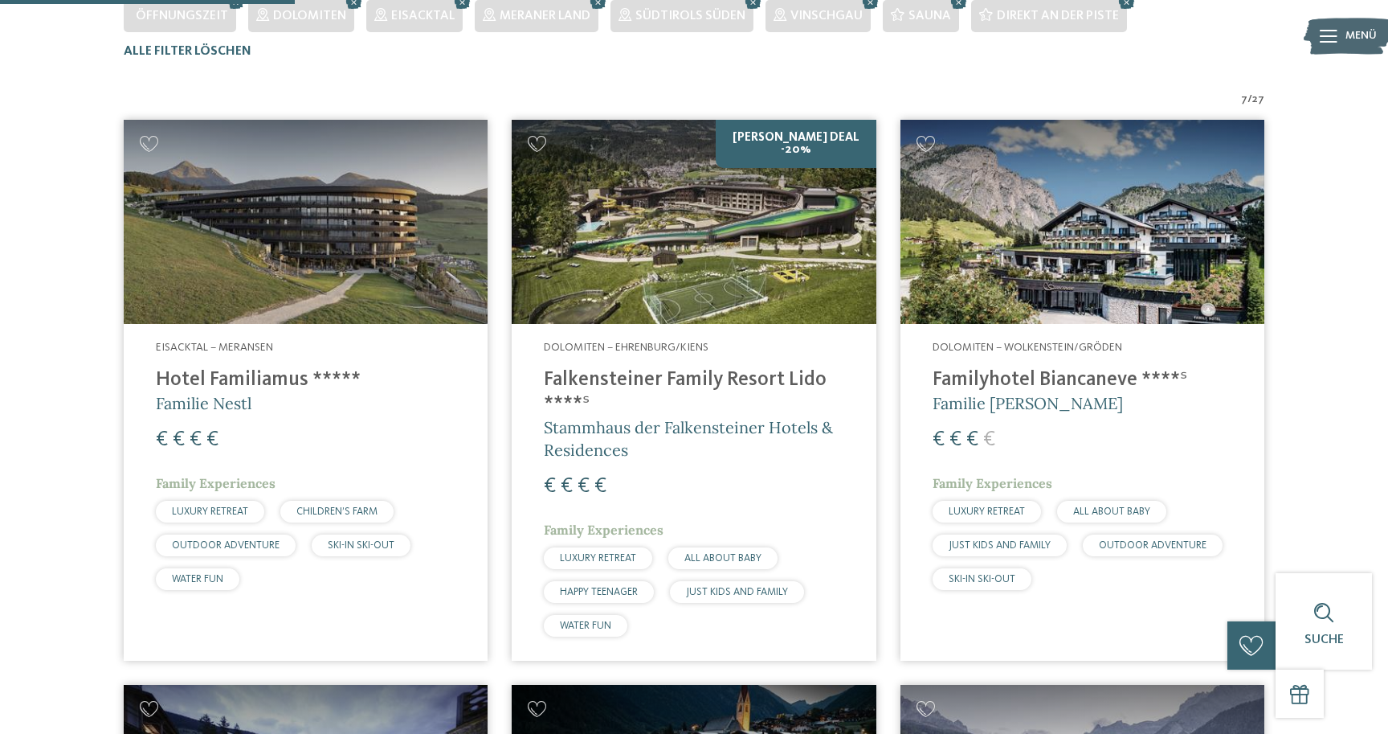
scroll to position [493, 0]
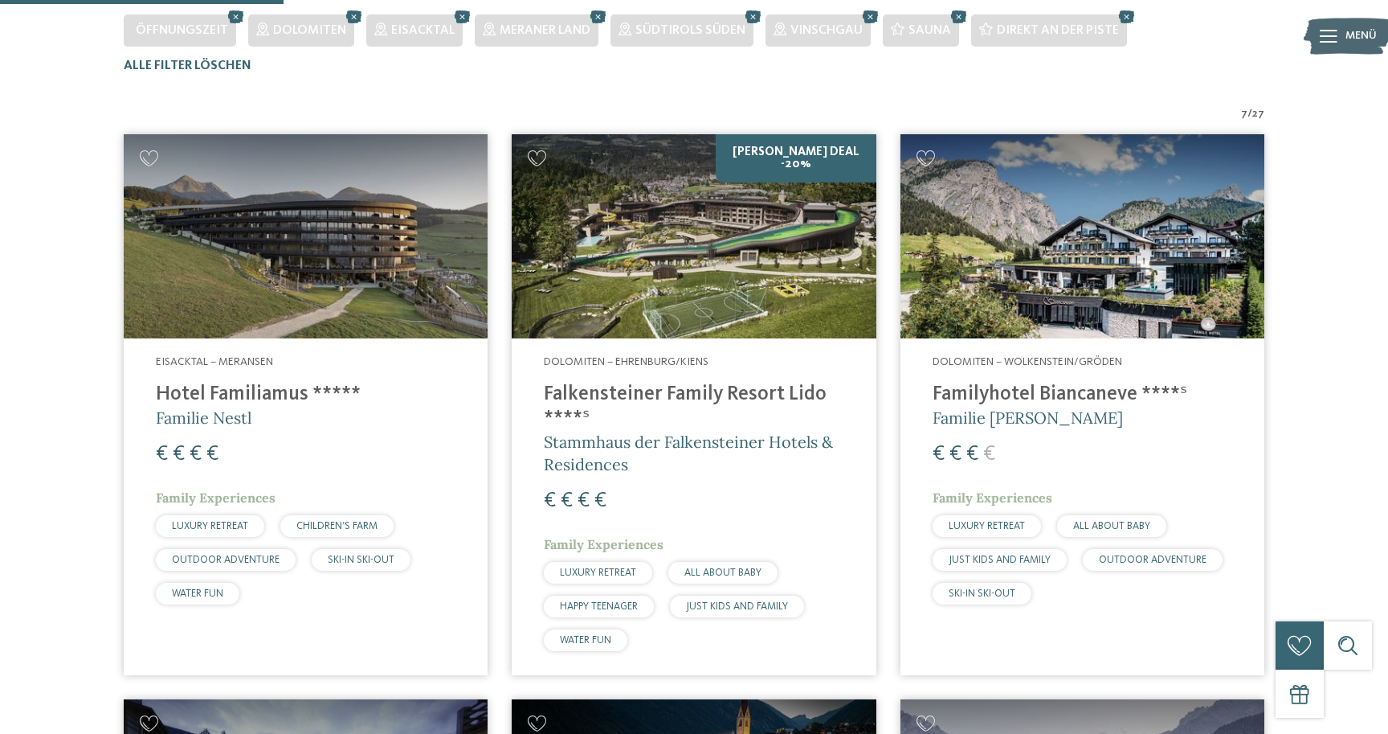
click at [309, 308] on img at bounding box center [306, 236] width 364 height 205
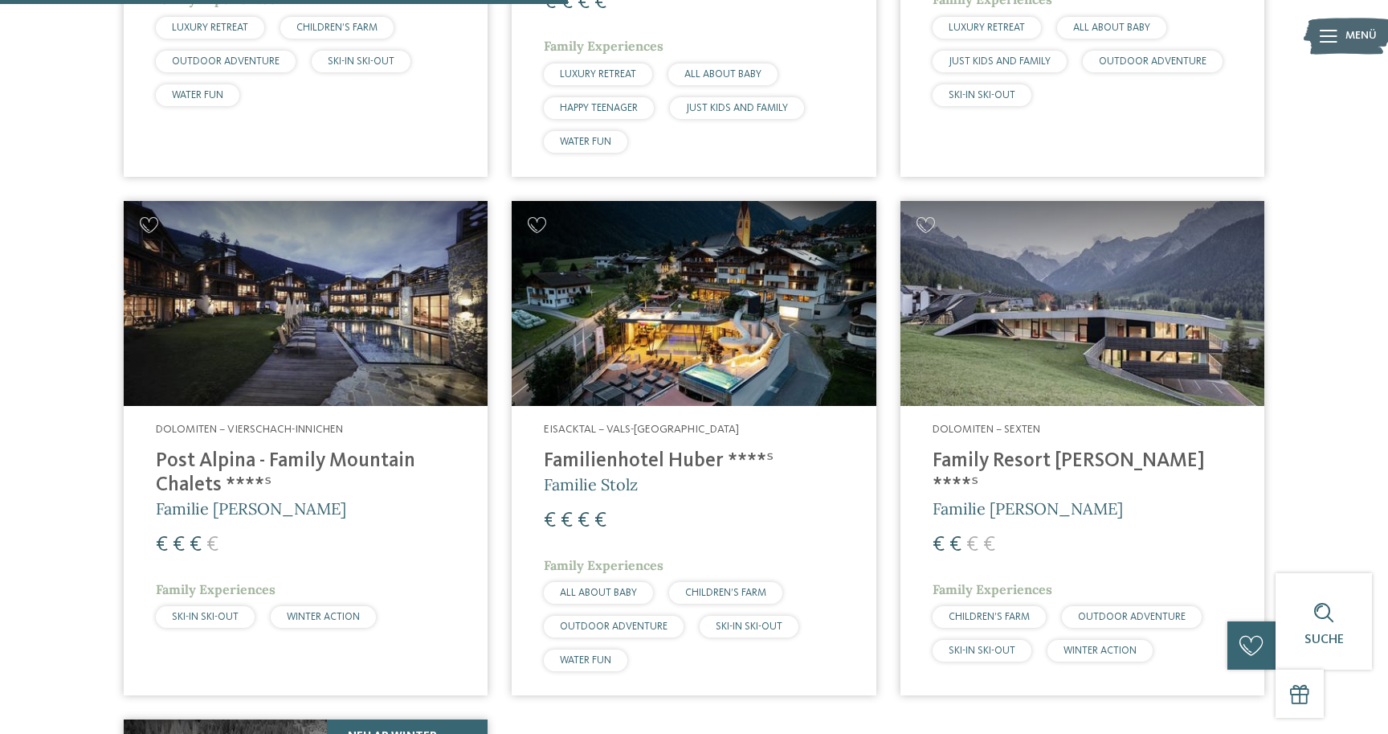
scroll to position [996, 0]
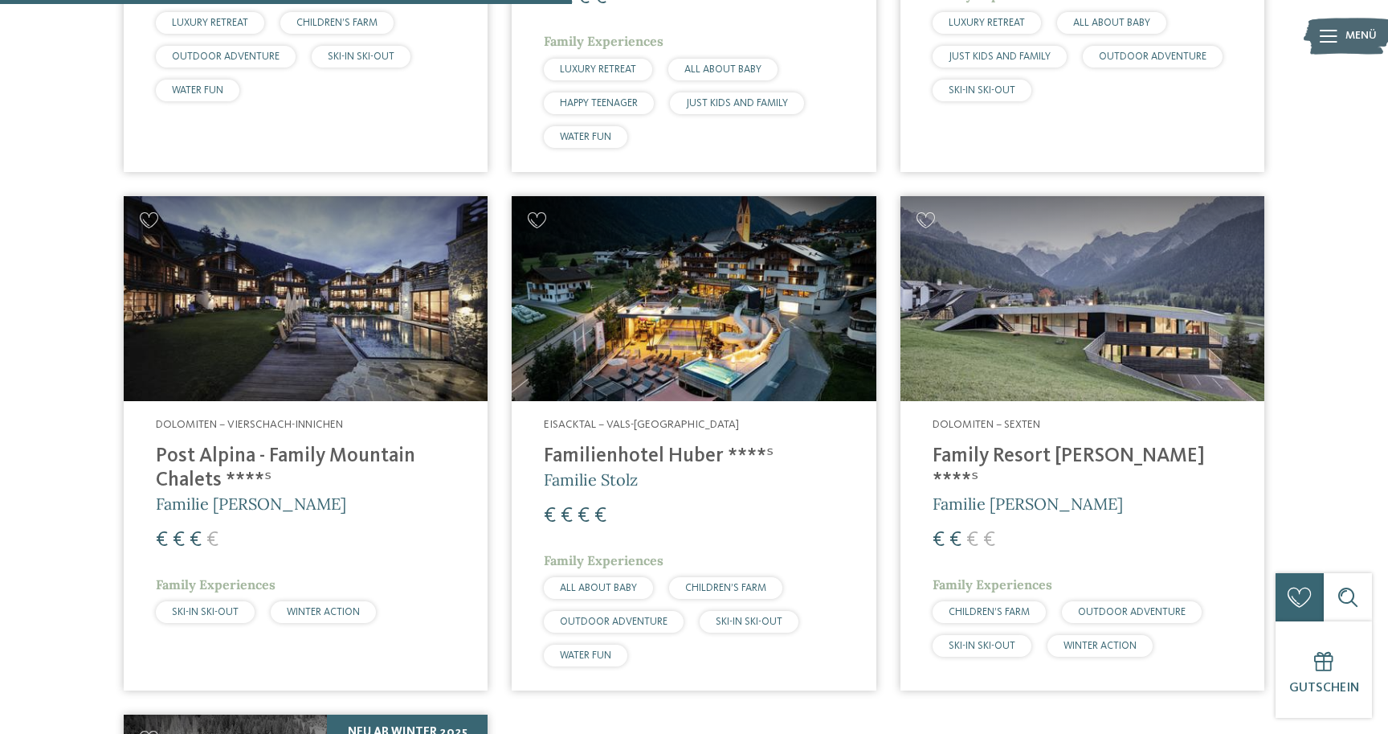
click at [708, 338] on img at bounding box center [694, 298] width 364 height 205
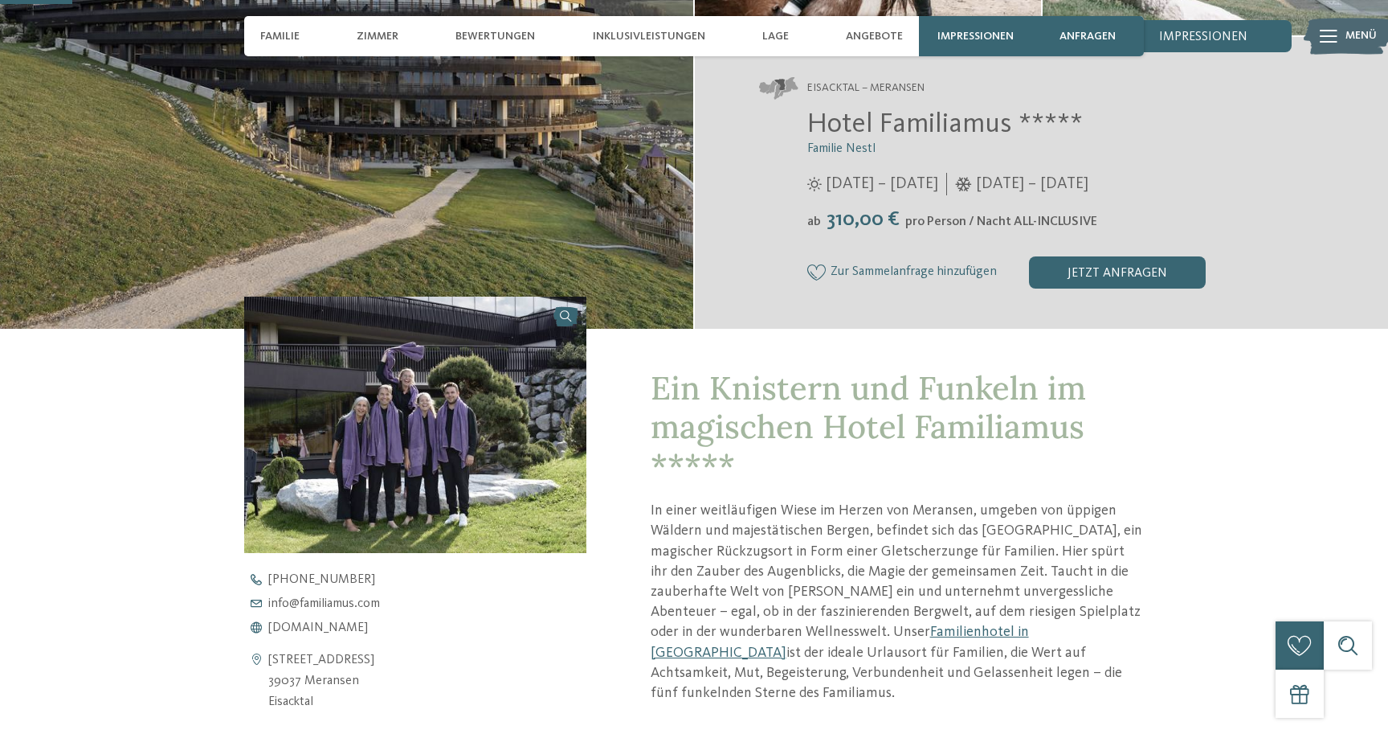
scroll to position [312, 0]
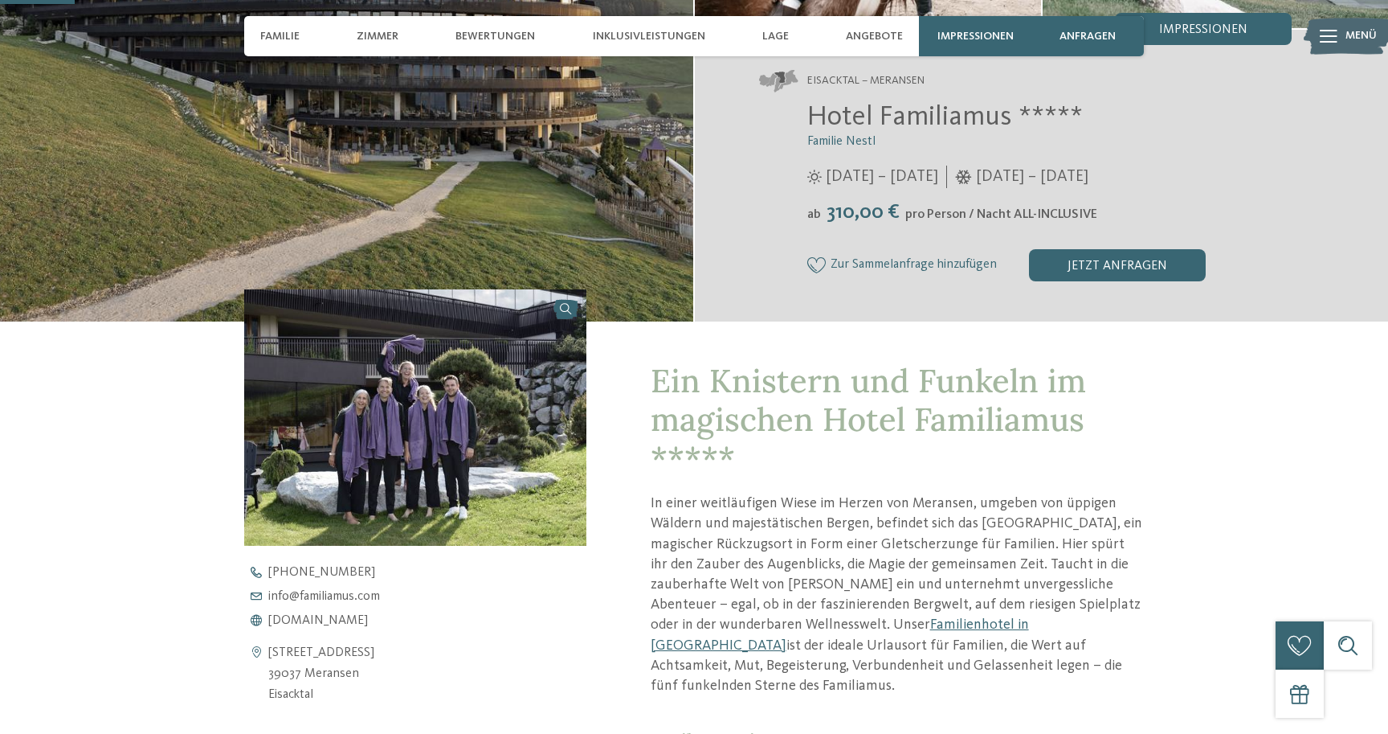
click at [412, 407] on img at bounding box center [415, 417] width 342 height 256
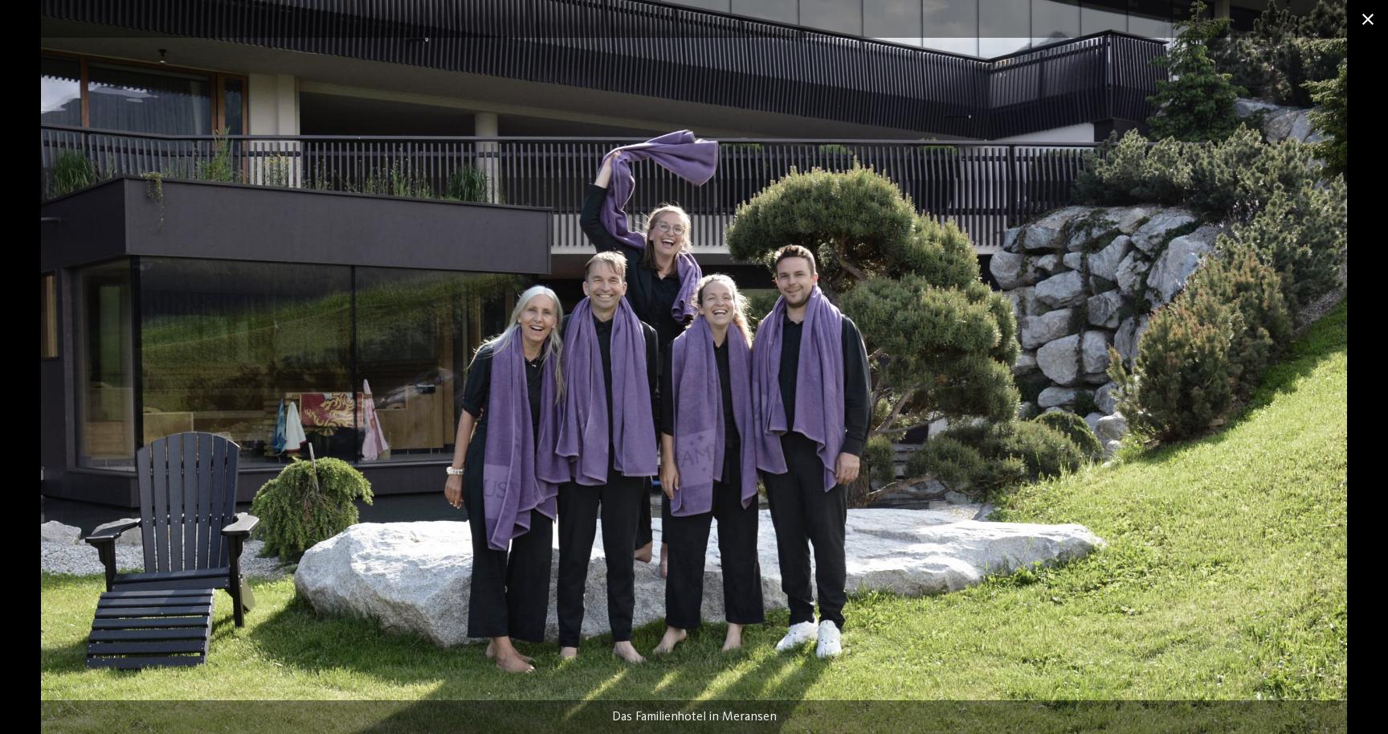
click at [1364, 18] on span at bounding box center [1368, 19] width 40 height 38
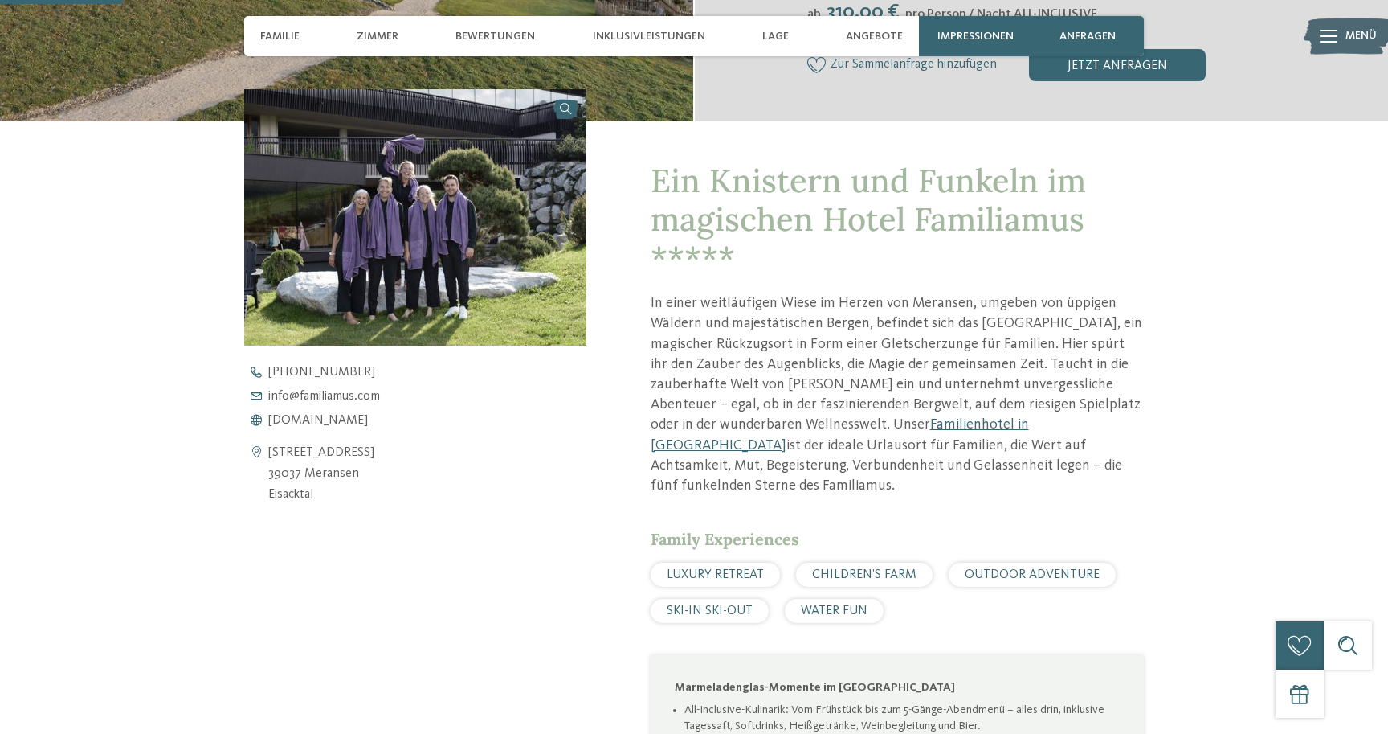
scroll to position [516, 0]
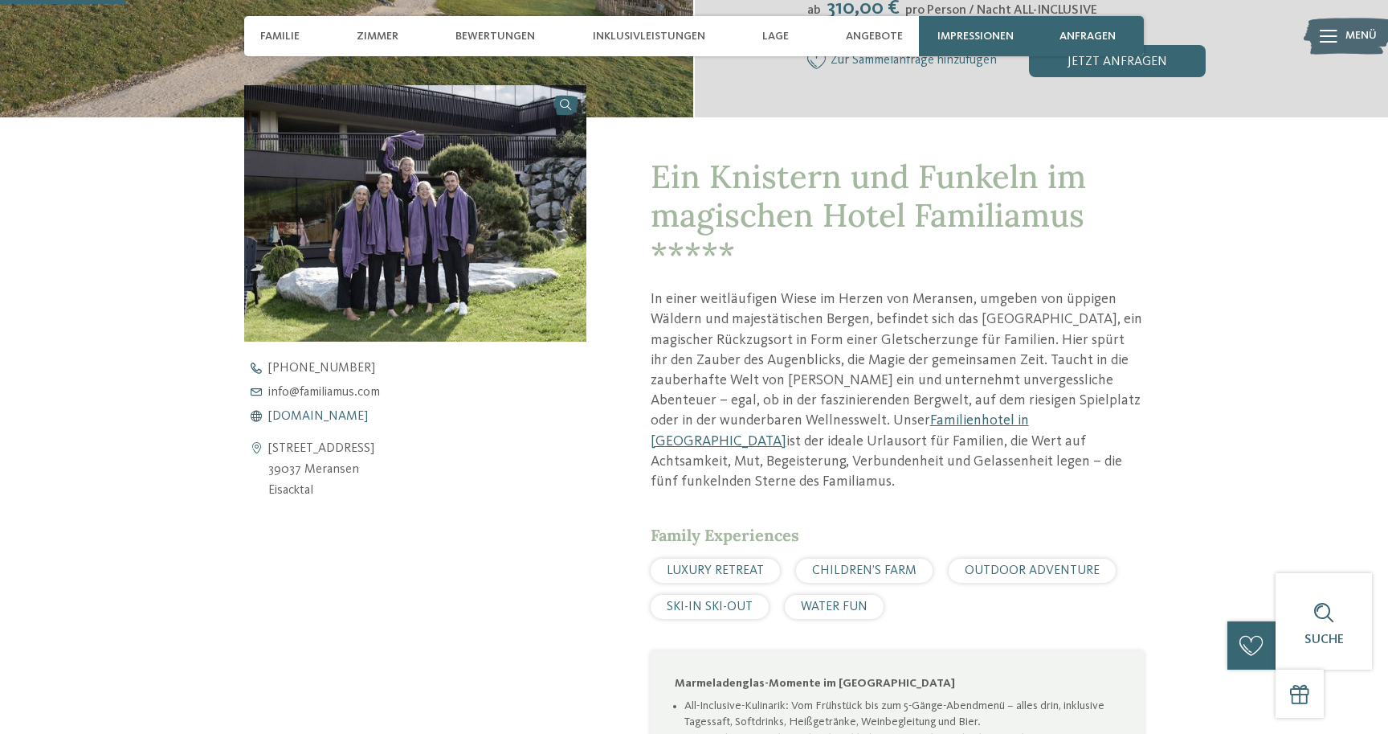
click at [363, 419] on span "www.familiamus.com" at bounding box center [318, 416] width 100 height 13
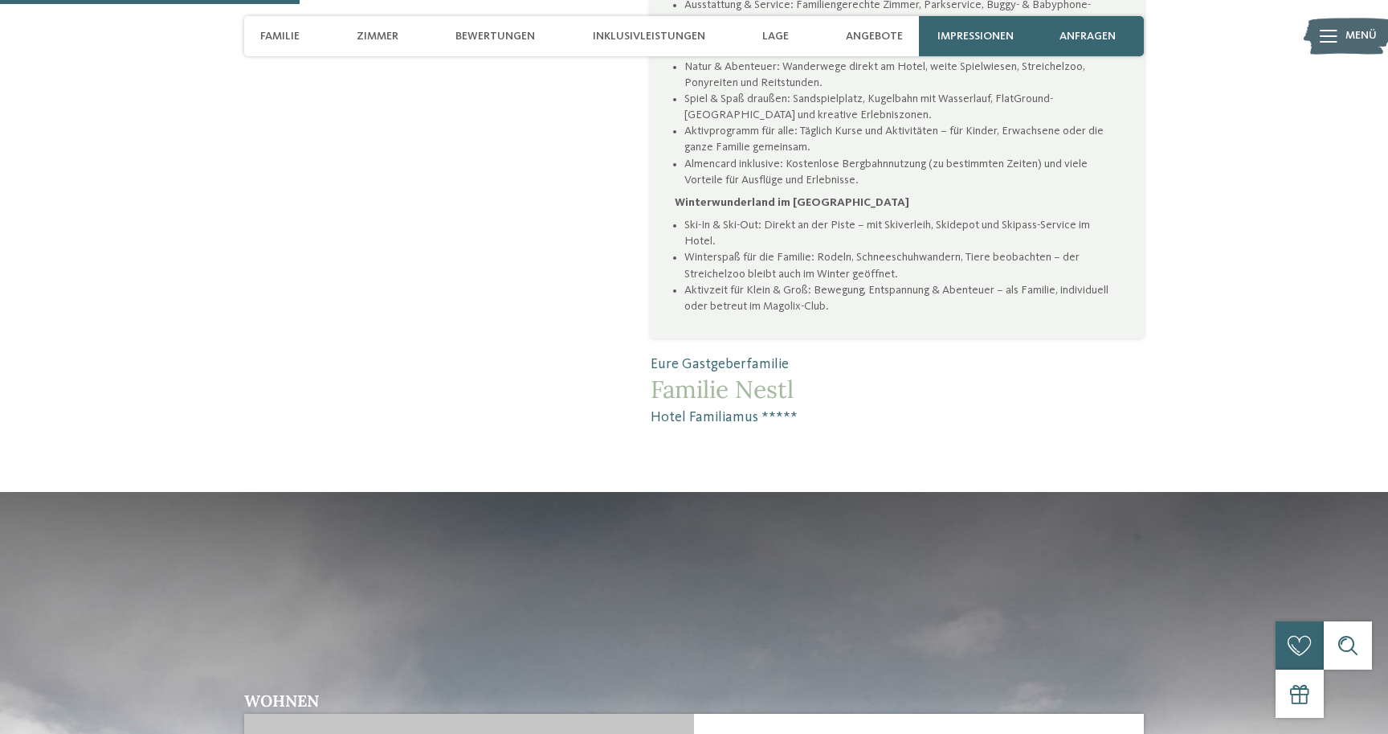
scroll to position [1555, 0]
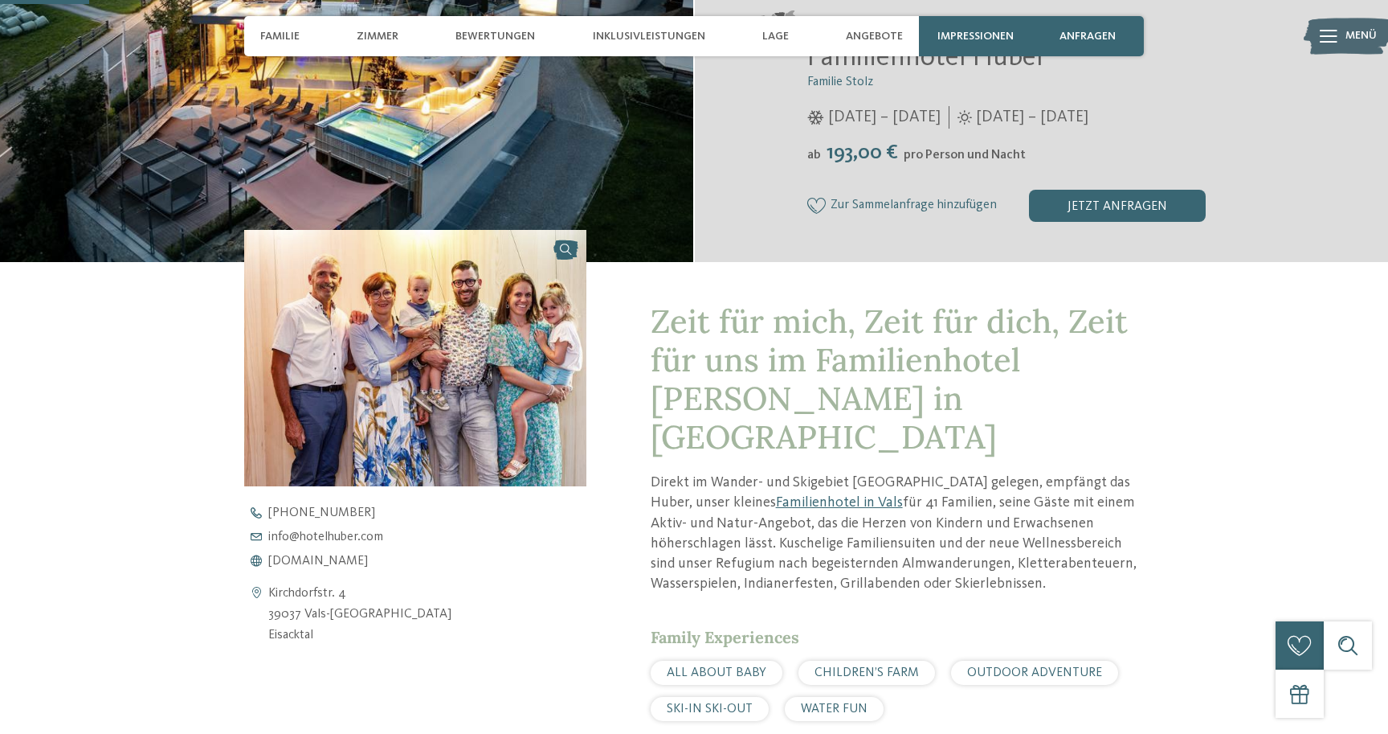
scroll to position [373, 0]
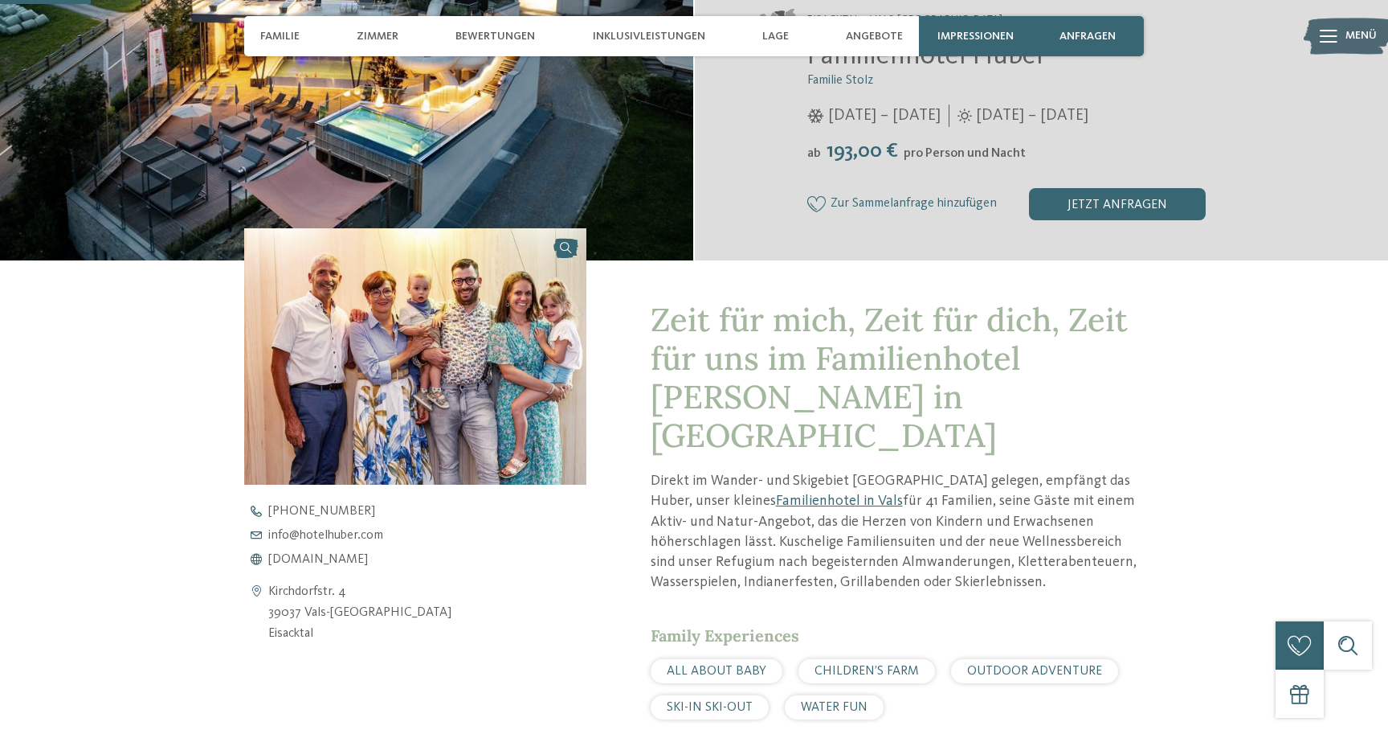
click at [360, 341] on img at bounding box center [415, 356] width 342 height 256
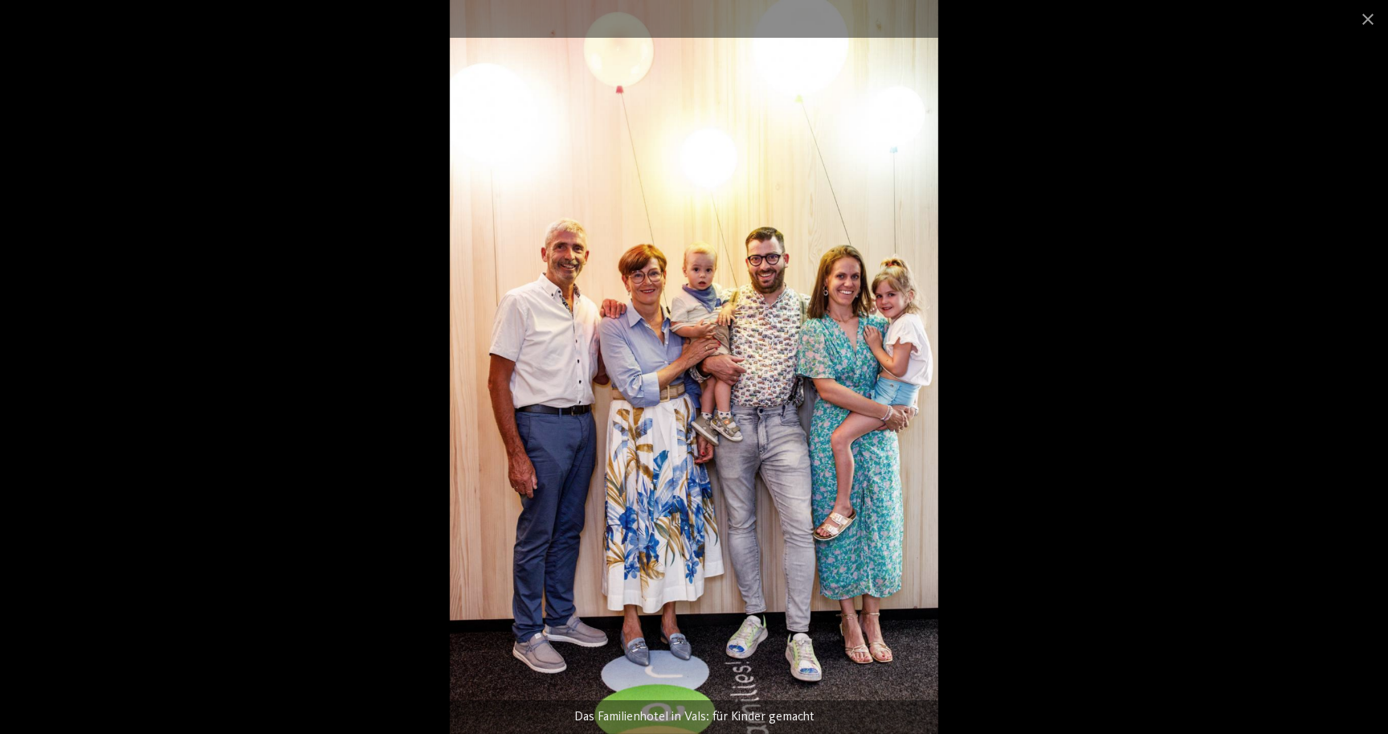
click at [1114, 383] on div at bounding box center [694, 367] width 1388 height 734
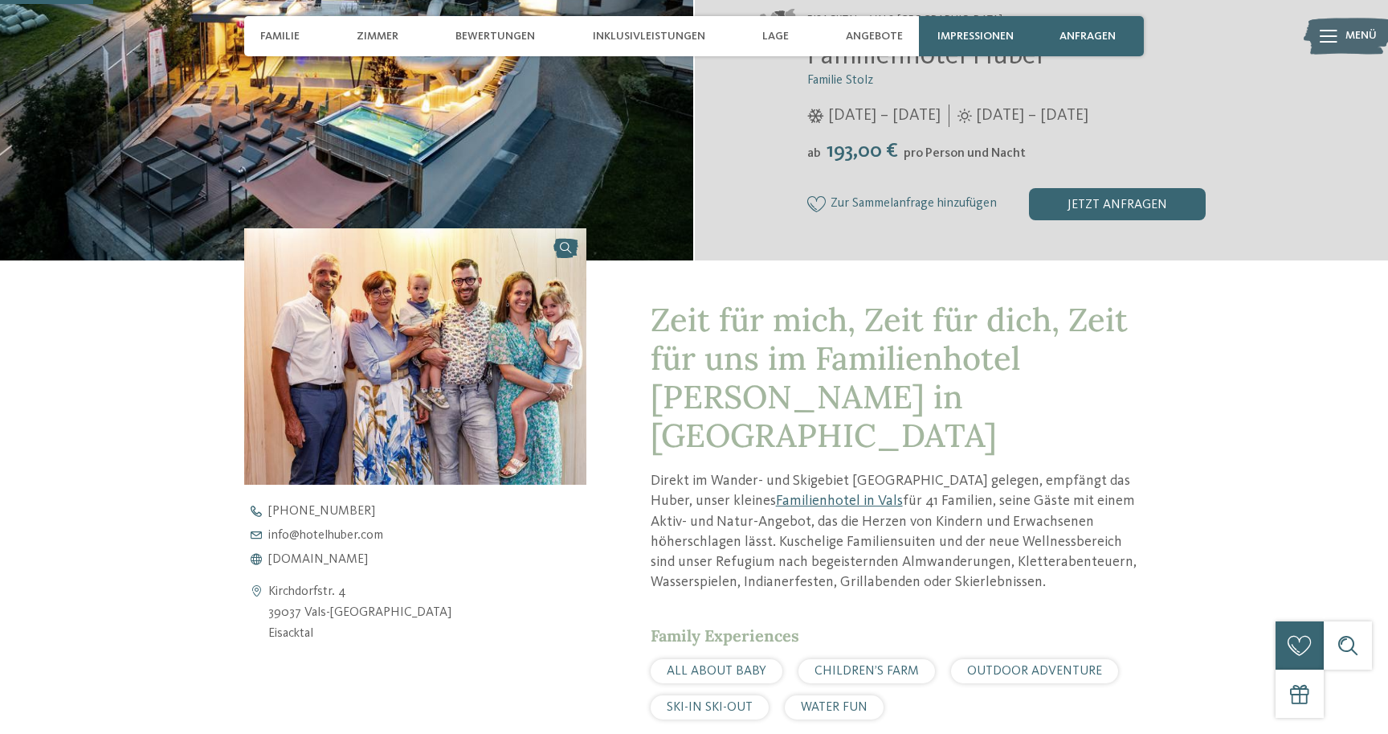
scroll to position [390, 0]
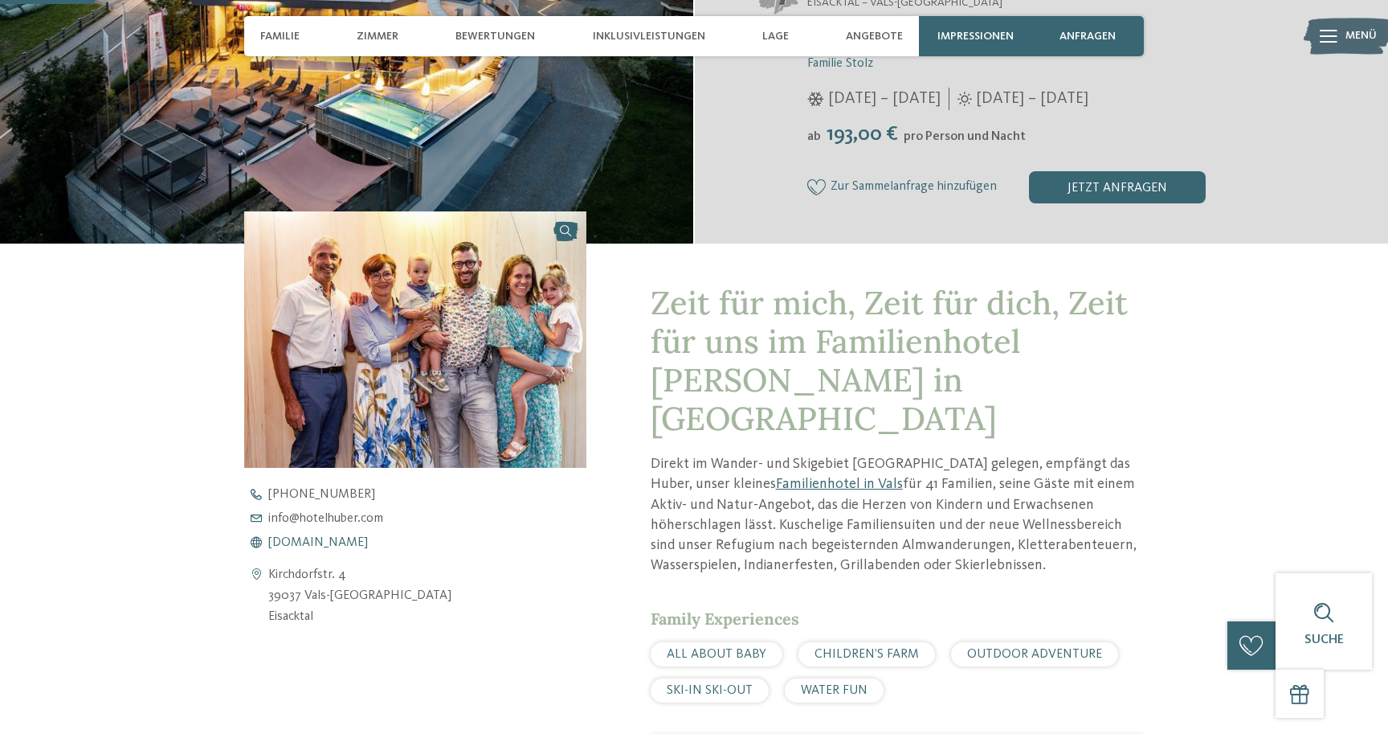
click at [344, 540] on span "www.hotelhuber.com" at bounding box center [318, 542] width 100 height 13
